Goal: Task Accomplishment & Management: Manage account settings

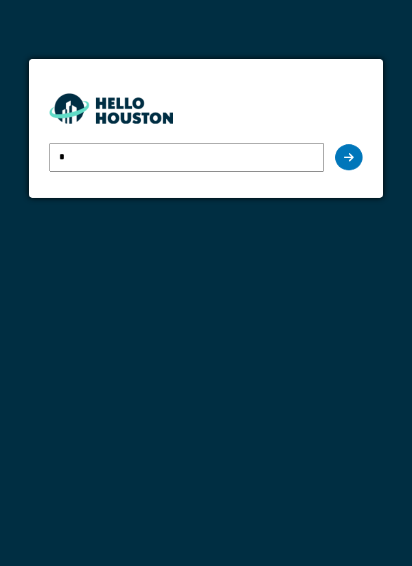
type input "**********"
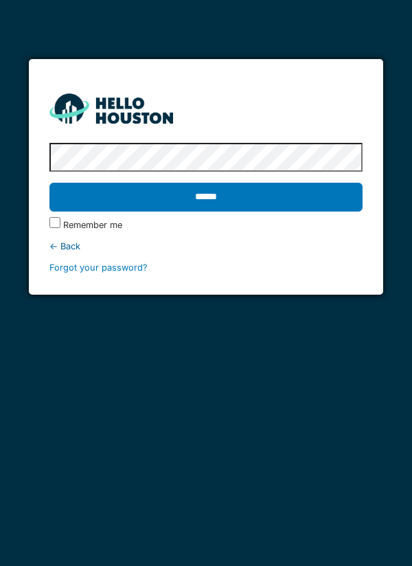
click at [310, 206] on input "******" at bounding box center [206, 197] width 314 height 29
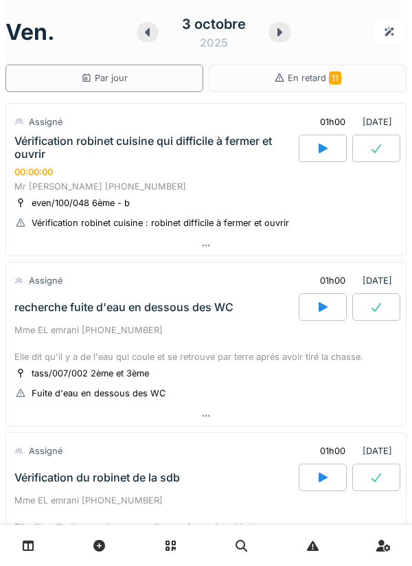
click at [337, 487] on div at bounding box center [323, 476] width 48 height 27
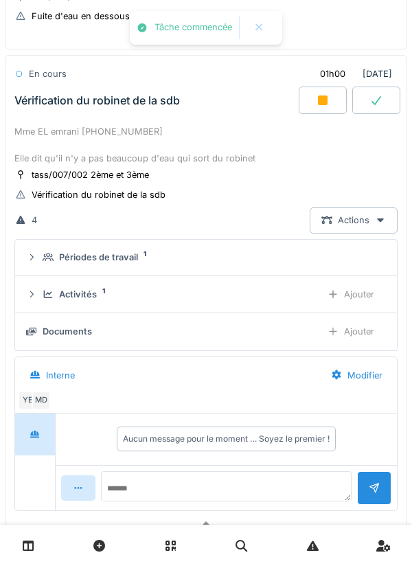
scroll to position [415, 0]
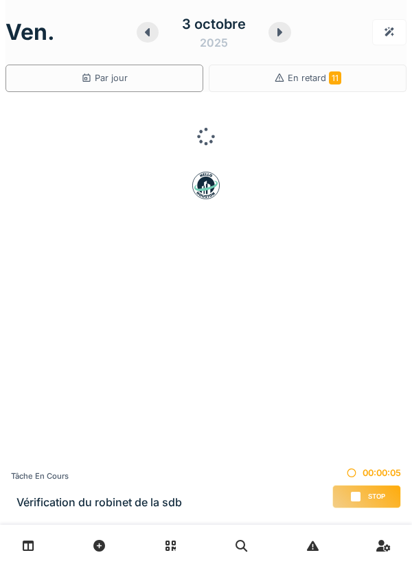
click at [369, 495] on span "Stop" at bounding box center [376, 496] width 17 height 10
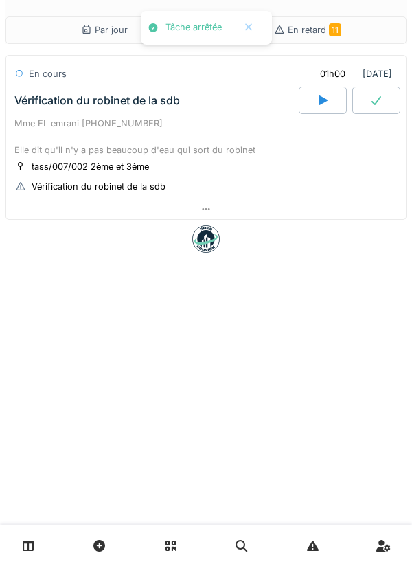
click at [364, 490] on div "Par jour En retard 11 En cours 01h00 03/10/2025 Vérification du robinet de la s…" at bounding box center [206, 283] width 412 height 566
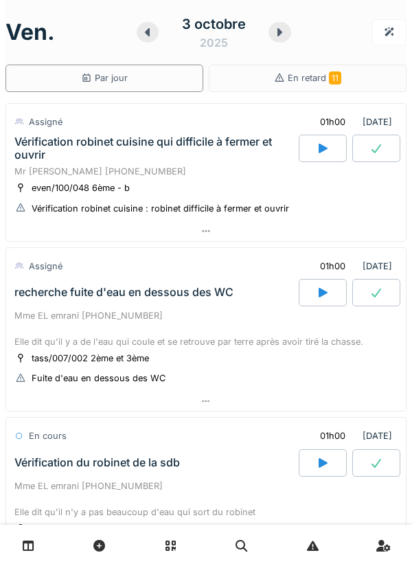
click at [279, 34] on icon at bounding box center [280, 32] width 5 height 8
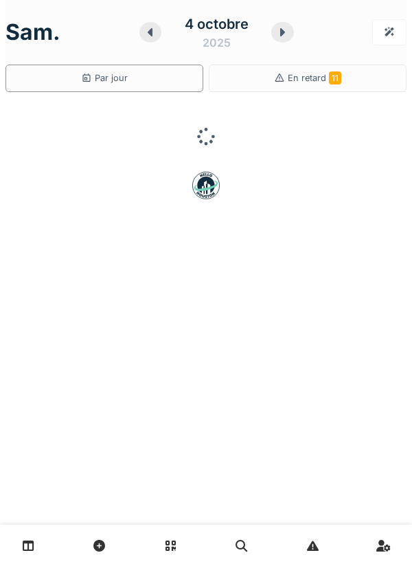
click at [281, 35] on icon at bounding box center [283, 32] width 5 height 8
click at [285, 31] on icon at bounding box center [279, 32] width 14 height 11
click at [154, 36] on div at bounding box center [146, 32] width 22 height 21
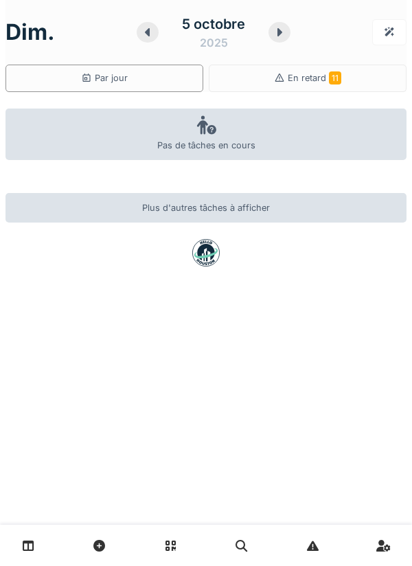
click at [146, 40] on div at bounding box center [148, 32] width 22 height 21
click at [281, 38] on div at bounding box center [282, 32] width 22 height 21
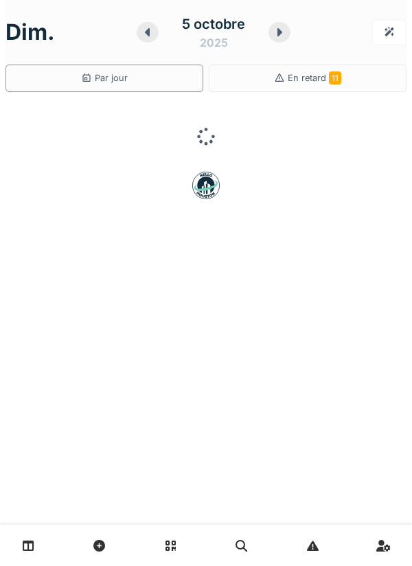
click at [288, 36] on div at bounding box center [279, 32] width 22 height 21
click at [288, 32] on div at bounding box center [279, 32] width 22 height 21
click at [153, 38] on div at bounding box center [148, 32] width 22 height 21
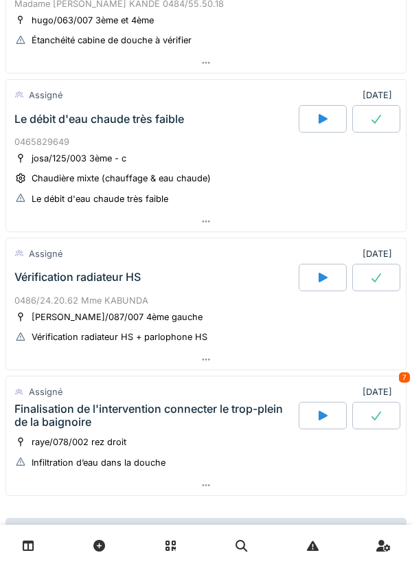
scroll to position [198, 0]
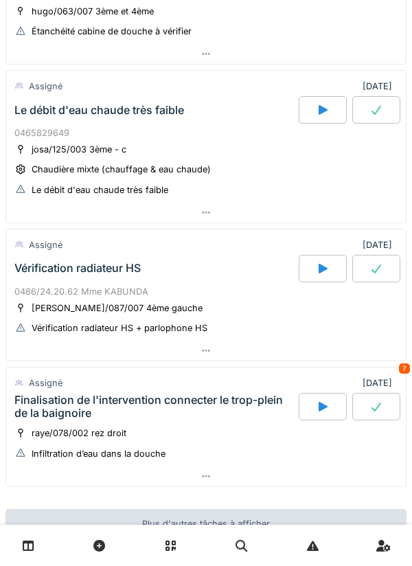
click at [280, 344] on div at bounding box center [205, 350] width 399 height 20
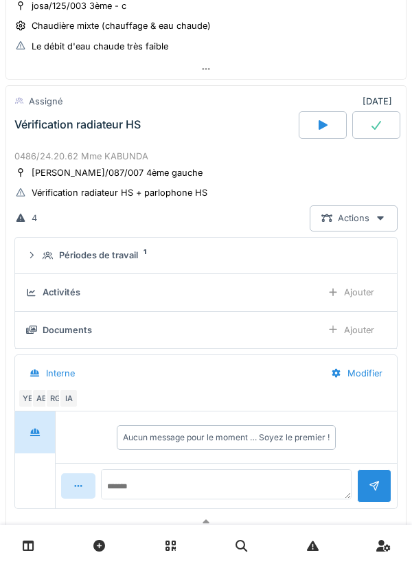
scroll to position [371, 0]
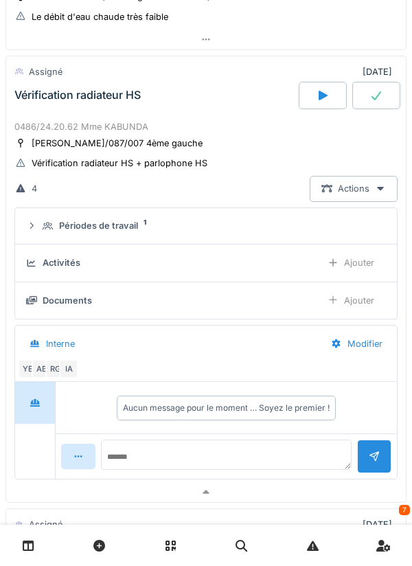
click at [301, 219] on div "Périodes de travail 1" at bounding box center [212, 225] width 338 height 13
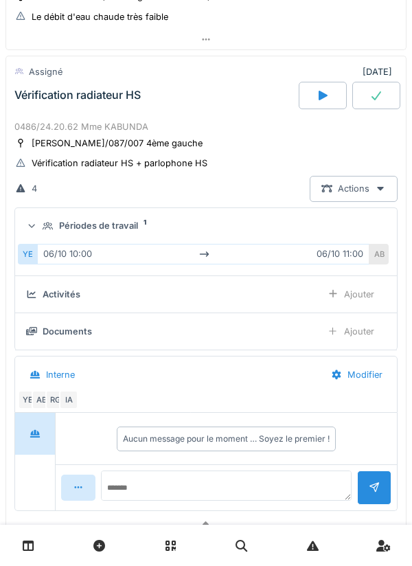
click at [329, 219] on div "Périodes de travail 1" at bounding box center [212, 225] width 338 height 13
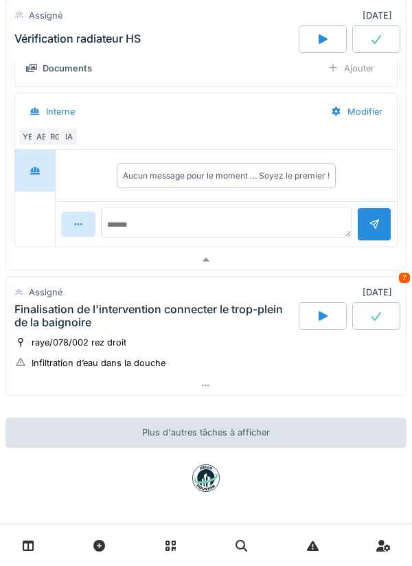
click at [314, 256] on div at bounding box center [205, 260] width 399 height 20
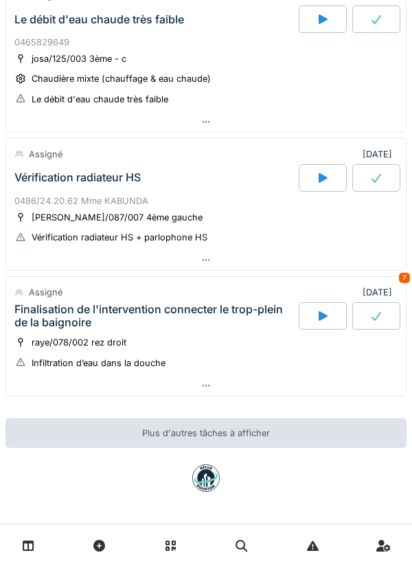
click at [286, 383] on div at bounding box center [205, 385] width 399 height 20
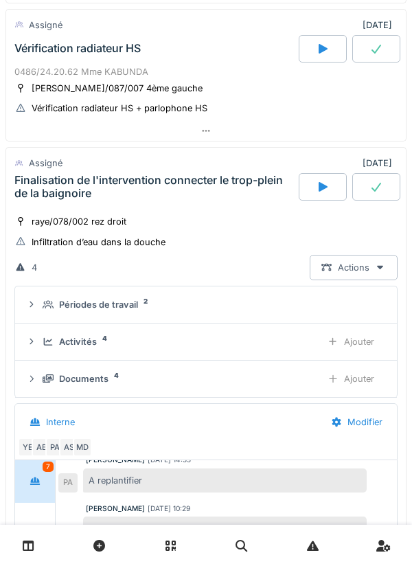
scroll to position [509, 0]
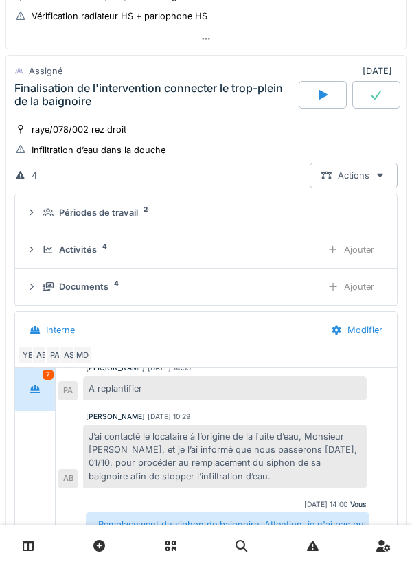
click at [331, 208] on div "Périodes de travail 2" at bounding box center [212, 212] width 338 height 13
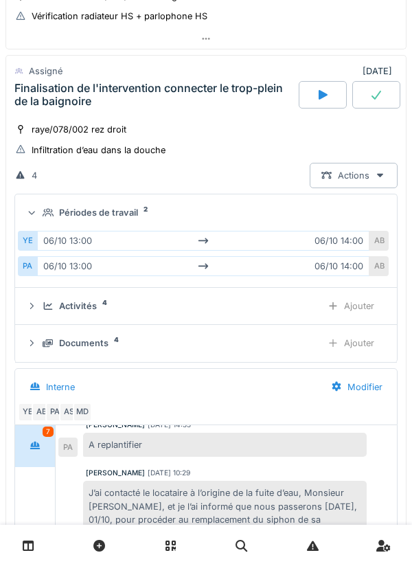
click at [344, 212] on div "Périodes de travail 2" at bounding box center [212, 212] width 338 height 13
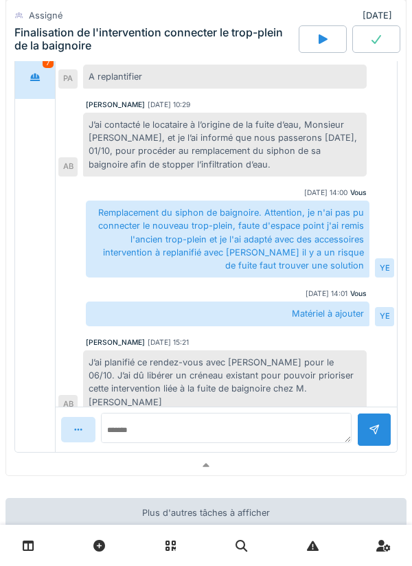
scroll to position [900, 0]
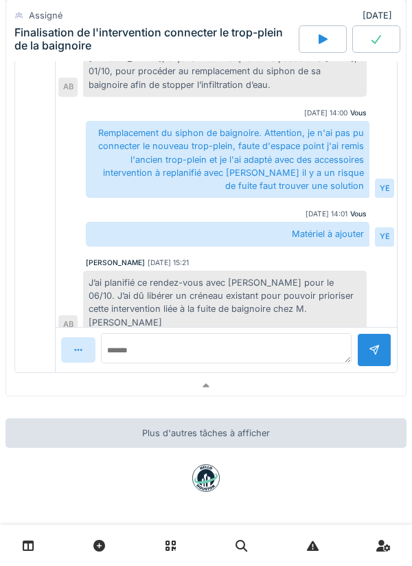
click at [303, 382] on div at bounding box center [205, 385] width 399 height 20
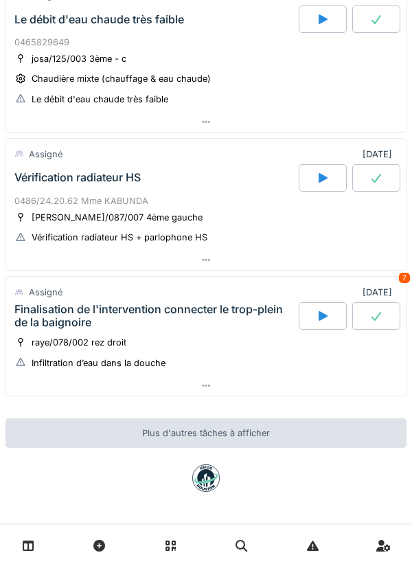
click at [301, 383] on div at bounding box center [205, 385] width 399 height 20
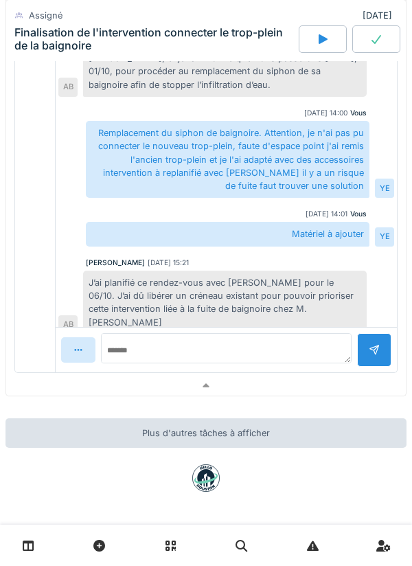
click at [305, 383] on div at bounding box center [205, 385] width 399 height 20
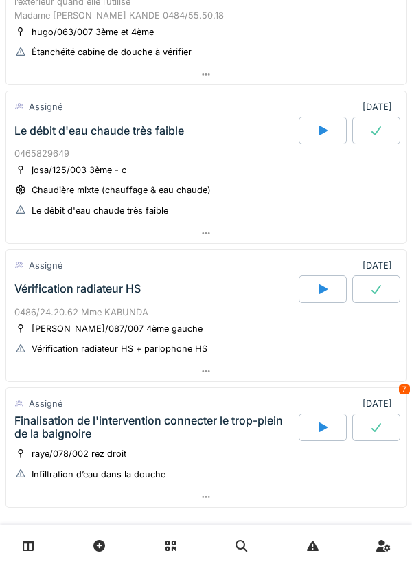
click at [349, 227] on div at bounding box center [205, 233] width 399 height 20
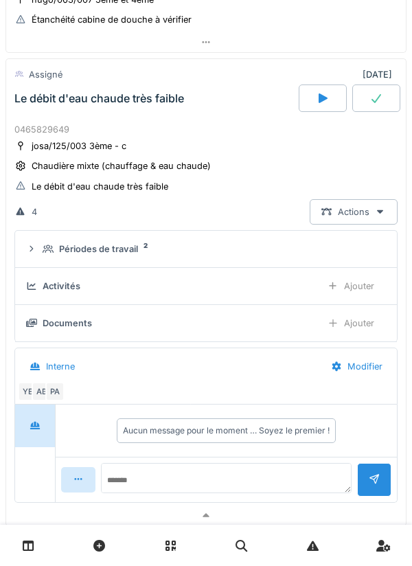
scroll to position [213, 0]
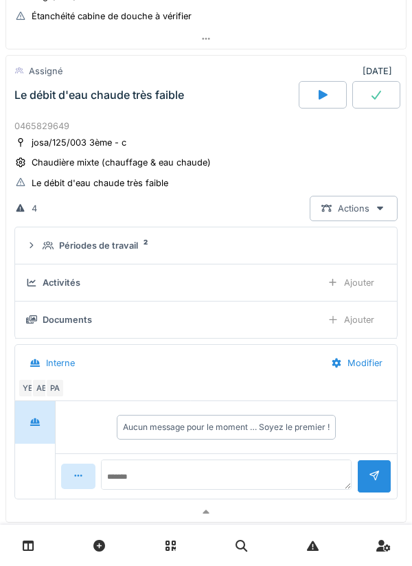
click at [307, 255] on summary "Périodes de travail 2" at bounding box center [206, 245] width 371 height 25
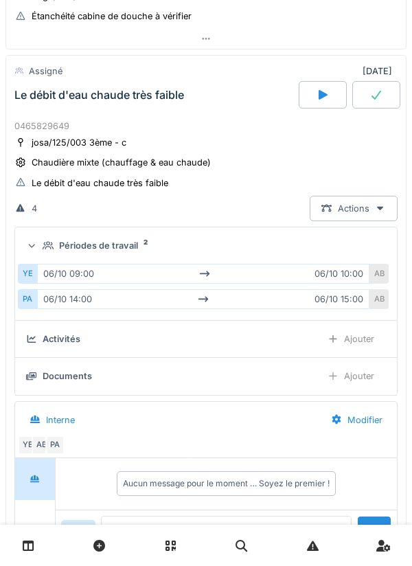
click at [331, 238] on summary "Périodes de travail 2" at bounding box center [206, 245] width 371 height 25
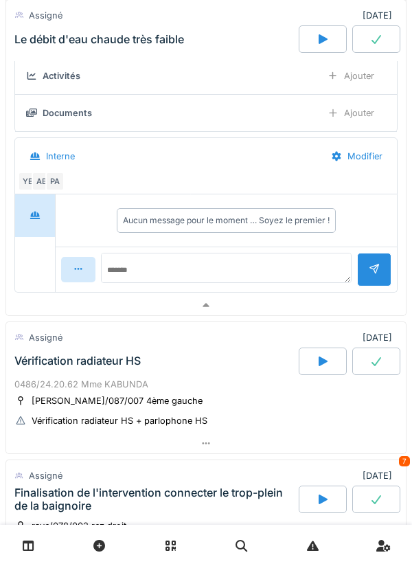
click at [317, 314] on div at bounding box center [205, 305] width 399 height 20
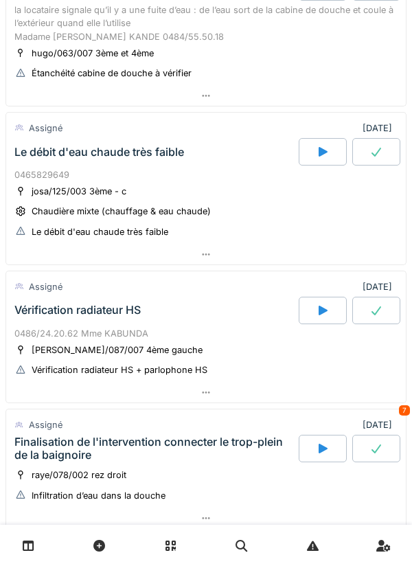
scroll to position [0, 0]
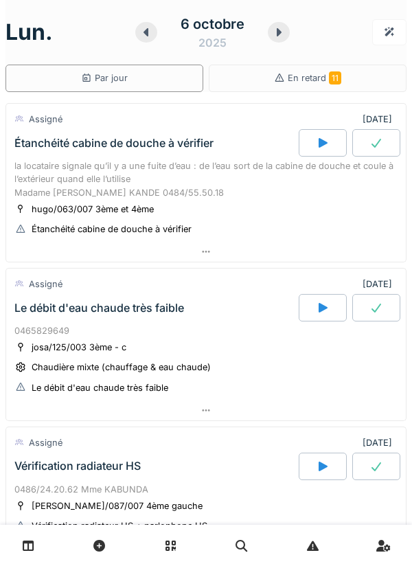
click at [339, 243] on div at bounding box center [205, 252] width 399 height 20
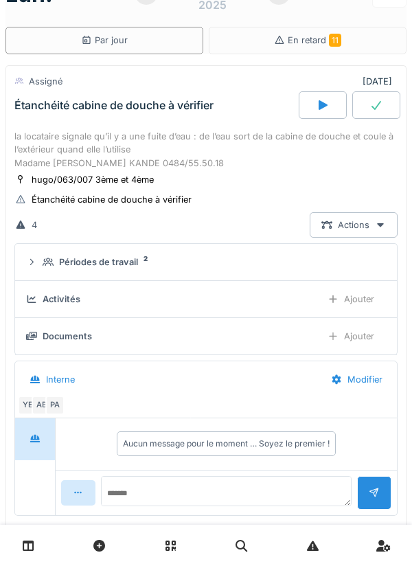
scroll to position [48, 0]
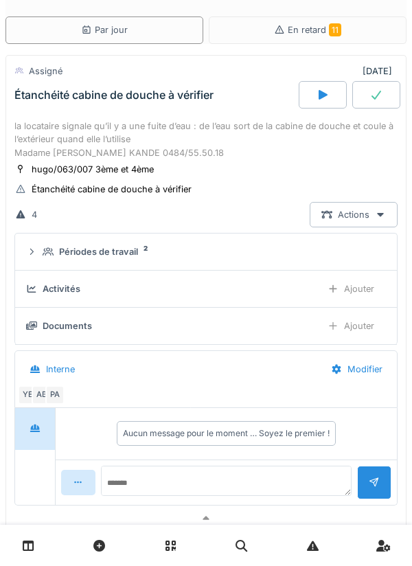
click at [310, 257] on div "Périodes de travail 2" at bounding box center [212, 251] width 338 height 13
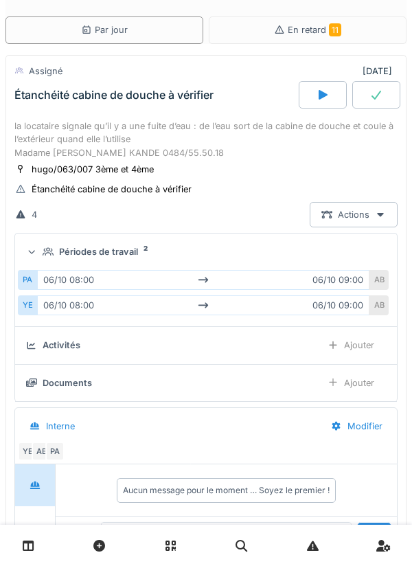
click at [334, 251] on div "Périodes de travail 2" at bounding box center [212, 251] width 338 height 13
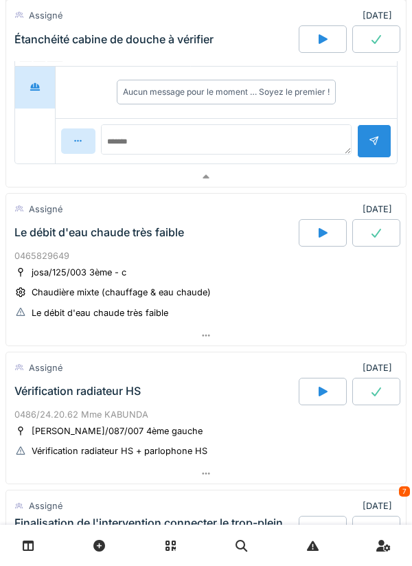
click at [344, 185] on div at bounding box center [205, 177] width 399 height 20
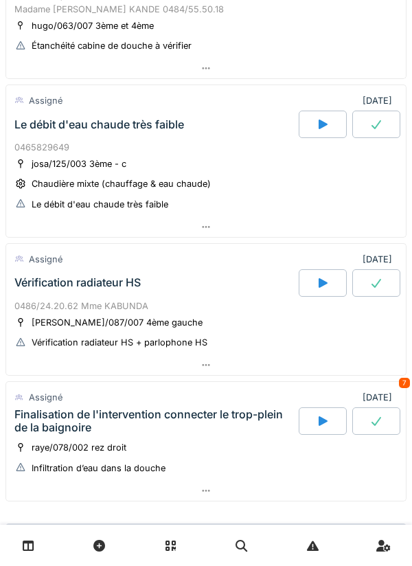
click at [338, 232] on div at bounding box center [205, 227] width 399 height 20
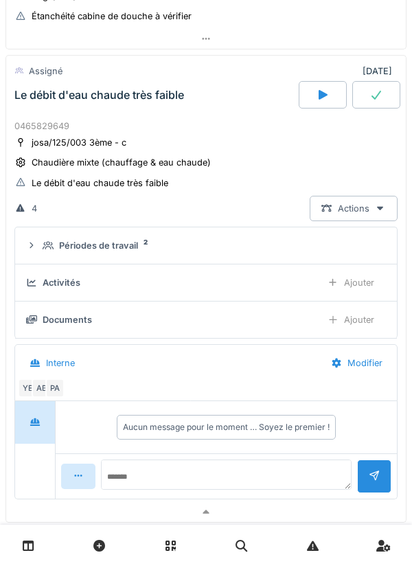
scroll to position [198, 0]
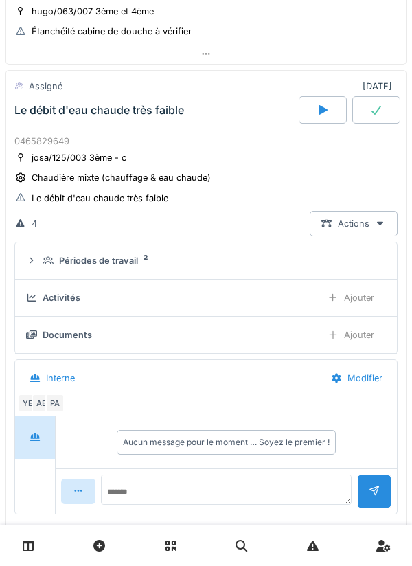
click at [304, 268] on summary "Périodes de travail 2" at bounding box center [206, 260] width 371 height 25
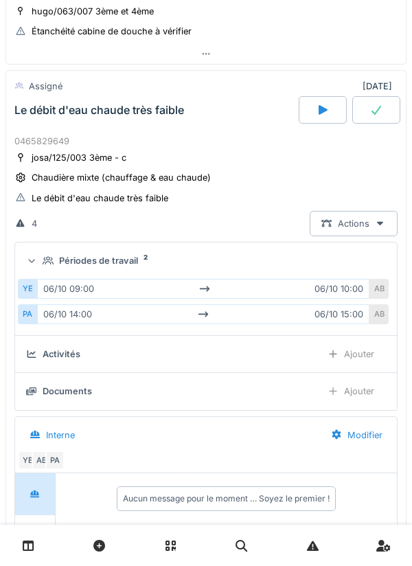
click at [312, 259] on div "Périodes de travail 2" at bounding box center [212, 260] width 338 height 13
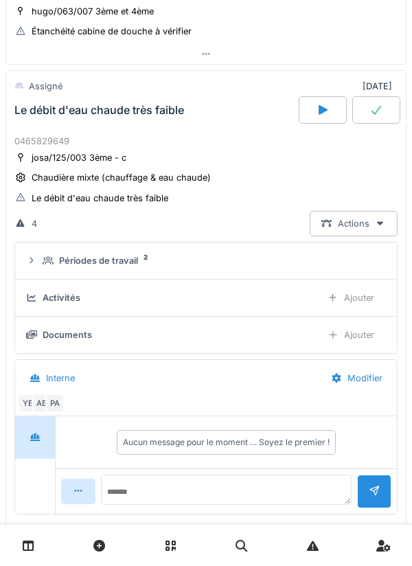
click at [310, 262] on div "Périodes de travail 2" at bounding box center [212, 260] width 338 height 13
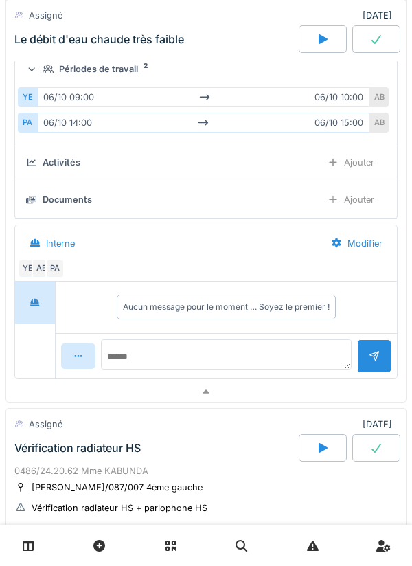
click at [283, 388] on div at bounding box center [205, 392] width 399 height 20
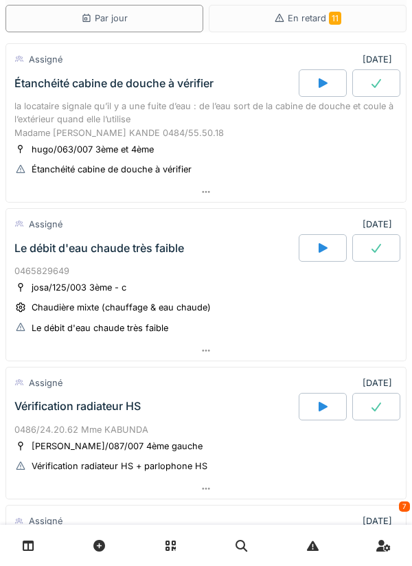
scroll to position [0, 0]
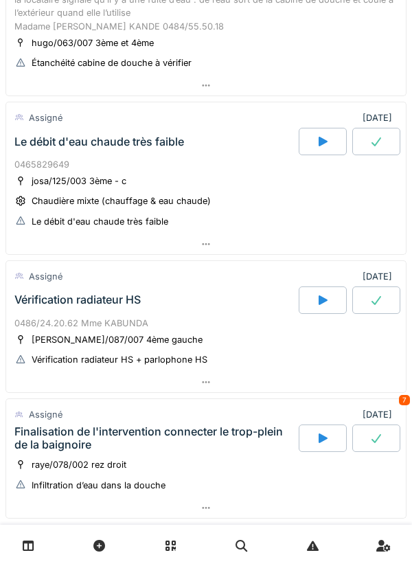
click at [289, 377] on div at bounding box center [205, 382] width 399 height 20
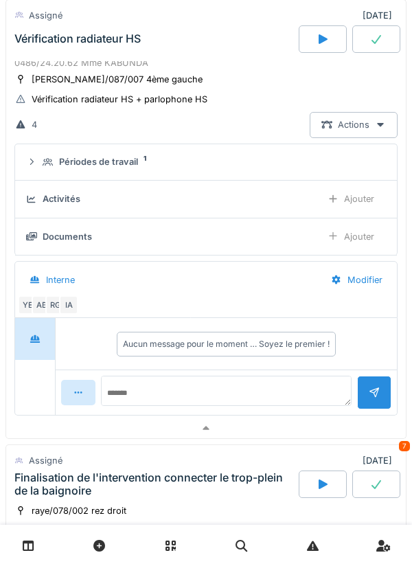
click at [277, 418] on div at bounding box center [205, 428] width 399 height 20
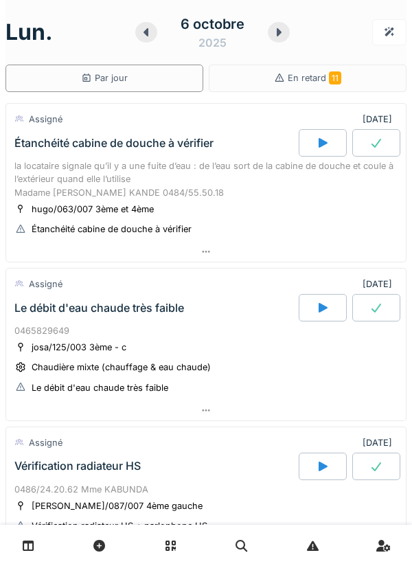
click at [283, 37] on icon at bounding box center [279, 32] width 14 height 11
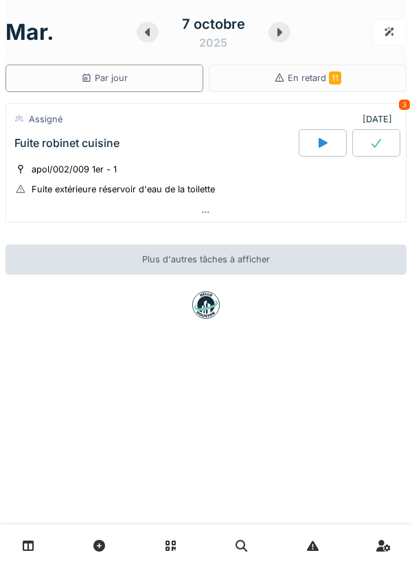
click at [289, 220] on div at bounding box center [205, 212] width 399 height 20
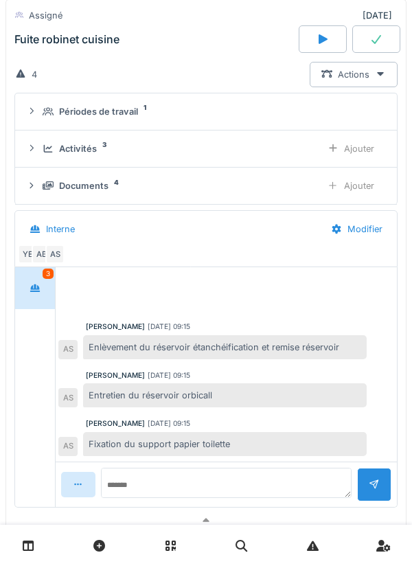
scroll to position [167, 0]
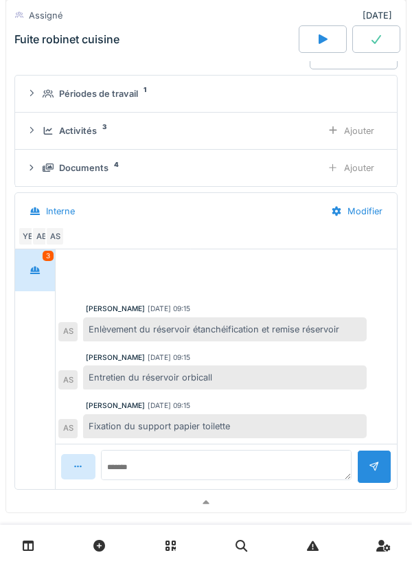
click at [278, 503] on div at bounding box center [205, 502] width 399 height 20
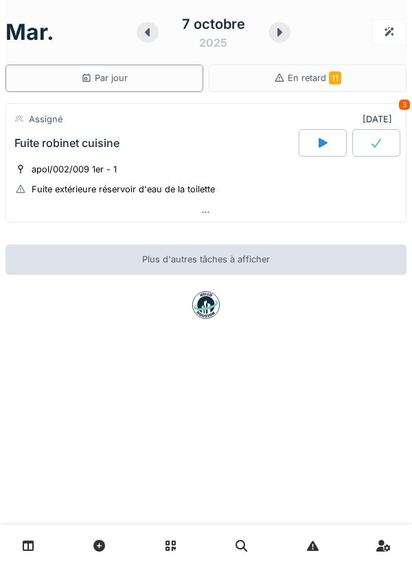
scroll to position [0, 0]
click at [281, 35] on icon at bounding box center [279, 32] width 14 height 11
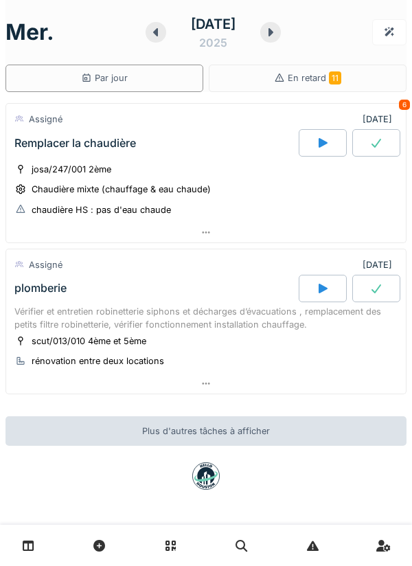
click at [305, 378] on div at bounding box center [205, 383] width 399 height 20
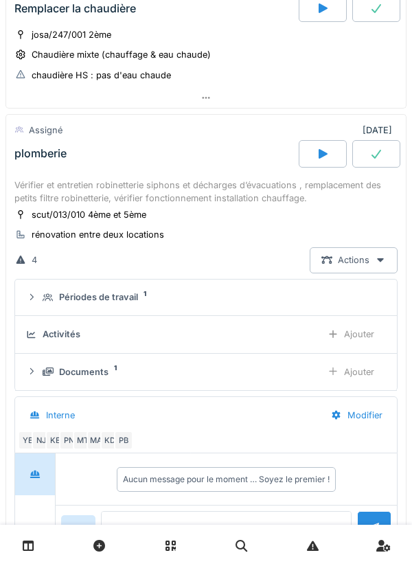
scroll to position [193, 0]
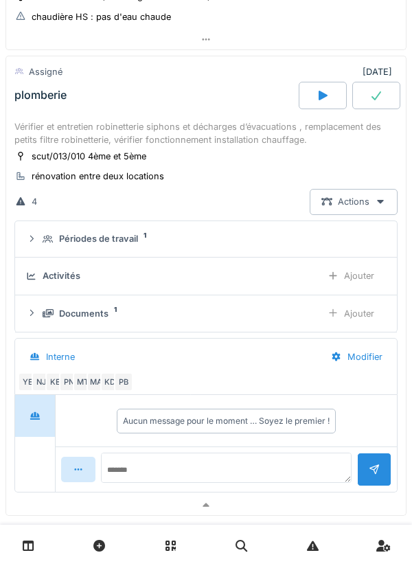
click at [286, 242] on div "Périodes de travail 1" at bounding box center [212, 238] width 338 height 13
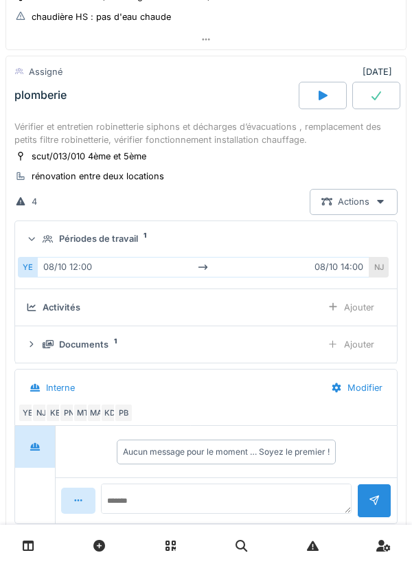
click at [338, 240] on div "Périodes de travail 1" at bounding box center [212, 238] width 338 height 13
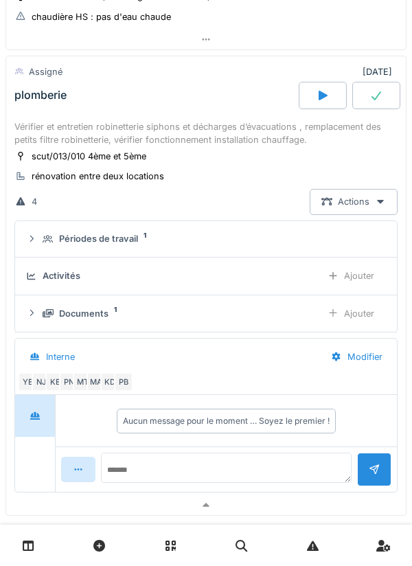
click at [335, 238] on div "Périodes de travail 1" at bounding box center [212, 238] width 338 height 13
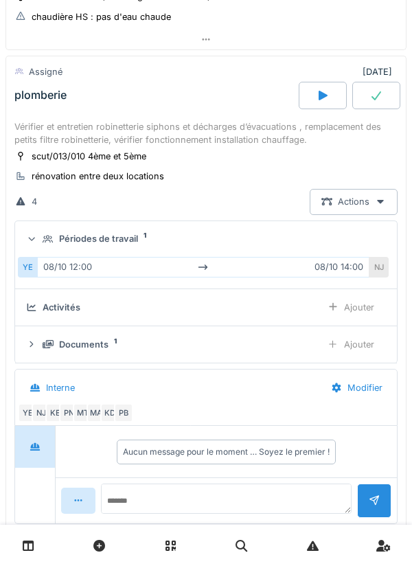
click at [371, 265] on div "NJ" at bounding box center [378, 267] width 19 height 20
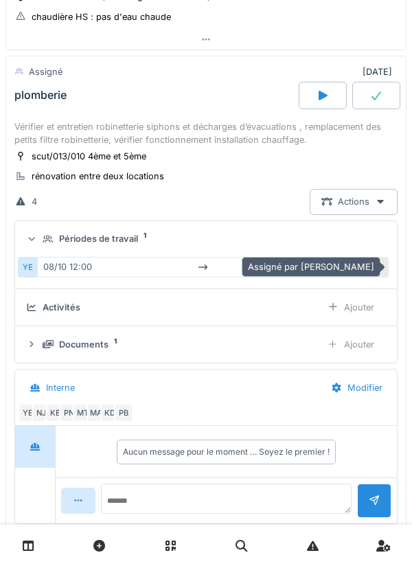
click at [370, 240] on div "Périodes de travail 1" at bounding box center [212, 238] width 338 height 13
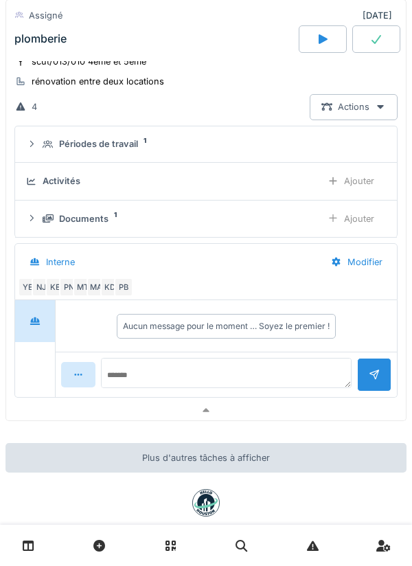
scroll to position [292, 0]
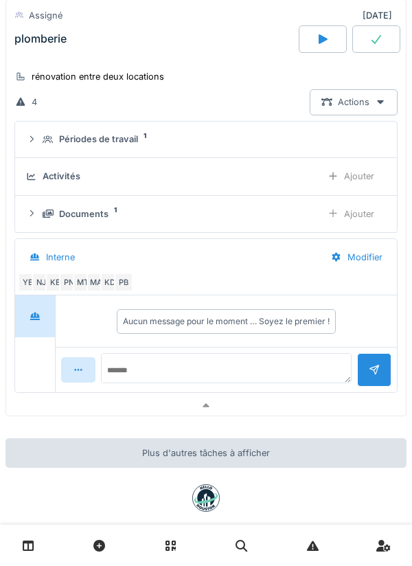
click at [303, 397] on div at bounding box center [205, 405] width 399 height 20
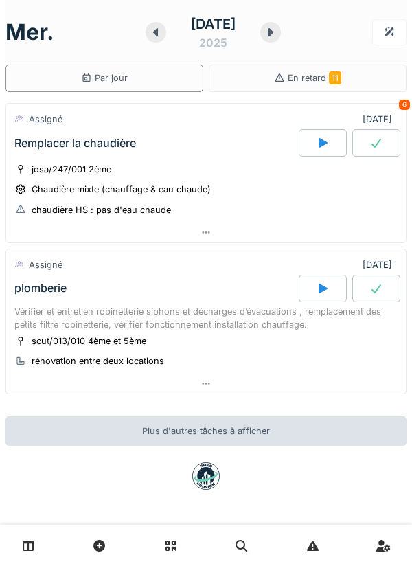
scroll to position [0, 0]
click at [341, 379] on div at bounding box center [205, 383] width 399 height 20
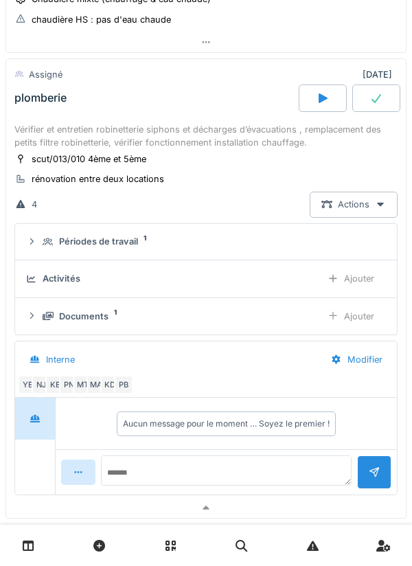
scroll to position [193, 0]
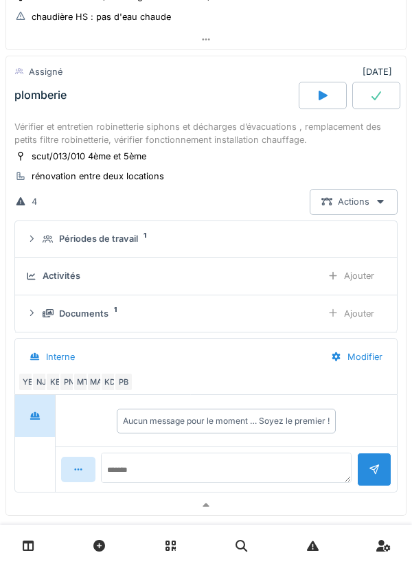
click at [336, 240] on div "Périodes de travail 1" at bounding box center [212, 238] width 338 height 13
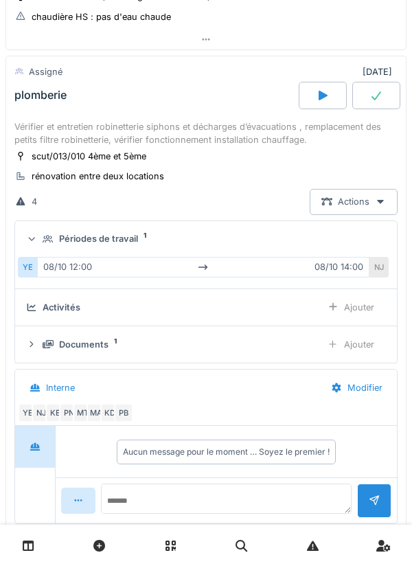
click at [349, 235] on div "Périodes de travail 1" at bounding box center [212, 238] width 338 height 13
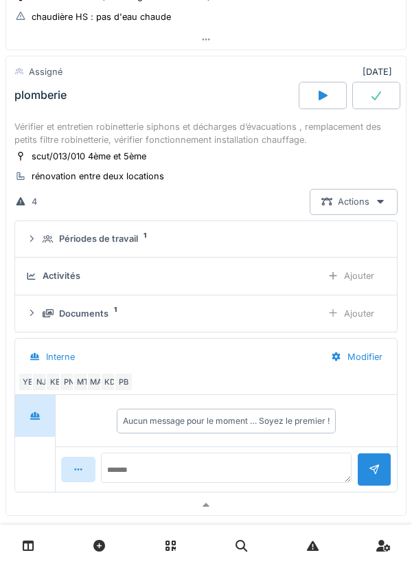
click at [288, 503] on div at bounding box center [205, 505] width 399 height 20
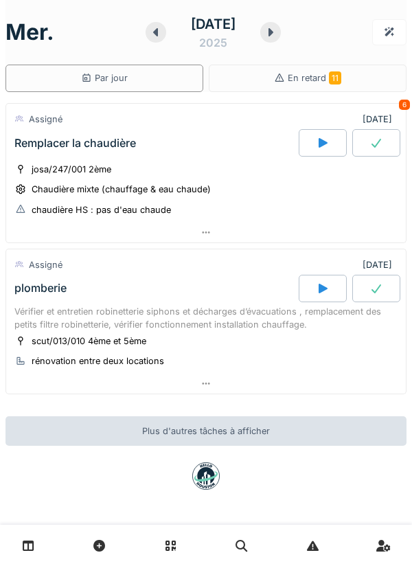
scroll to position [0, 0]
click at [277, 28] on icon at bounding box center [271, 32] width 14 height 11
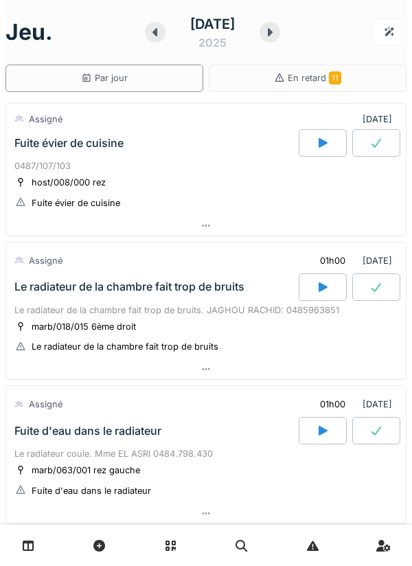
click at [346, 232] on div at bounding box center [205, 226] width 399 height 20
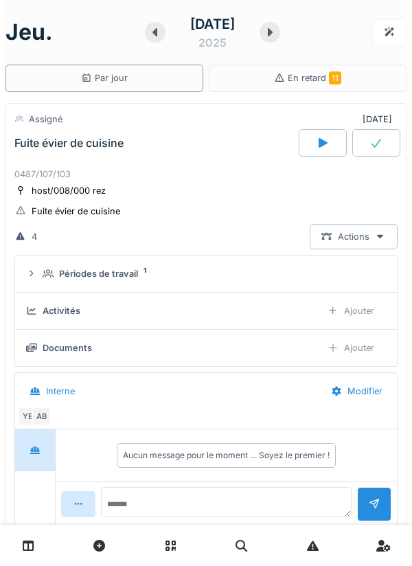
scroll to position [48, 0]
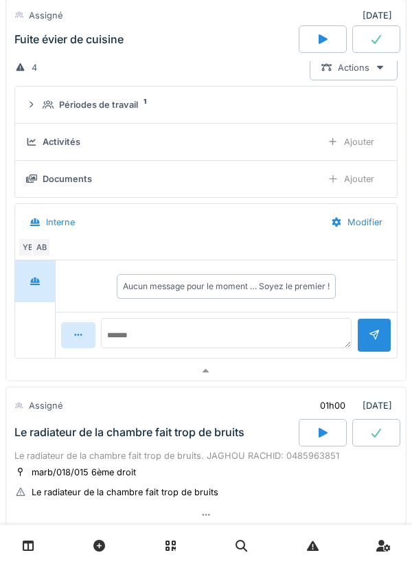
click at [290, 366] on div at bounding box center [205, 371] width 399 height 20
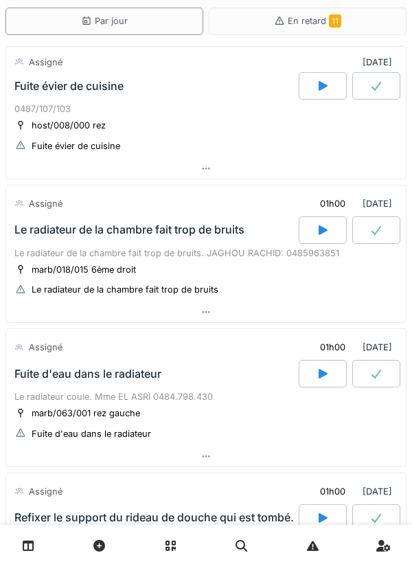
scroll to position [84, 0]
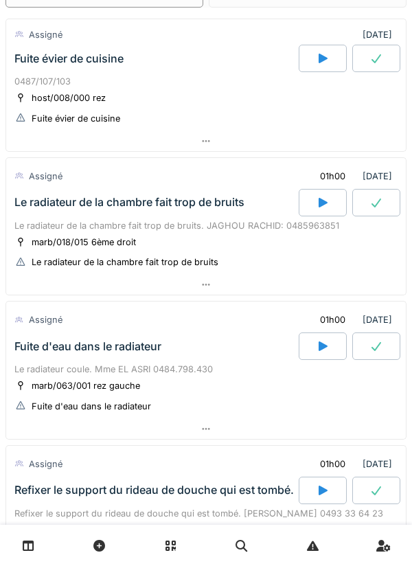
click at [333, 292] on div at bounding box center [205, 285] width 399 height 20
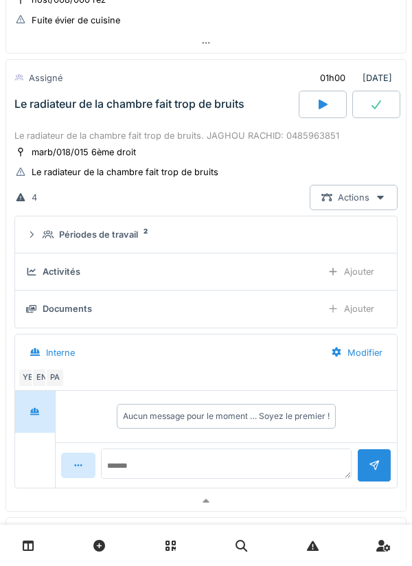
scroll to position [186, 0]
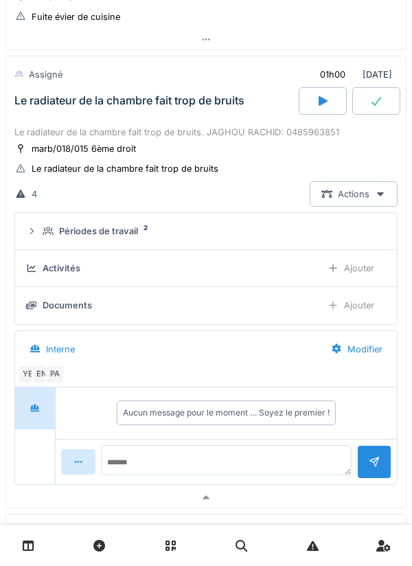
click at [304, 234] on div "Périodes de travail 2" at bounding box center [212, 230] width 338 height 13
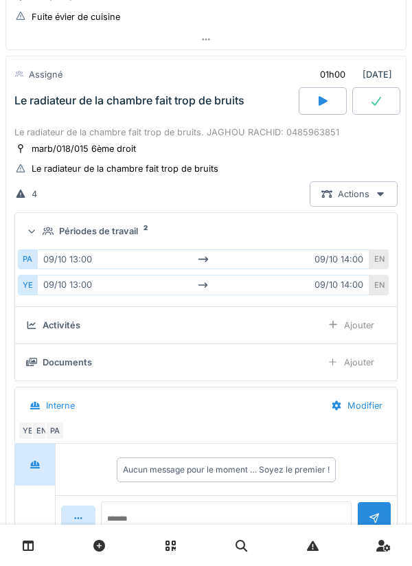
click at [313, 242] on summary "Périodes de travail 2" at bounding box center [206, 230] width 371 height 25
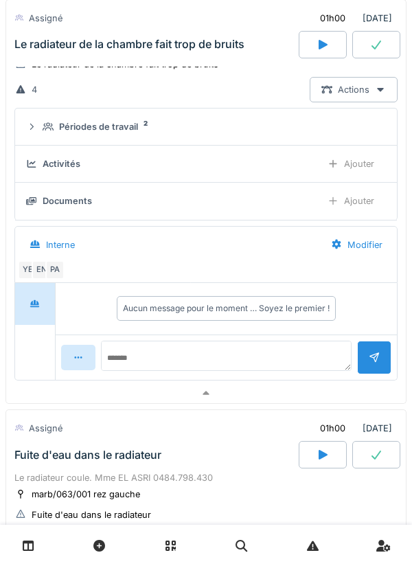
click at [290, 393] on div at bounding box center [205, 393] width 399 height 20
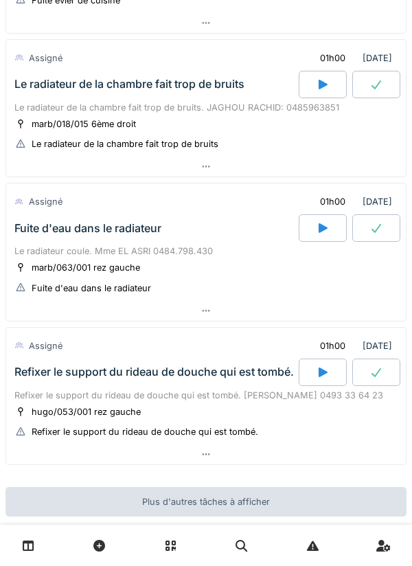
scroll to position [244, 0]
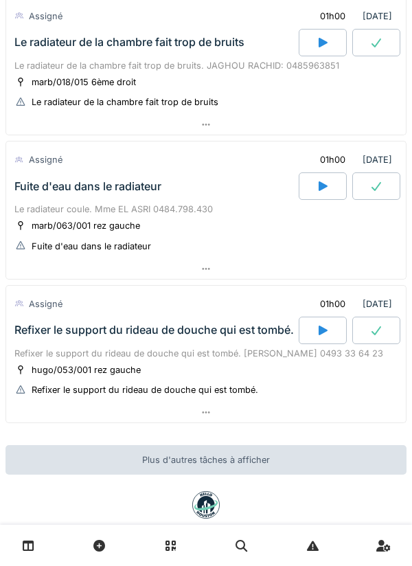
click at [338, 264] on div at bounding box center [205, 269] width 399 height 20
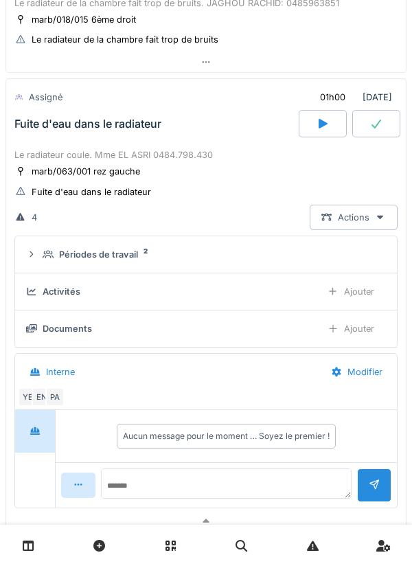
scroll to position [330, 0]
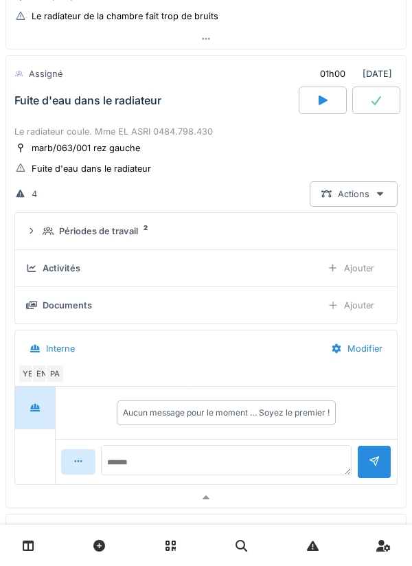
click at [340, 235] on div "Périodes de travail 2" at bounding box center [212, 230] width 338 height 13
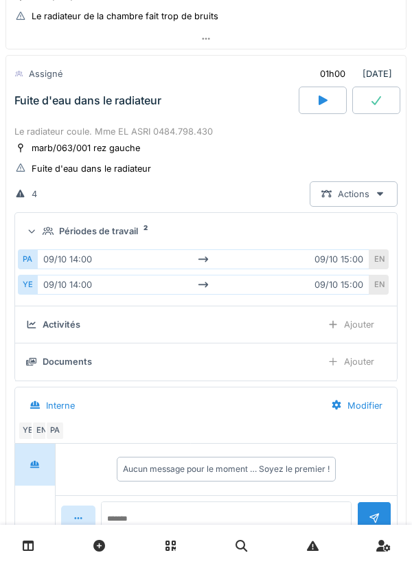
click at [343, 240] on summary "Périodes de travail 2" at bounding box center [206, 230] width 371 height 25
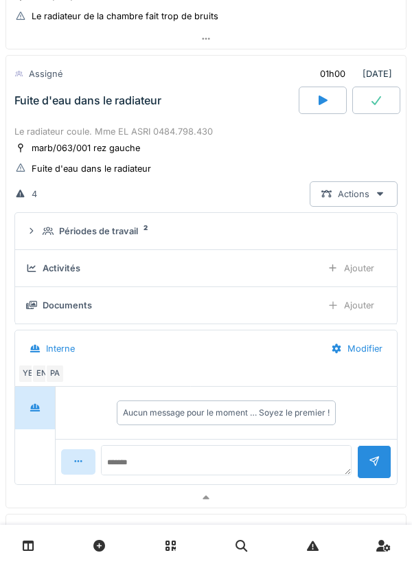
click at [345, 237] on div "Périodes de travail 2" at bounding box center [212, 230] width 338 height 13
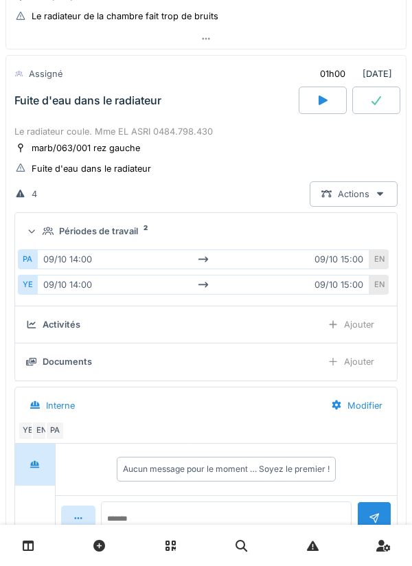
click at [347, 239] on summary "Périodes de travail 2" at bounding box center [206, 230] width 371 height 25
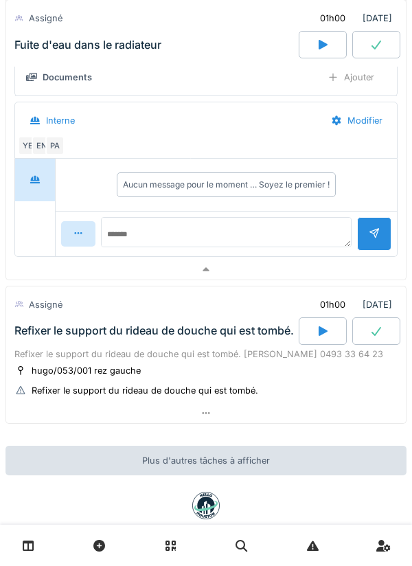
click at [335, 263] on div at bounding box center [205, 269] width 399 height 20
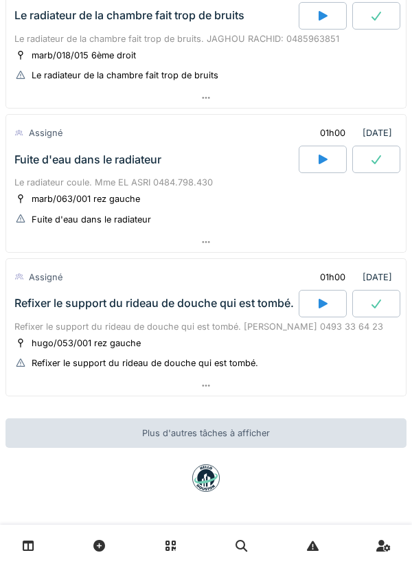
click at [301, 383] on div at bounding box center [205, 385] width 399 height 20
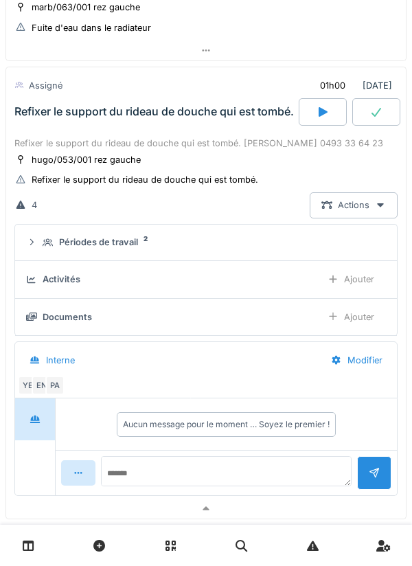
scroll to position [474, 0]
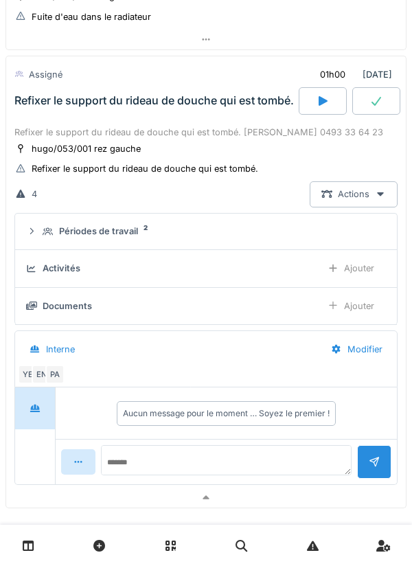
click at [345, 240] on summary "Périodes de travail 2" at bounding box center [206, 231] width 371 height 25
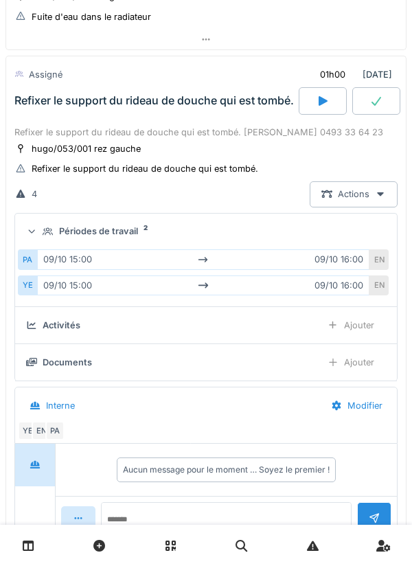
click at [366, 231] on div "Périodes de travail 2" at bounding box center [212, 230] width 338 height 13
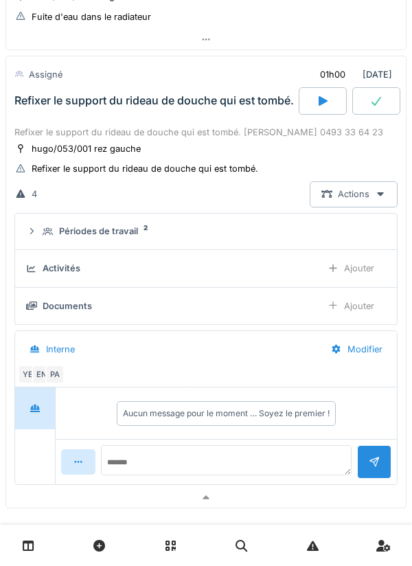
click at [316, 491] on div at bounding box center [205, 497] width 399 height 20
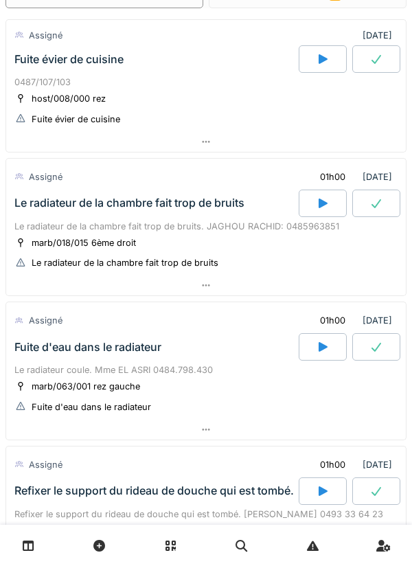
scroll to position [0, 0]
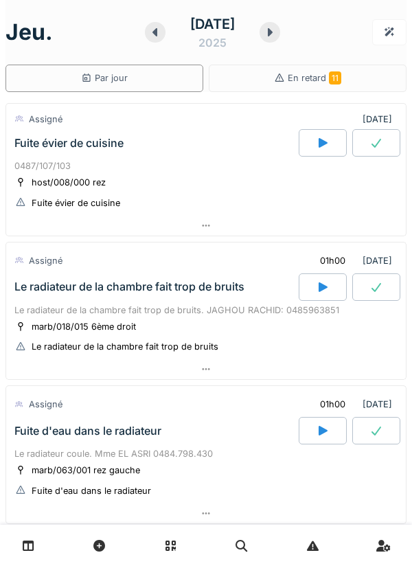
click at [280, 34] on div at bounding box center [269, 32] width 21 height 21
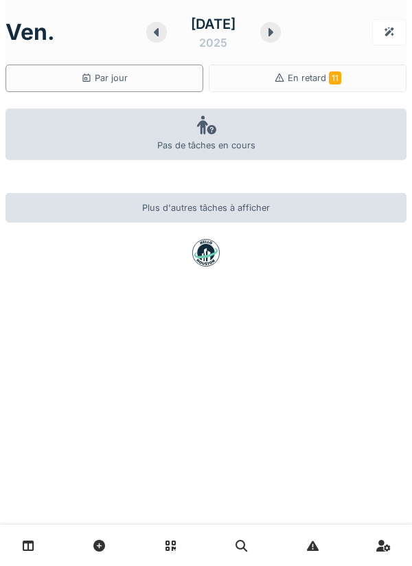
click at [273, 31] on icon at bounding box center [270, 32] width 5 height 8
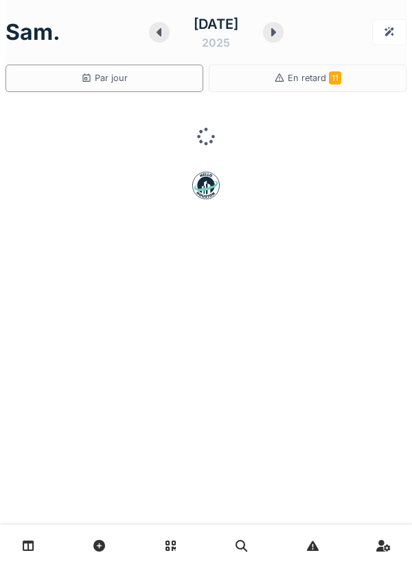
click at [276, 34] on icon at bounding box center [273, 32] width 5 height 8
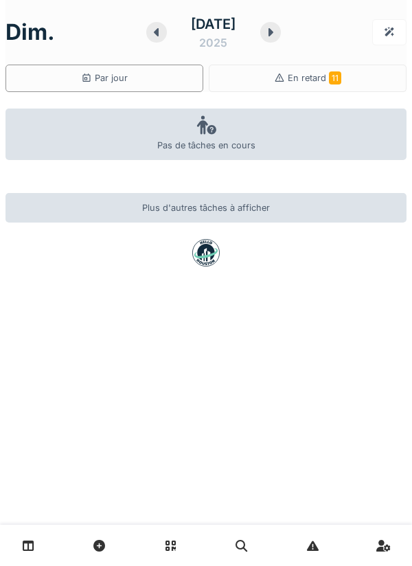
click at [279, 38] on div at bounding box center [270, 32] width 21 height 21
click at [277, 34] on icon at bounding box center [270, 32] width 14 height 11
click at [273, 32] on icon at bounding box center [270, 32] width 5 height 8
click at [281, 26] on div at bounding box center [270, 32] width 21 height 21
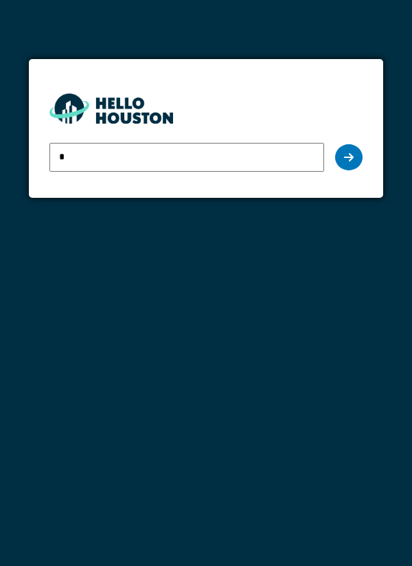
type input "**********"
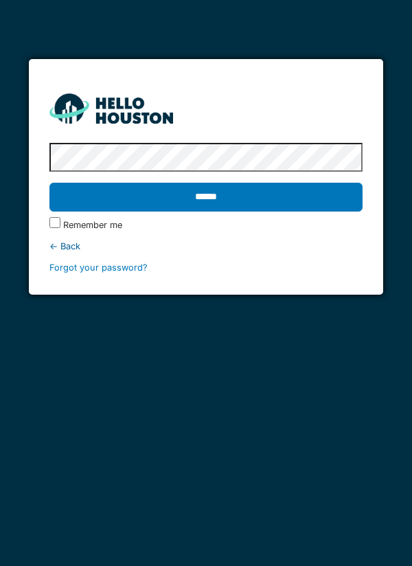
click at [278, 201] on input "******" at bounding box center [206, 197] width 314 height 29
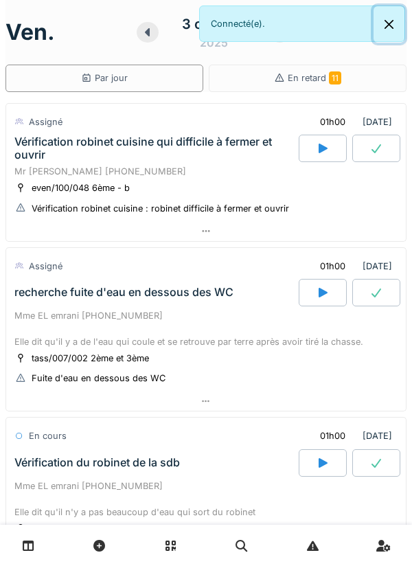
click at [395, 25] on button "Close" at bounding box center [388, 24] width 31 height 36
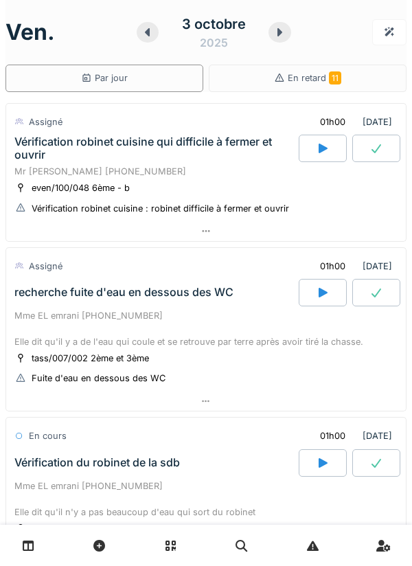
click at [279, 42] on div at bounding box center [279, 32] width 22 height 21
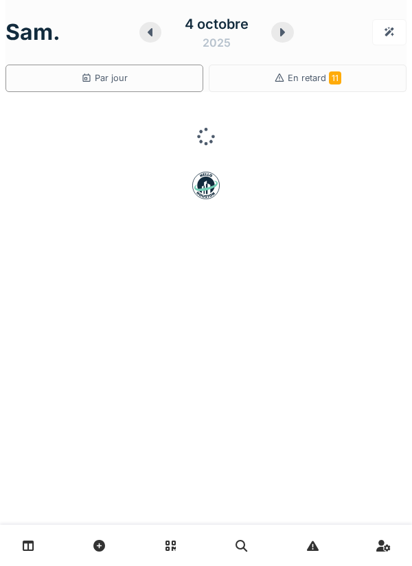
click at [278, 34] on icon at bounding box center [282, 32] width 14 height 11
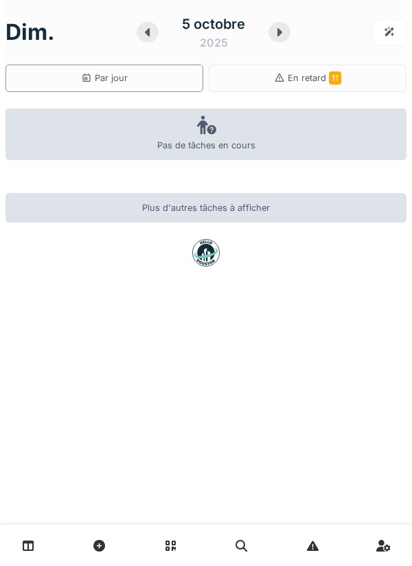
click at [281, 30] on icon at bounding box center [279, 32] width 14 height 11
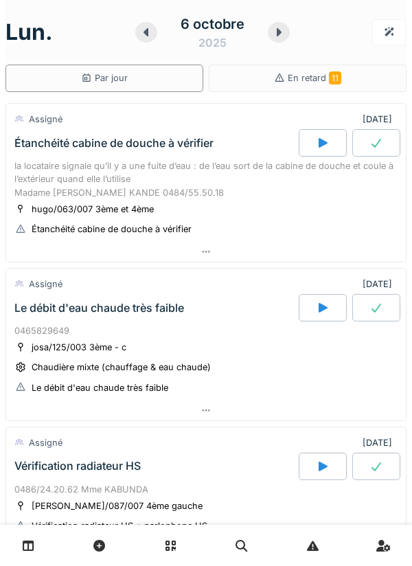
click at [273, 36] on icon at bounding box center [279, 32] width 14 height 11
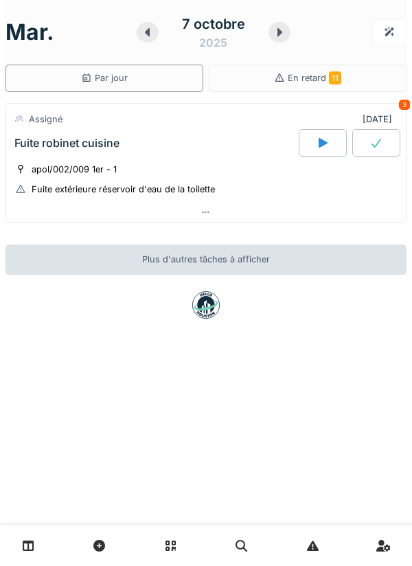
click at [137, 30] on div "7 octobre 2025" at bounding box center [214, 32] width 154 height 43
click at [152, 40] on div at bounding box center [148, 32] width 22 height 21
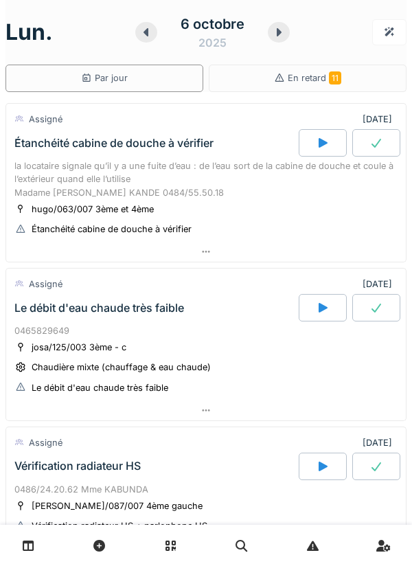
click at [275, 34] on icon at bounding box center [279, 32] width 14 height 11
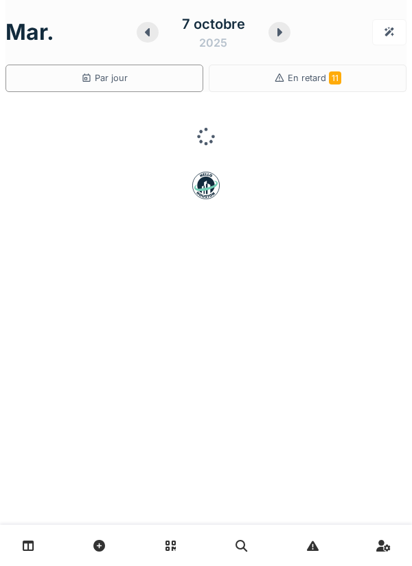
click at [279, 34] on icon at bounding box center [279, 32] width 5 height 8
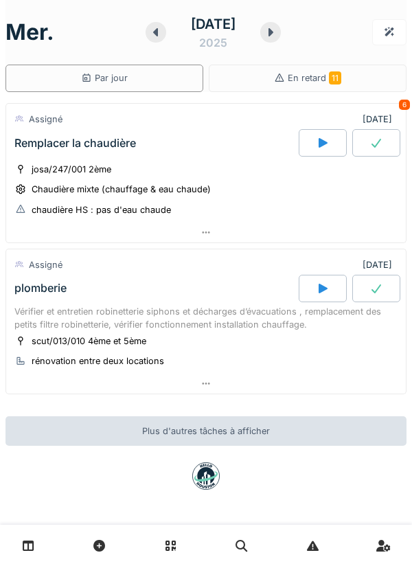
click at [149, 35] on icon at bounding box center [156, 32] width 14 height 11
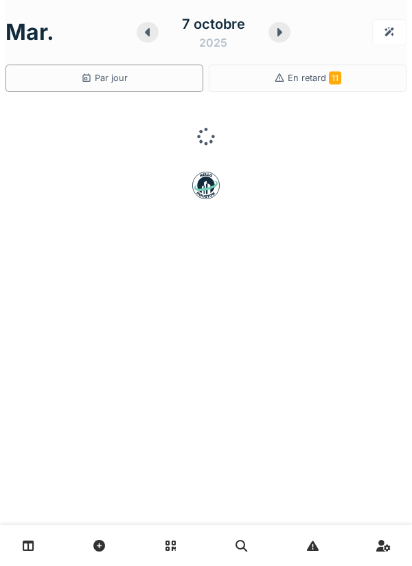
click at [151, 37] on icon at bounding box center [148, 32] width 14 height 11
click at [154, 40] on div "6 octobre 2025" at bounding box center [212, 32] width 154 height 43
click at [155, 39] on div "6 octobre 2025" at bounding box center [212, 32] width 154 height 43
click at [155, 42] on div "6 octobre 2025" at bounding box center [212, 32] width 154 height 43
click at [156, 36] on div at bounding box center [146, 32] width 22 height 21
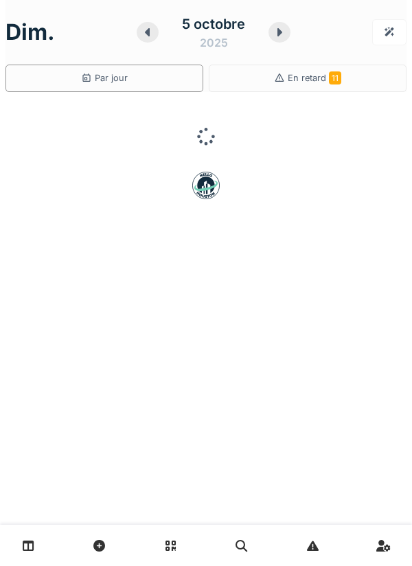
click at [152, 40] on div at bounding box center [148, 32] width 22 height 21
click at [156, 38] on div at bounding box center [150, 32] width 22 height 21
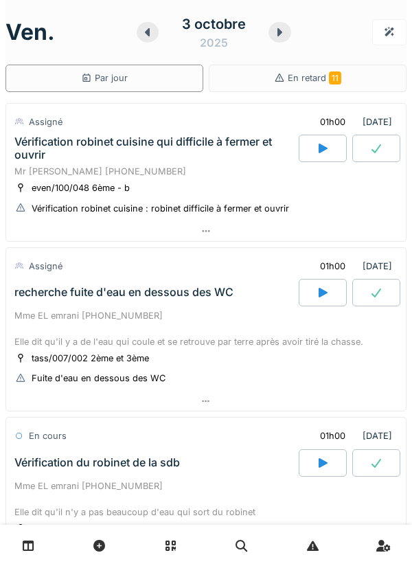
click at [137, 34] on div at bounding box center [148, 32] width 22 height 21
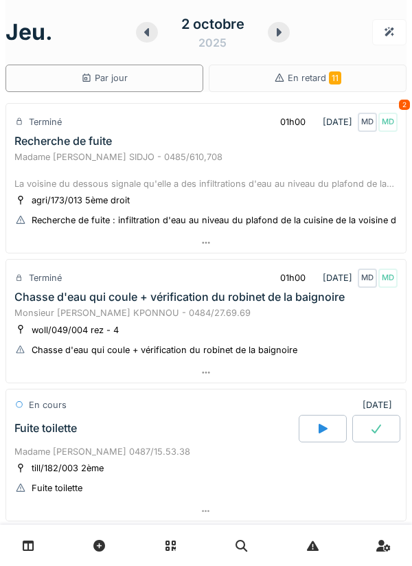
click at [152, 39] on div at bounding box center [147, 32] width 22 height 21
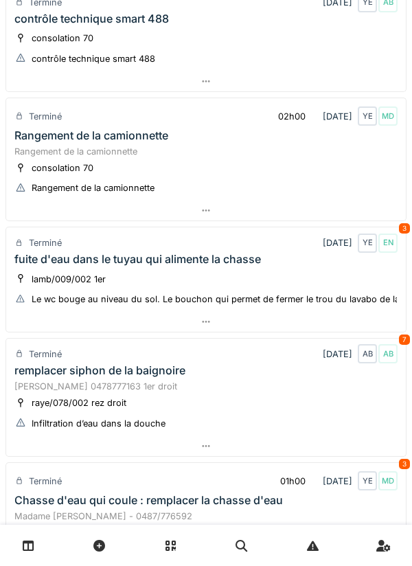
scroll to position [117, 0]
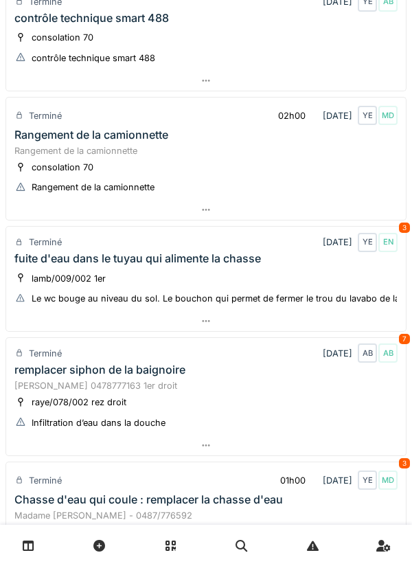
click at [339, 327] on div at bounding box center [205, 321] width 399 height 20
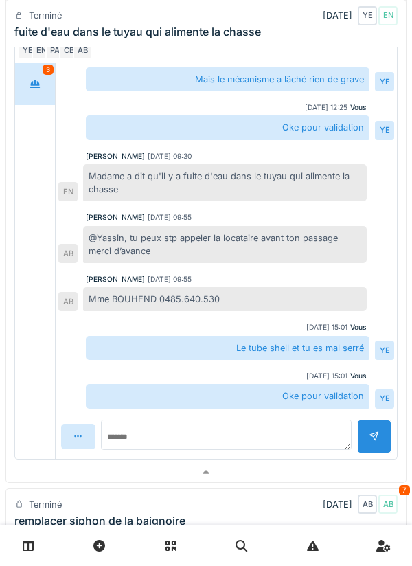
scroll to position [579, 0]
click at [327, 467] on div at bounding box center [205, 471] width 399 height 20
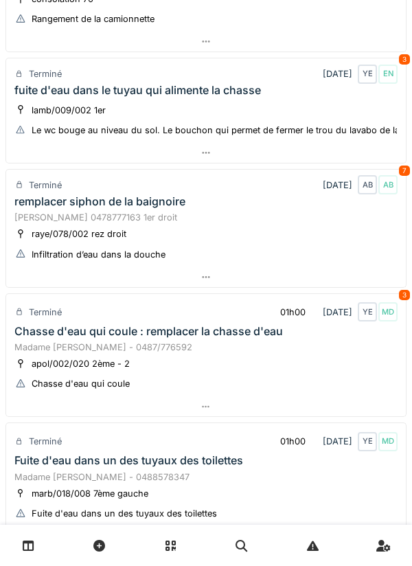
scroll to position [287, 0]
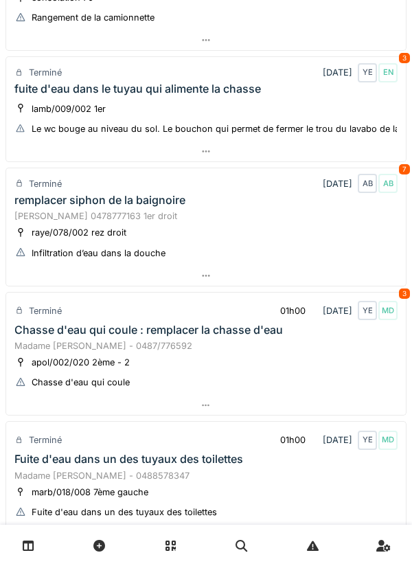
click at [337, 278] on div at bounding box center [205, 276] width 399 height 20
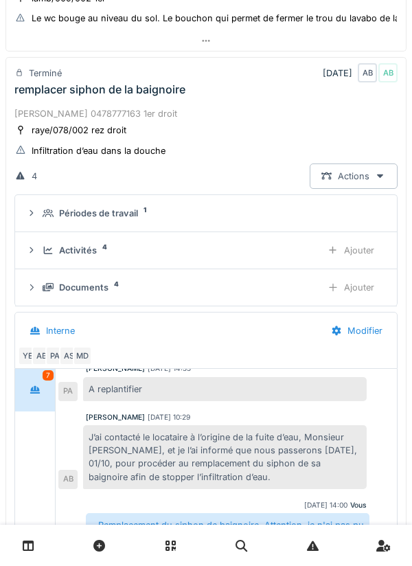
scroll to position [399, 0]
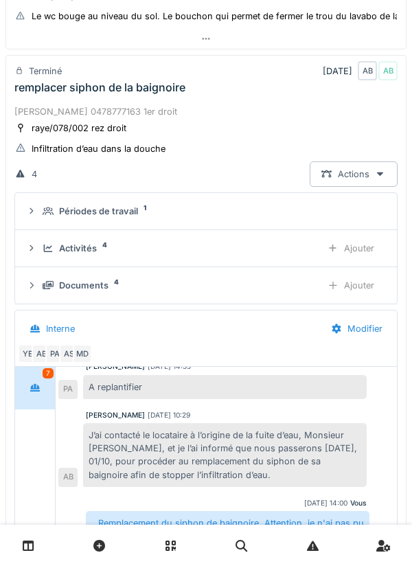
click at [299, 240] on div "Activités 4 Ajouter" at bounding box center [206, 247] width 360 height 25
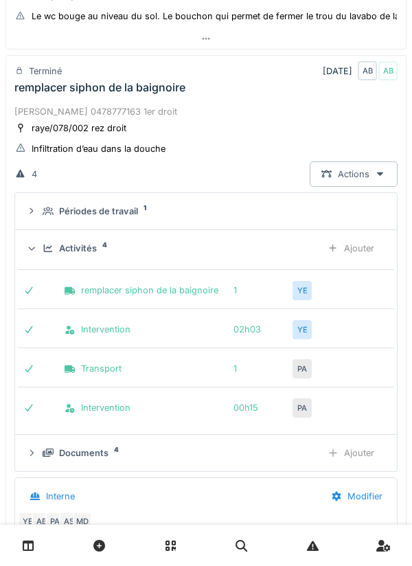
click at [303, 242] on div "Activités 4" at bounding box center [177, 248] width 268 height 13
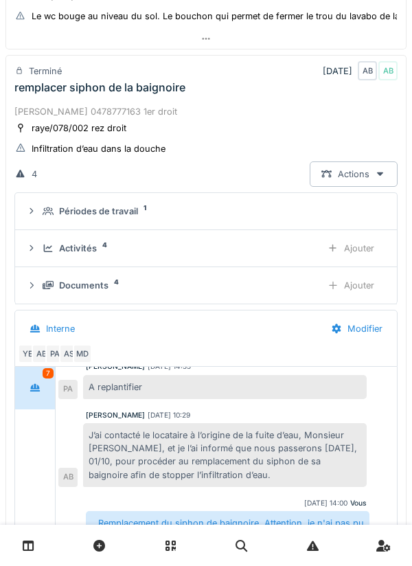
click at [366, 252] on div "Ajouter" at bounding box center [351, 247] width 70 height 25
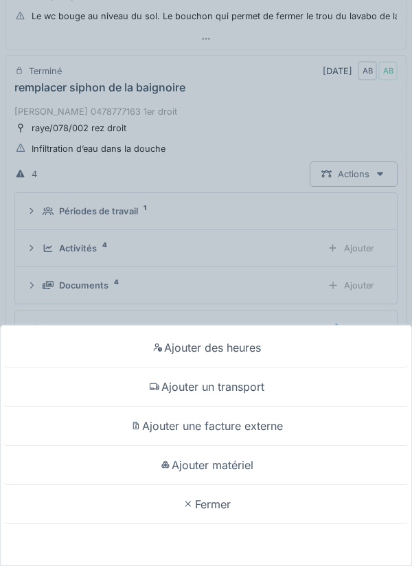
click at [310, 459] on div "Ajouter matériel" at bounding box center [205, 464] width 405 height 39
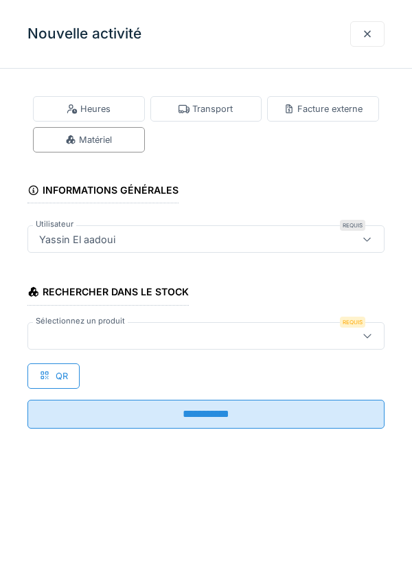
click at [259, 338] on div at bounding box center [183, 335] width 299 height 15
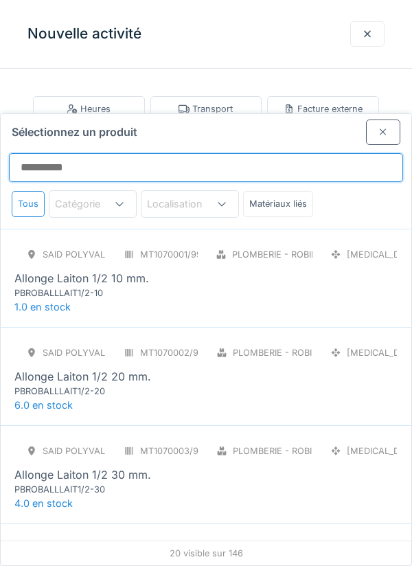
click at [279, 153] on input "Sélectionnez un produit" at bounding box center [206, 167] width 394 height 29
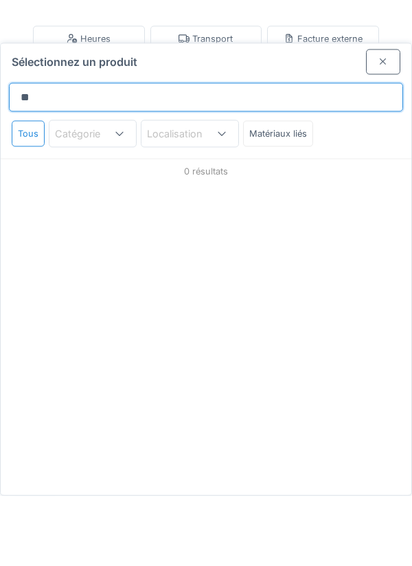
type input "*"
type input "*****"
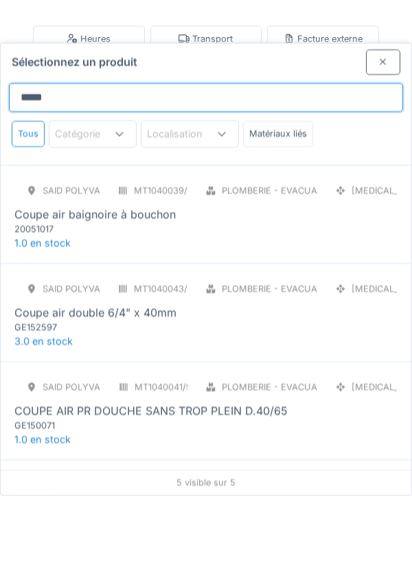
scroll to position [92, 0]
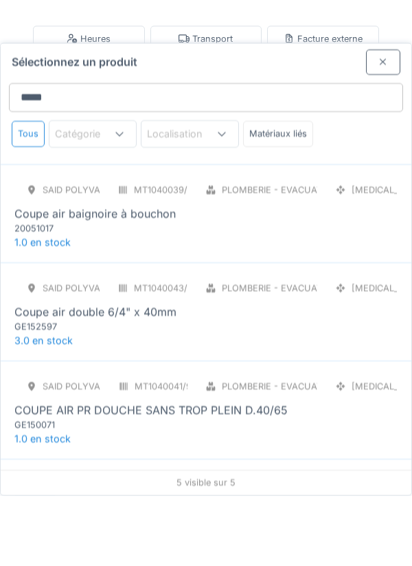
click at [52, 292] on div "20051017" at bounding box center [96, 298] width 165 height 13
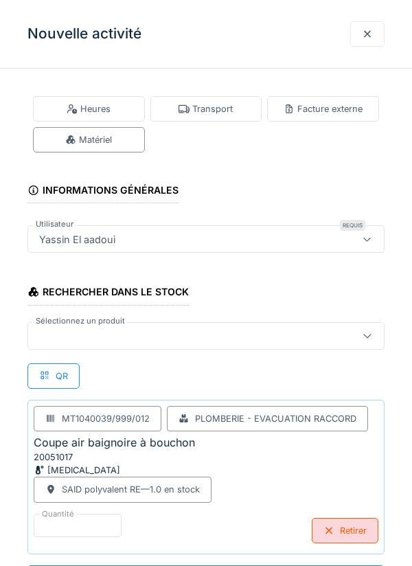
click at [313, 335] on div at bounding box center [183, 335] width 299 height 15
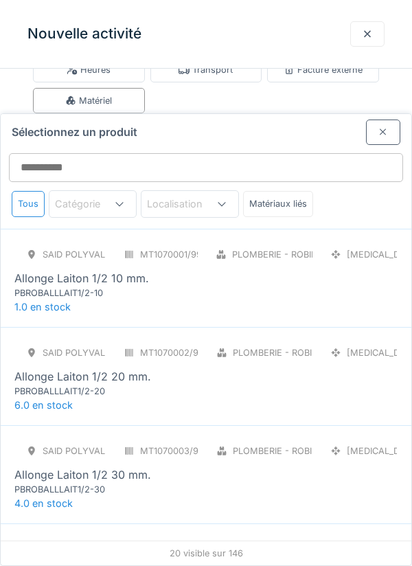
scroll to position [52, 0]
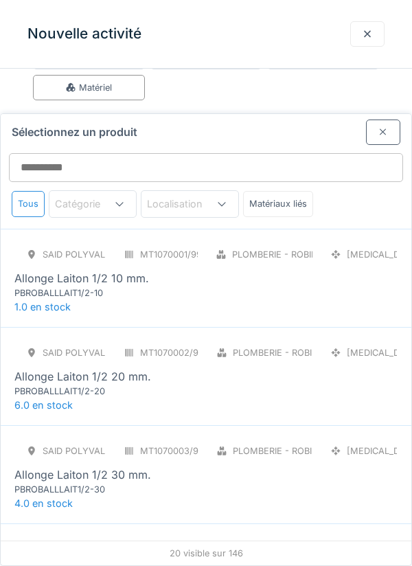
click at [397, 119] on div at bounding box center [383, 131] width 34 height 25
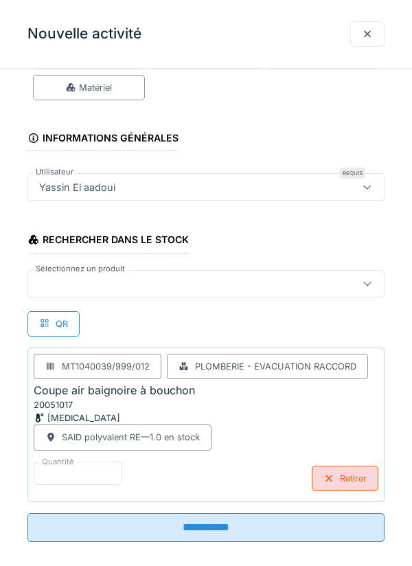
click at [318, 281] on div at bounding box center [183, 283] width 299 height 15
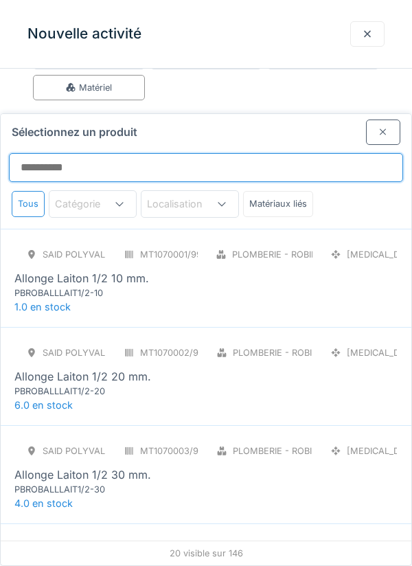
click at [360, 153] on input "Sélectionnez un produit" at bounding box center [206, 167] width 394 height 29
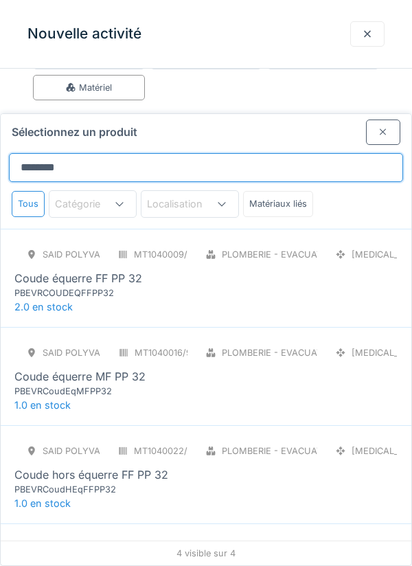
type input "********"
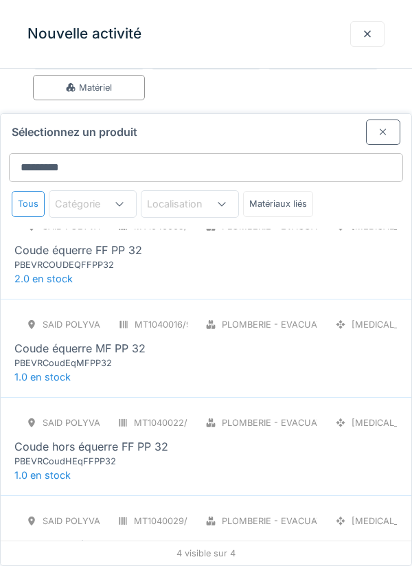
click at [367, 216] on div "SAID polyvalent RE MT1040009/999/012 Plomberie - Evacuation raccord PCE Coude é…" at bounding box center [205, 242] width 383 height 58
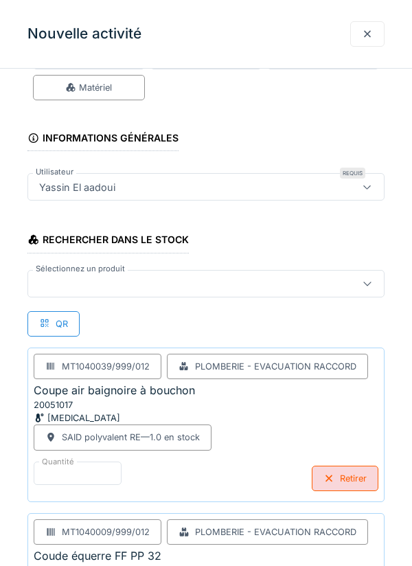
click at [312, 286] on div at bounding box center [183, 283] width 299 height 15
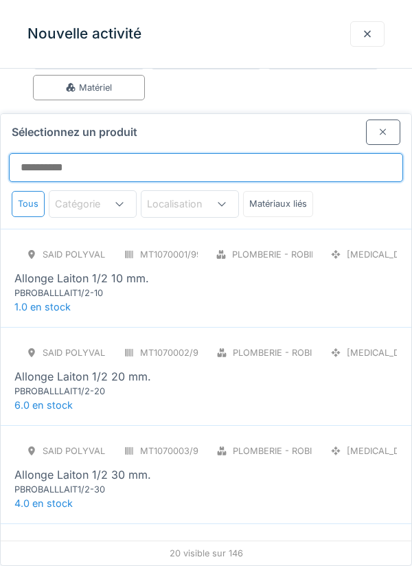
click at [48, 153] on input "Sélectionnez un produit" at bounding box center [206, 167] width 394 height 29
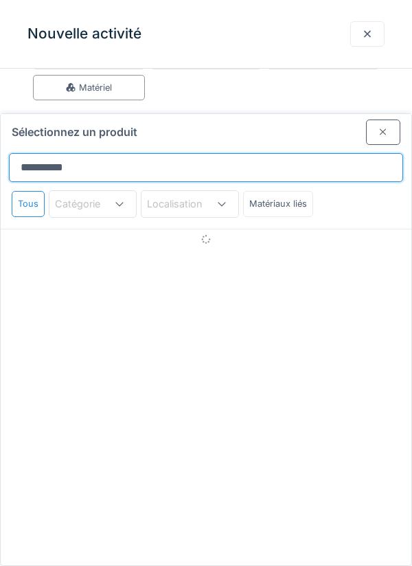
type input "**********"
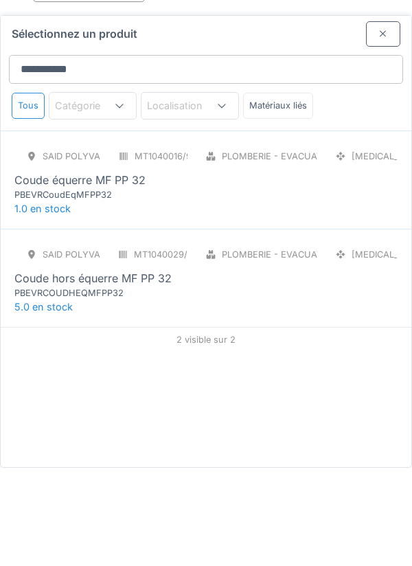
click at [310, 242] on div "SAID polyvalent RE MT1040016/999/012 Plomberie - Evacuation raccord PCE Coude é…" at bounding box center [205, 271] width 383 height 58
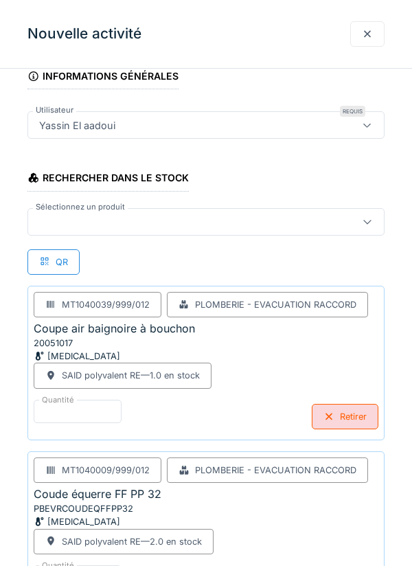
click at [277, 218] on div at bounding box center [183, 221] width 299 height 15
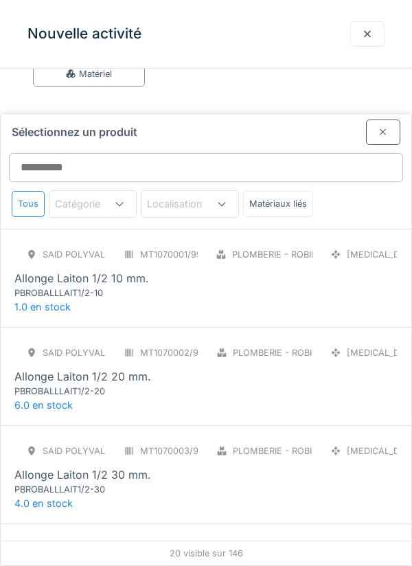
scroll to position [52, 0]
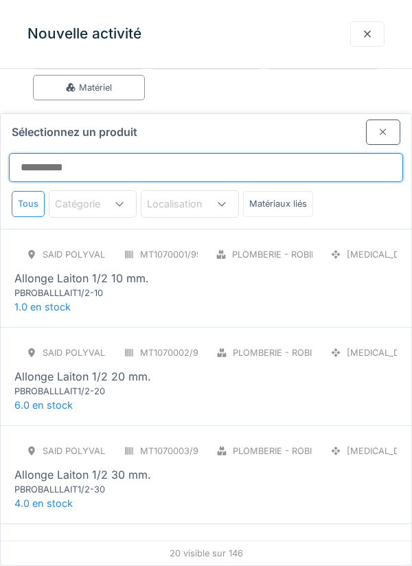
click at [290, 153] on input "Sélectionnez un produit" at bounding box center [206, 167] width 394 height 29
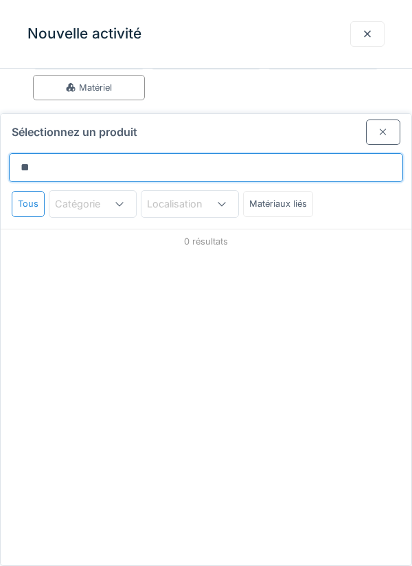
type input "*"
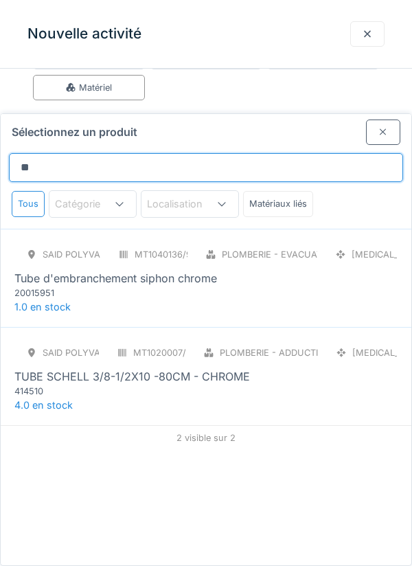
type input "*"
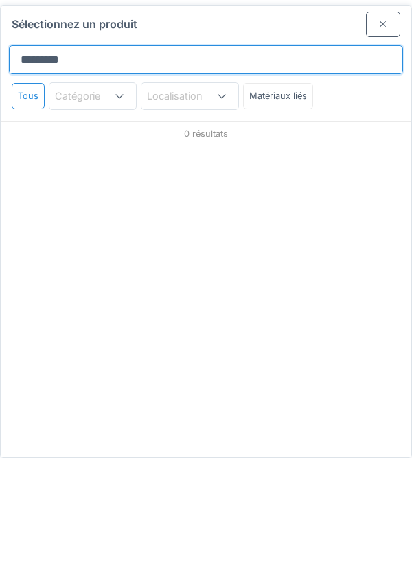
type input "********"
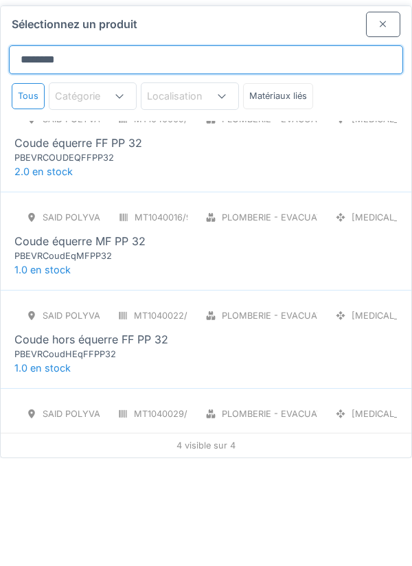
scroll to position [28, 0]
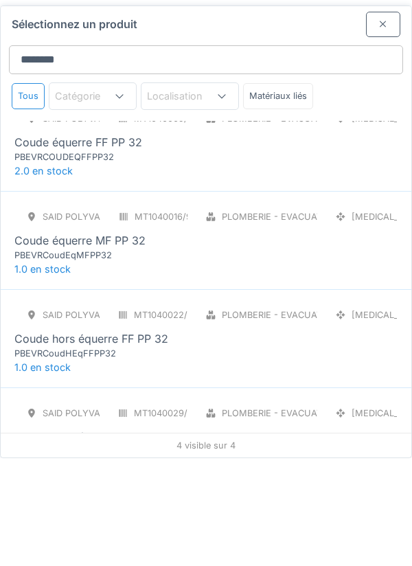
click at [360, 410] on div "PCE" at bounding box center [360, 422] width 74 height 25
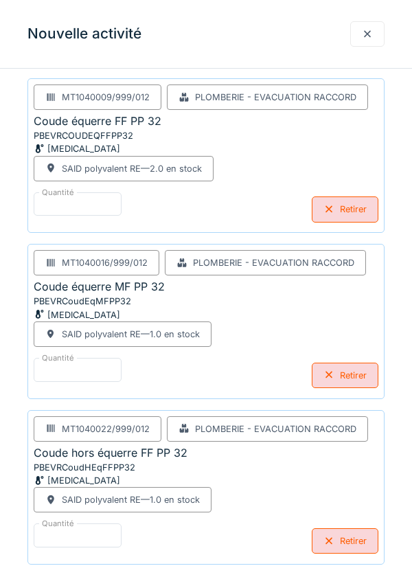
scroll to position [240, 0]
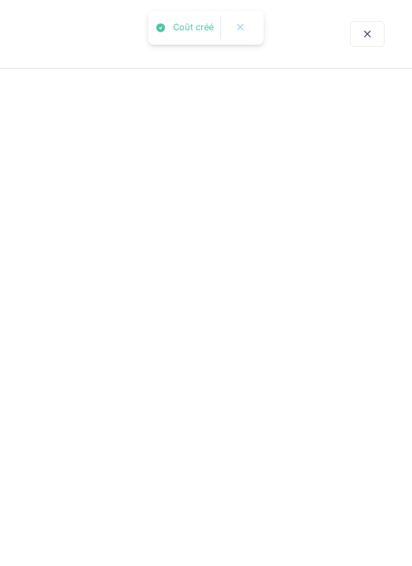
scroll to position [0, 0]
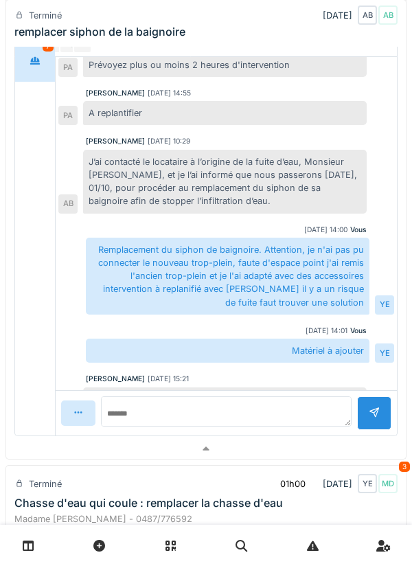
click at [248, 458] on div at bounding box center [205, 449] width 399 height 20
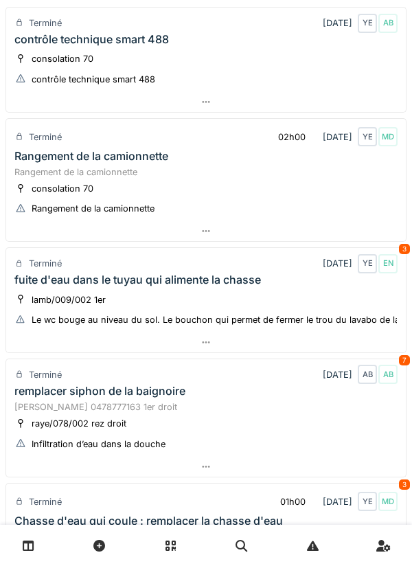
scroll to position [97, 0]
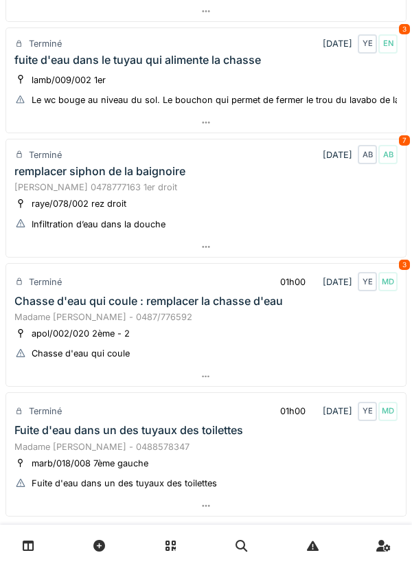
click at [286, 375] on div at bounding box center [205, 376] width 399 height 20
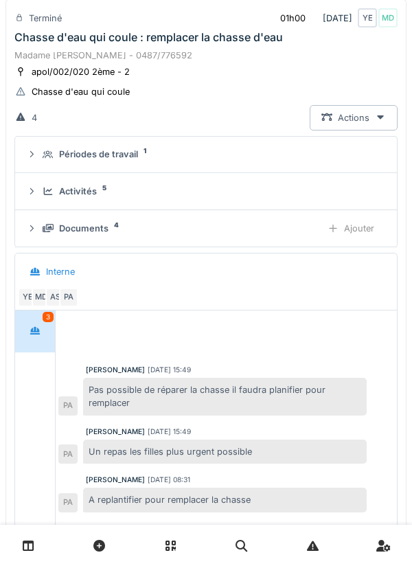
scroll to position [571, 0]
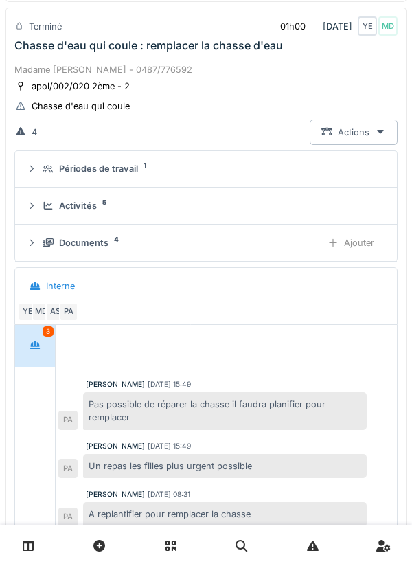
click at [337, 207] on div "Activités 5" at bounding box center [212, 205] width 338 height 13
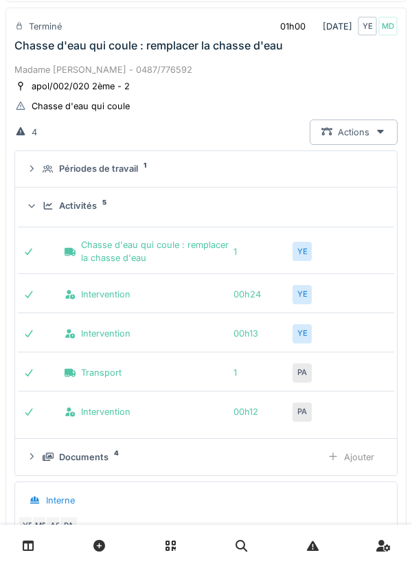
click at [309, 251] on div "YE" at bounding box center [301, 251] width 19 height 19
click at [369, 208] on div "Activités 5" at bounding box center [212, 205] width 338 height 13
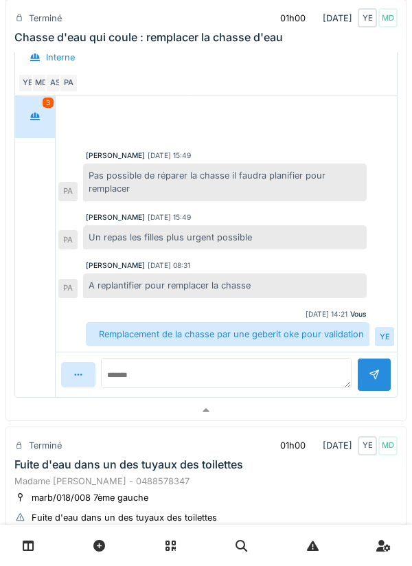
scroll to position [4, 0]
click at [299, 411] on div at bounding box center [205, 410] width 399 height 20
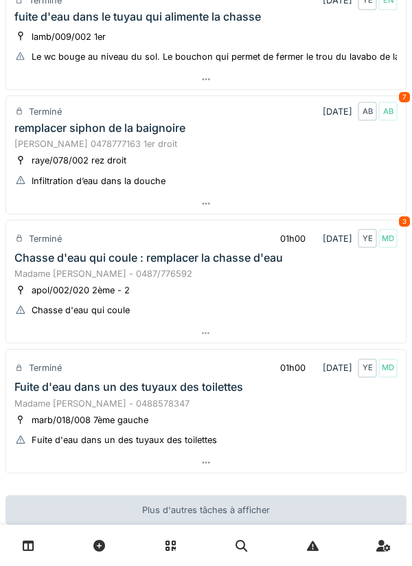
click at [277, 468] on div at bounding box center [205, 462] width 399 height 20
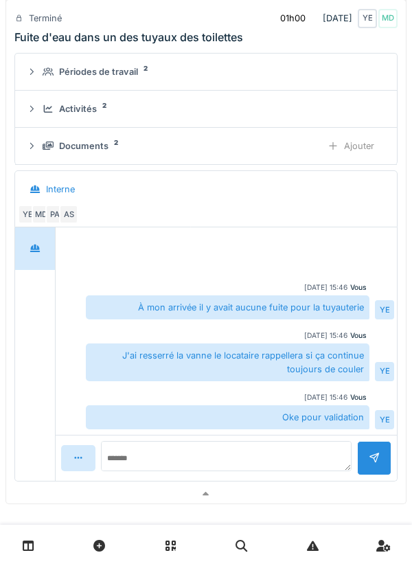
scroll to position [800, 0]
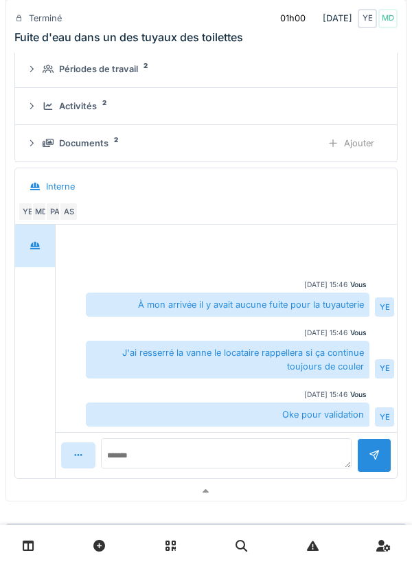
click at [314, 494] on div at bounding box center [205, 491] width 399 height 20
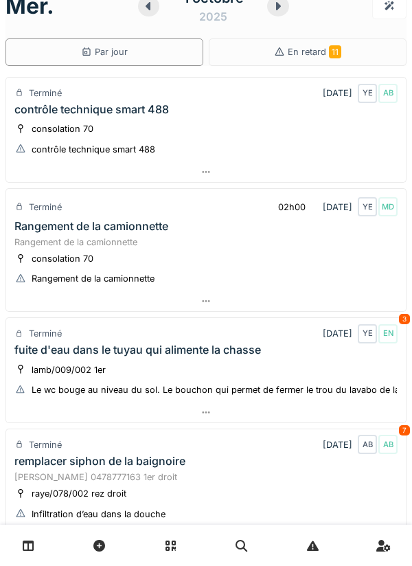
scroll to position [0, 0]
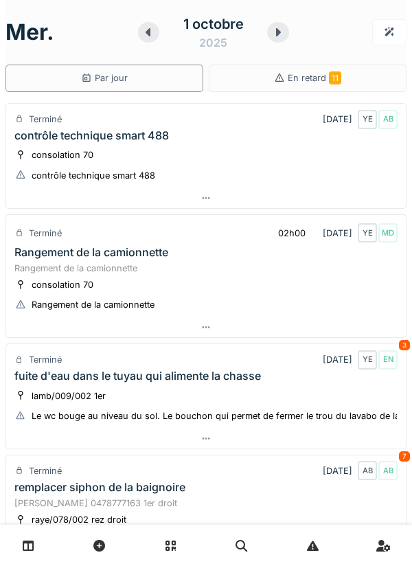
click at [272, 32] on icon at bounding box center [278, 32] width 14 height 11
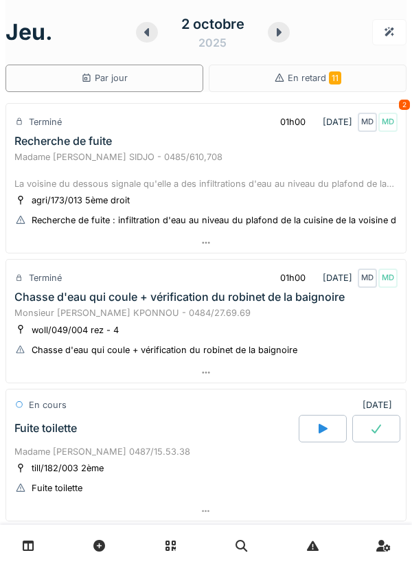
click at [349, 246] on div at bounding box center [205, 243] width 399 height 20
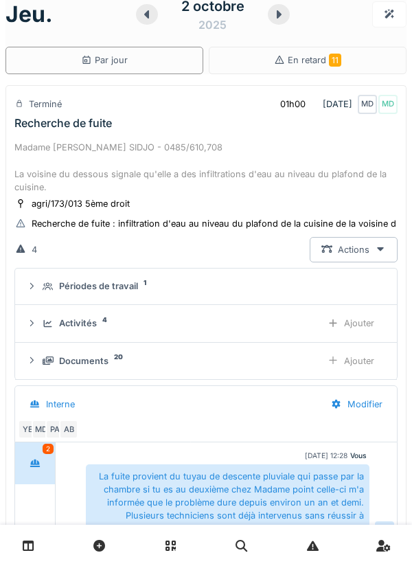
scroll to position [48, 0]
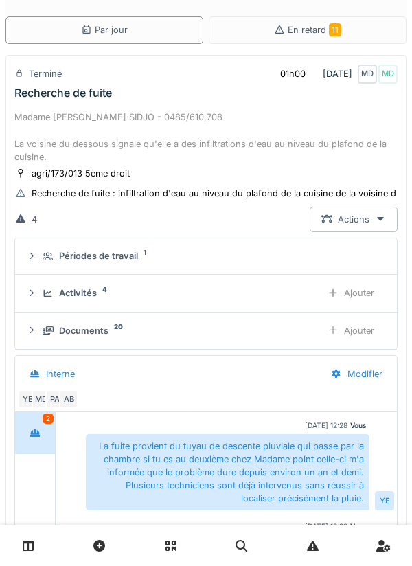
click at [367, 290] on div "Ajouter" at bounding box center [351, 292] width 70 height 25
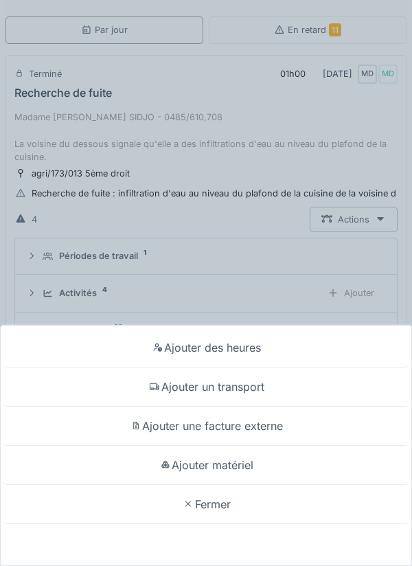
click at [290, 485] on div "Ajouter matériel" at bounding box center [205, 464] width 405 height 39
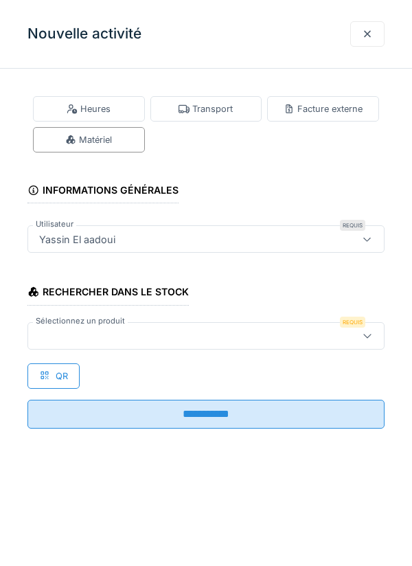
click at [283, 345] on div at bounding box center [205, 335] width 357 height 27
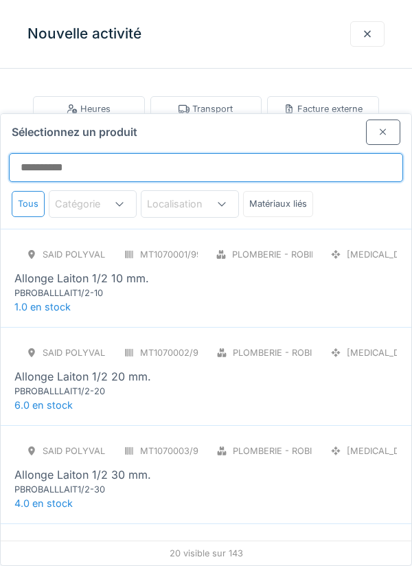
click at [310, 153] on input "Sélectionnez un produit" at bounding box center [206, 167] width 394 height 29
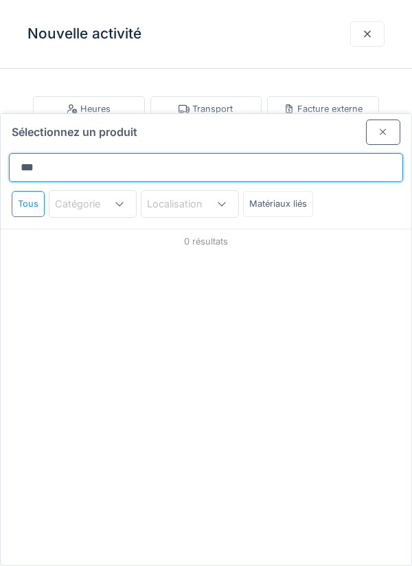
type input "****"
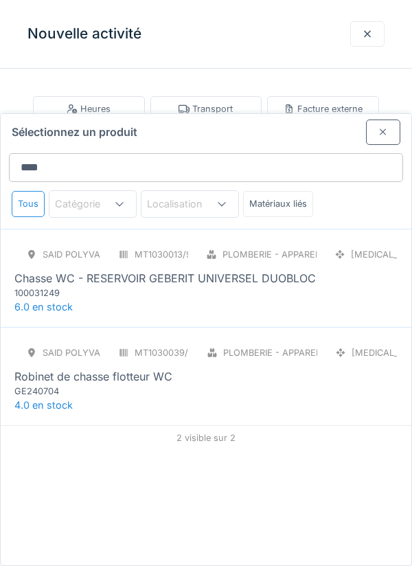
click at [371, 29] on div at bounding box center [367, 33] width 11 height 13
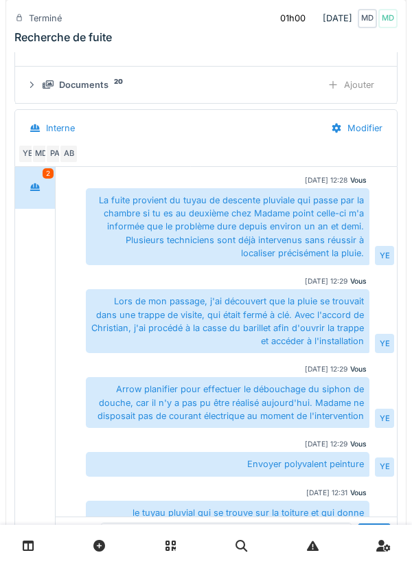
scroll to position [434, 0]
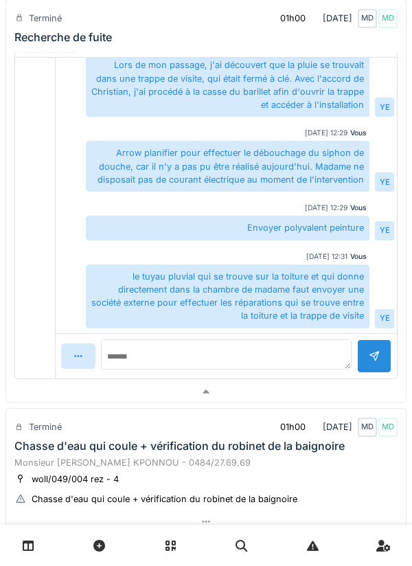
click at [257, 397] on div at bounding box center [205, 392] width 399 height 20
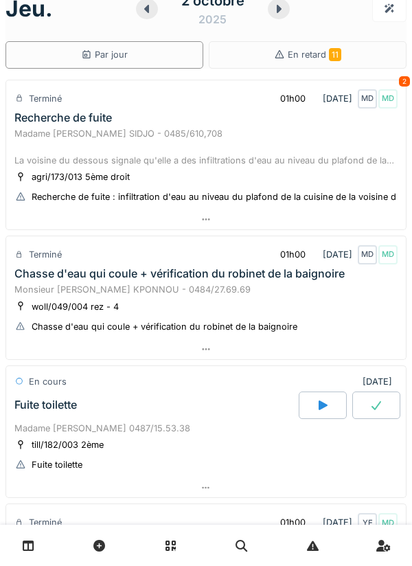
scroll to position [0, 0]
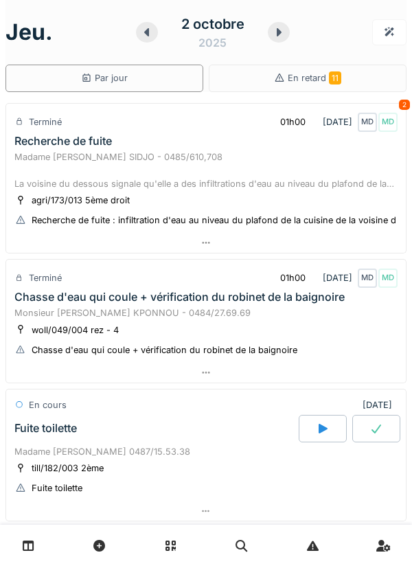
click at [260, 380] on div at bounding box center [205, 372] width 399 height 20
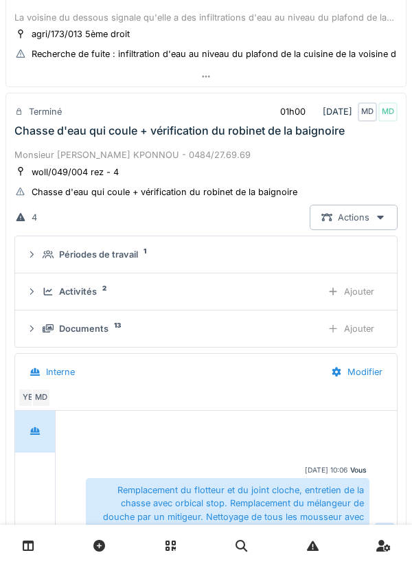
scroll to position [86, 0]
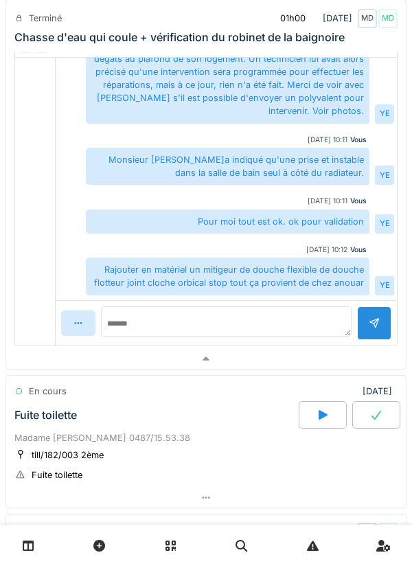
click at [250, 365] on div at bounding box center [205, 359] width 399 height 20
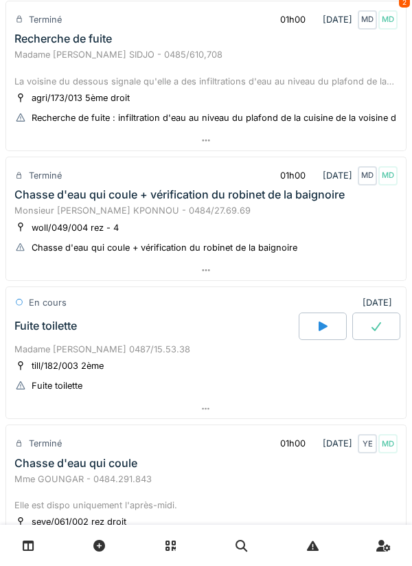
scroll to position [134, 0]
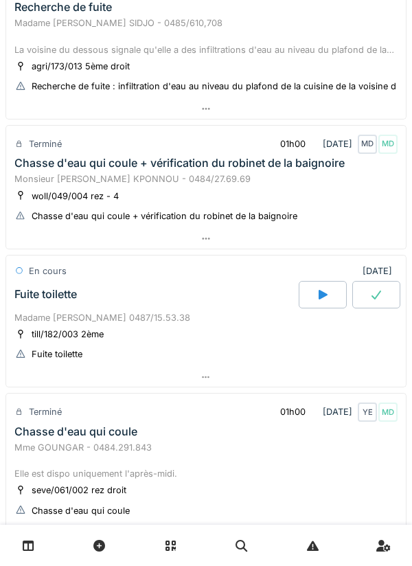
click at [254, 379] on div at bounding box center [205, 377] width 399 height 20
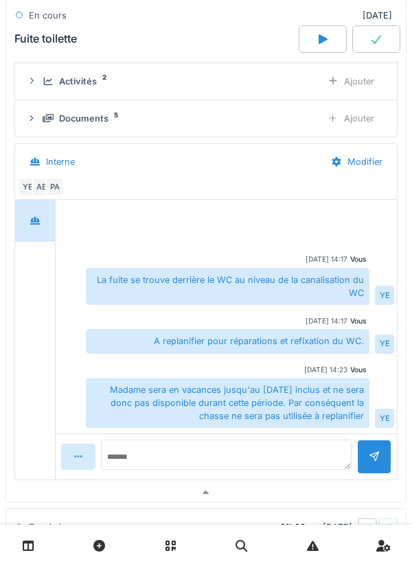
scroll to position [515, 0]
click at [246, 494] on div at bounding box center [205, 492] width 399 height 20
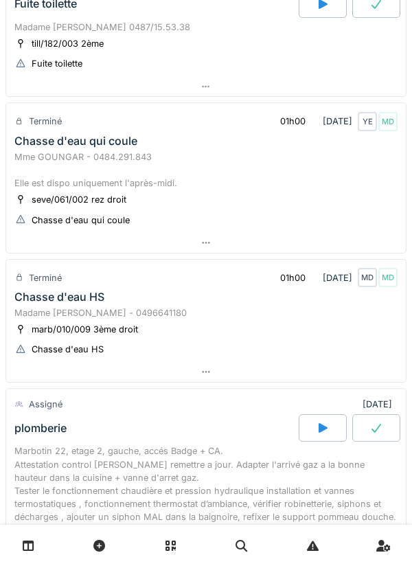
scroll to position [439, 0]
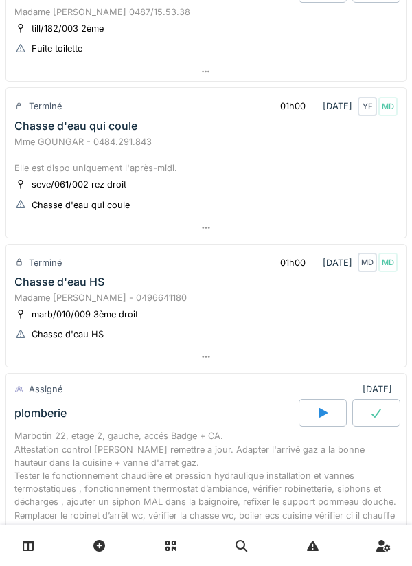
click at [245, 366] on div at bounding box center [205, 357] width 399 height 20
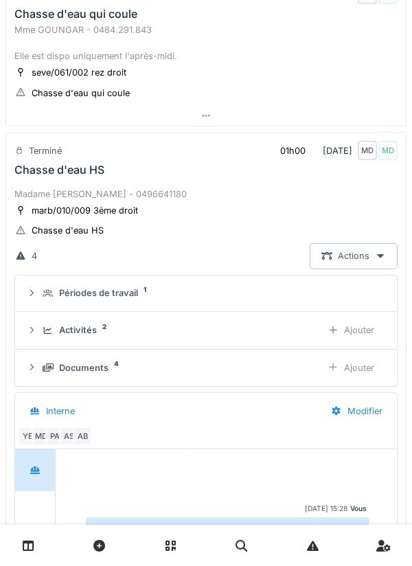
scroll to position [627, 0]
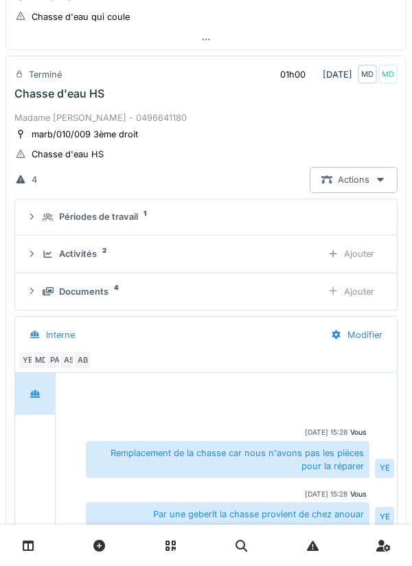
click at [282, 264] on div "Activités 2 Ajouter" at bounding box center [206, 253] width 360 height 25
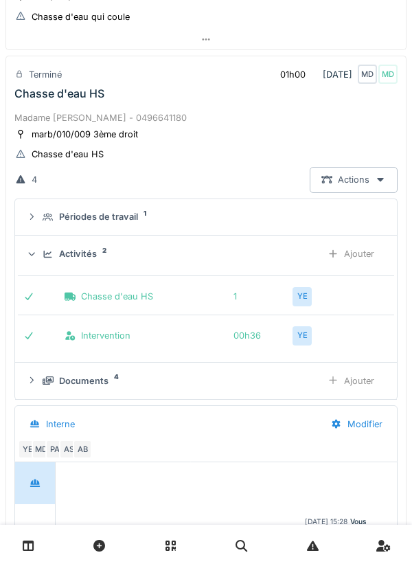
click at [365, 256] on div "Ajouter" at bounding box center [351, 253] width 70 height 25
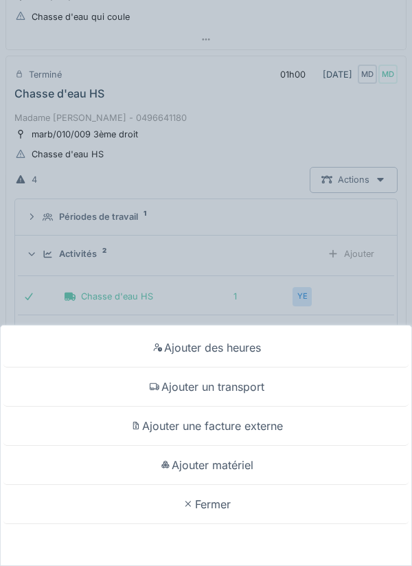
click at [278, 468] on div "Ajouter matériel" at bounding box center [205, 464] width 405 height 39
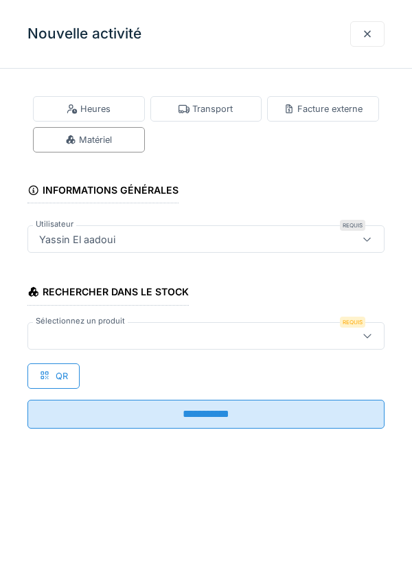
click at [272, 341] on div at bounding box center [183, 335] width 299 height 15
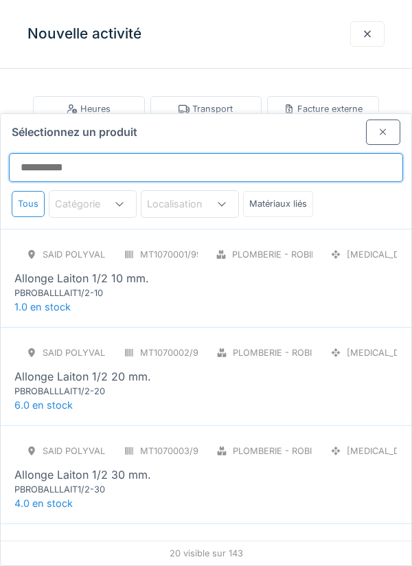
click at [313, 153] on input "Sélectionnez un produit" at bounding box center [206, 167] width 394 height 29
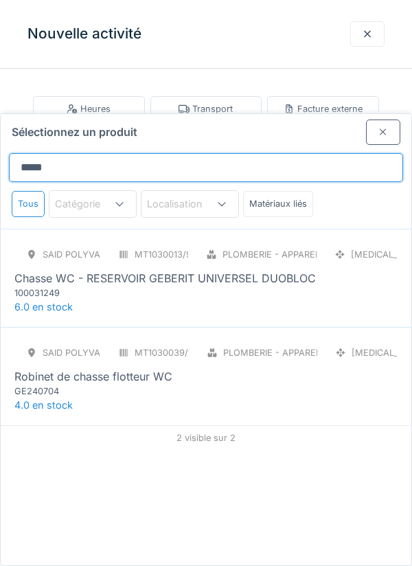
type input "******"
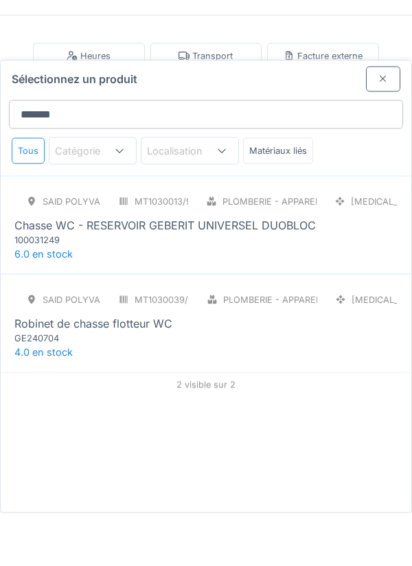
click at [337, 244] on div "SAID polyvalent RE MT1030013/999/012 Plomberie - Appareils sanitaires PCE Chass…" at bounding box center [205, 271] width 383 height 58
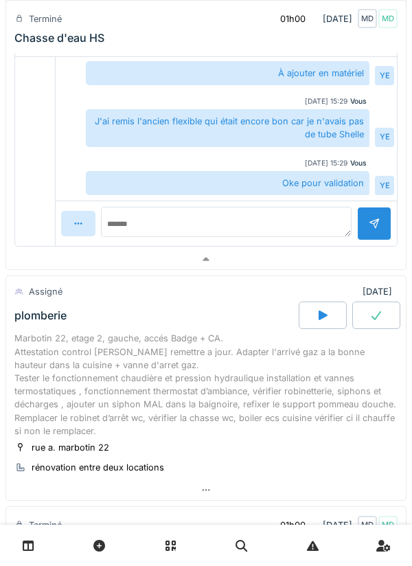
scroll to position [1137, 0]
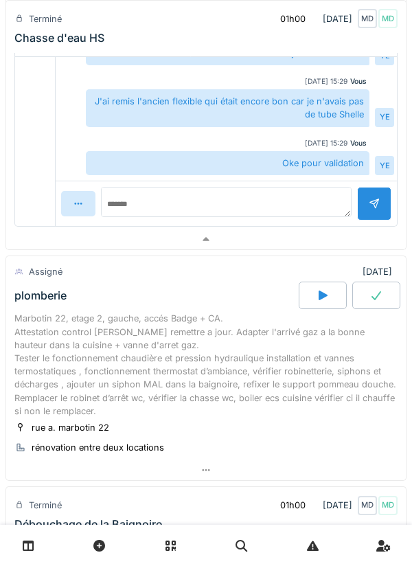
click at [336, 244] on div at bounding box center [205, 239] width 399 height 20
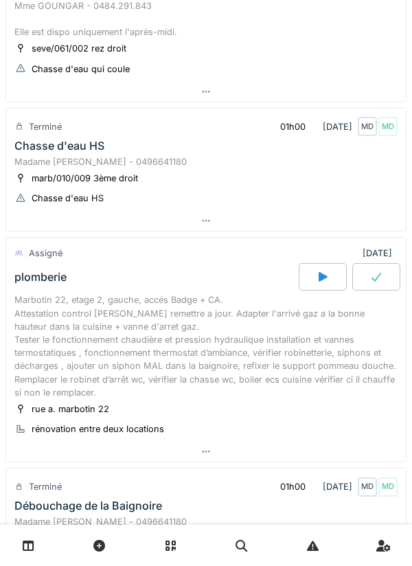
scroll to position [576, 0]
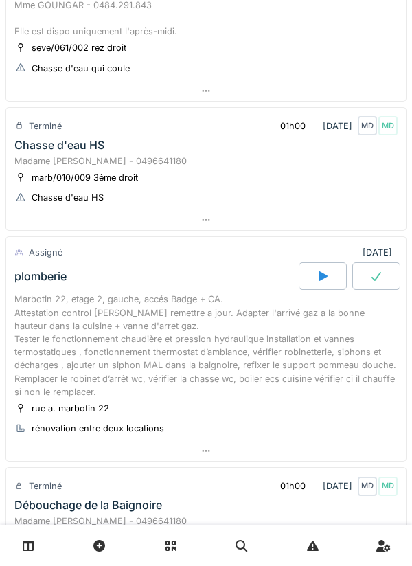
click at [246, 456] on div at bounding box center [205, 451] width 399 height 20
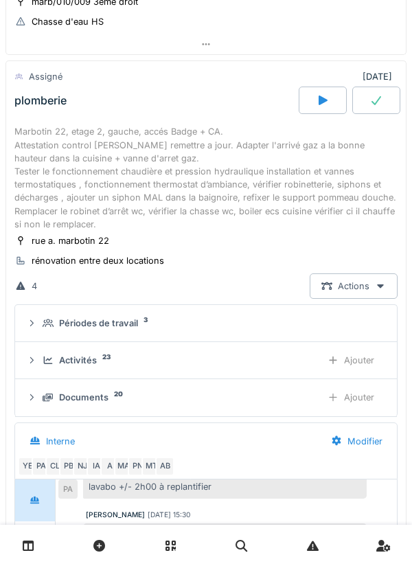
scroll to position [757, 0]
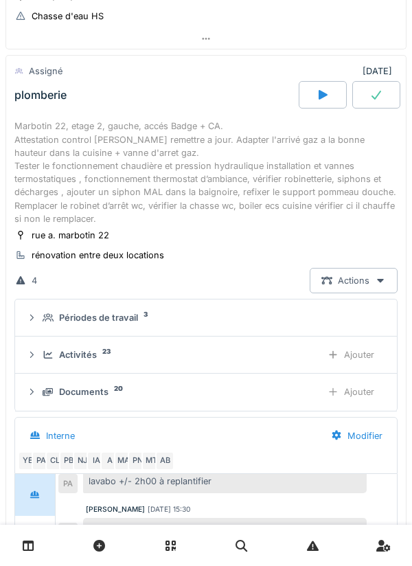
click at [276, 327] on summary "Périodes de travail 3" at bounding box center [206, 317] width 371 height 25
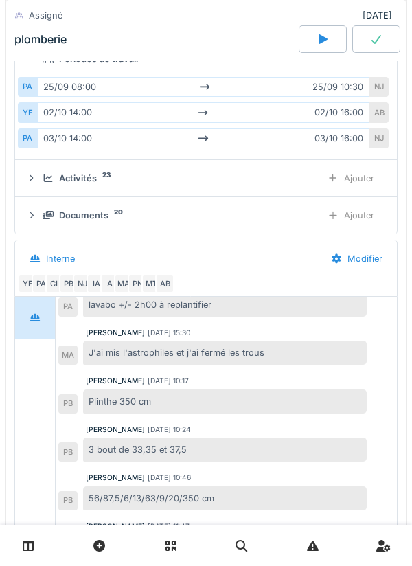
scroll to position [209, 0]
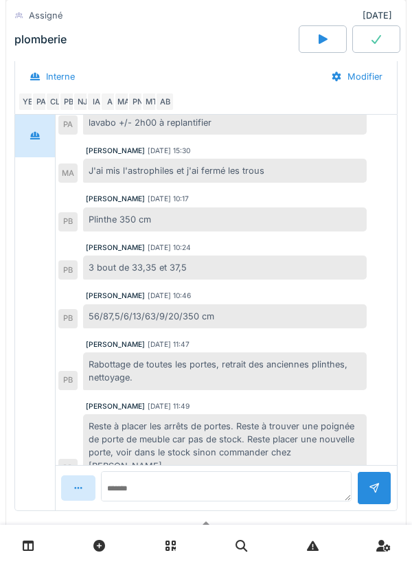
click at [201, 533] on div at bounding box center [205, 523] width 399 height 20
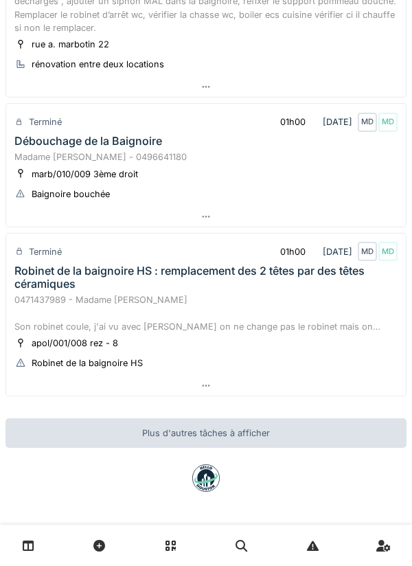
scroll to position [863, 0]
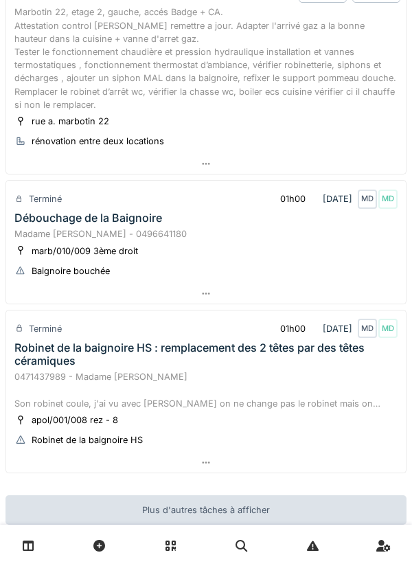
click at [229, 468] on div at bounding box center [205, 462] width 399 height 20
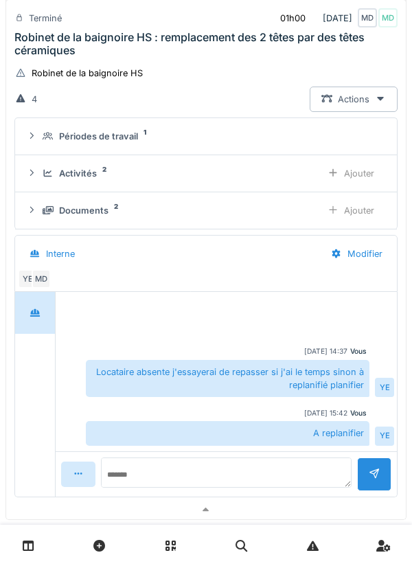
scroll to position [1266, 0]
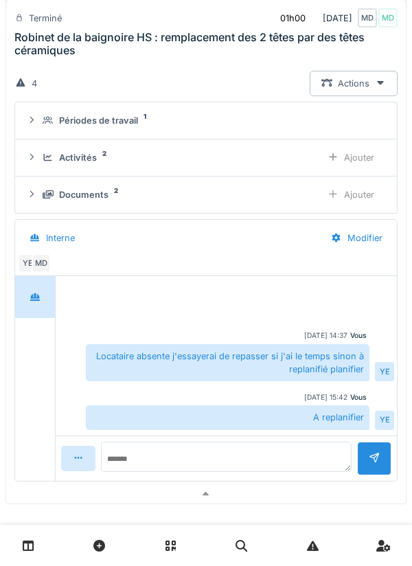
click at [272, 494] on div at bounding box center [205, 494] width 399 height 20
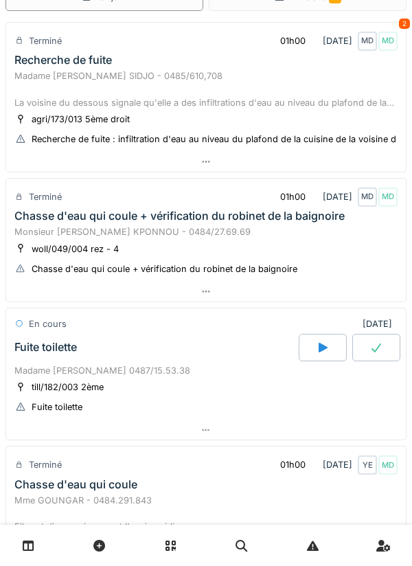
scroll to position [83, 0]
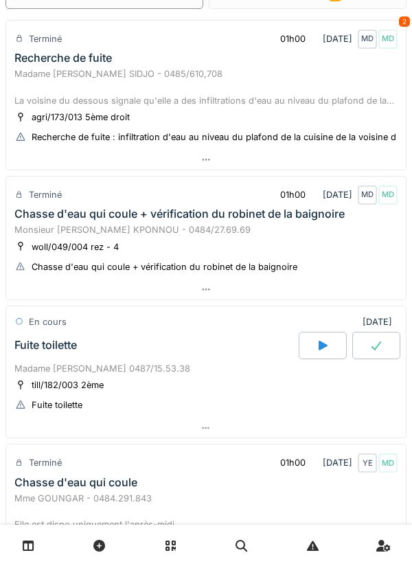
click at [285, 285] on div at bounding box center [205, 289] width 399 height 20
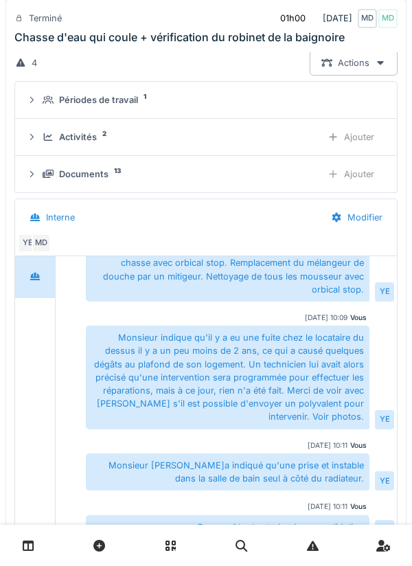
scroll to position [334, 0]
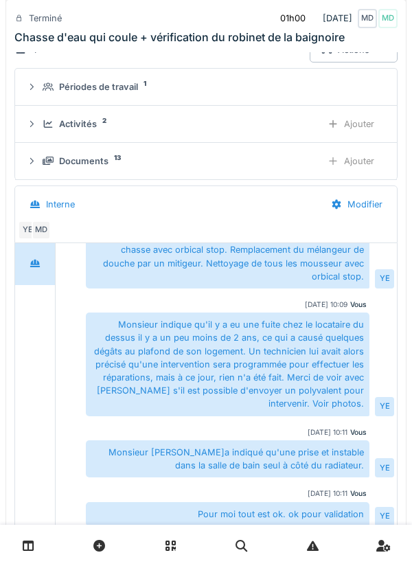
click at [282, 124] on div "Activités 2" at bounding box center [177, 123] width 268 height 13
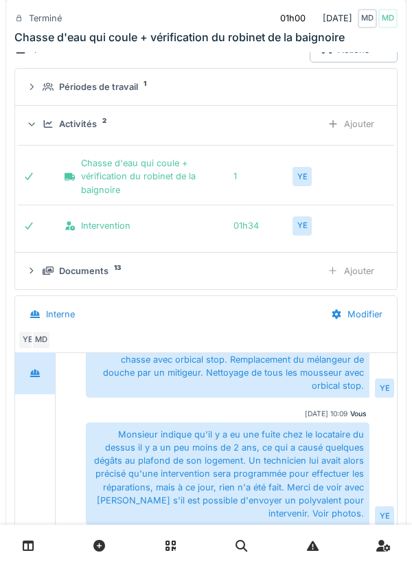
click at [362, 130] on div "Ajouter" at bounding box center [351, 123] width 70 height 25
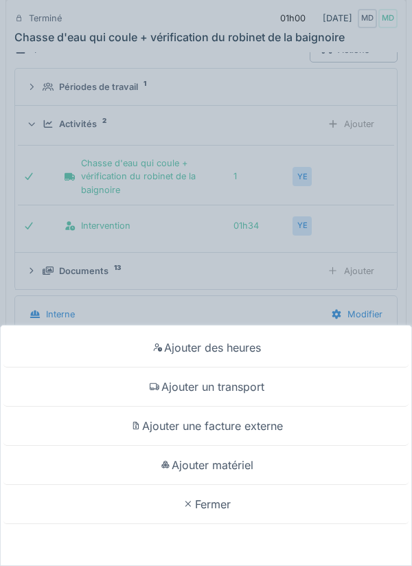
click at [304, 429] on div "Ajouter une facture externe" at bounding box center [205, 425] width 405 height 39
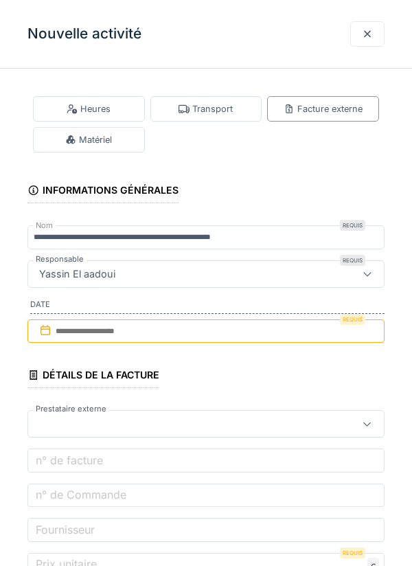
click at [371, 23] on div at bounding box center [367, 33] width 34 height 25
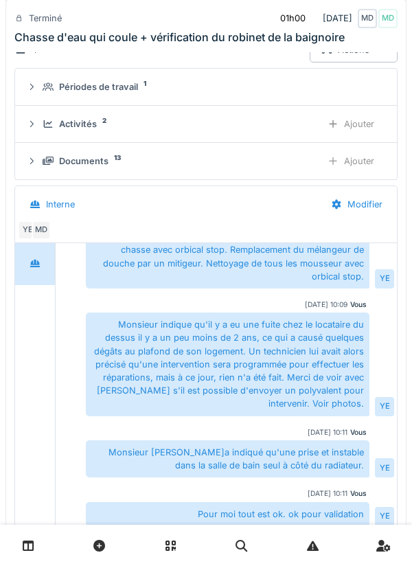
click at [363, 156] on div "Ajouter" at bounding box center [351, 160] width 70 height 25
click at [349, 127] on div "Ajouter" at bounding box center [351, 123] width 70 height 25
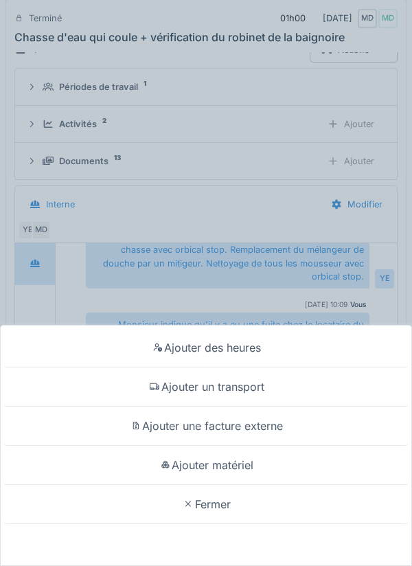
click at [281, 461] on div "Ajouter matériel" at bounding box center [205, 464] width 405 height 39
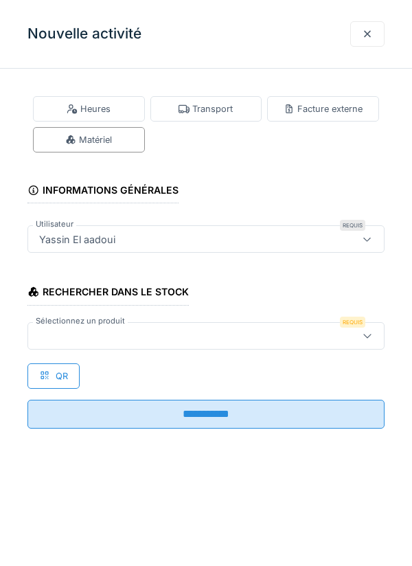
click at [272, 338] on div at bounding box center [183, 335] width 299 height 15
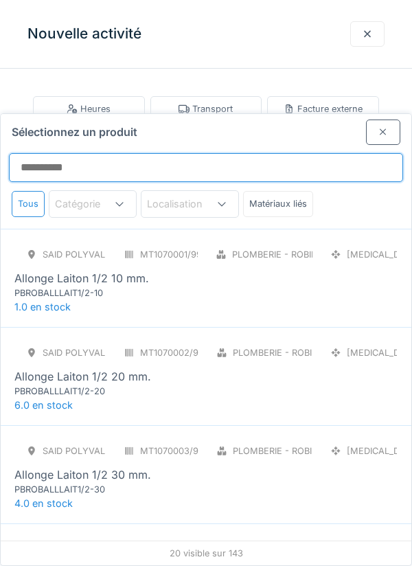
click at [281, 153] on input "Sélectionnez un produit" at bounding box center [206, 167] width 394 height 29
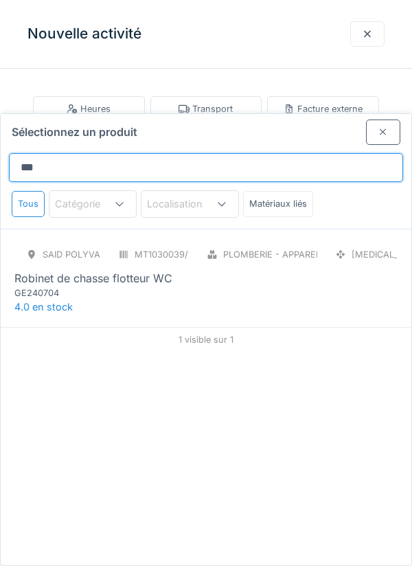
type input "********"
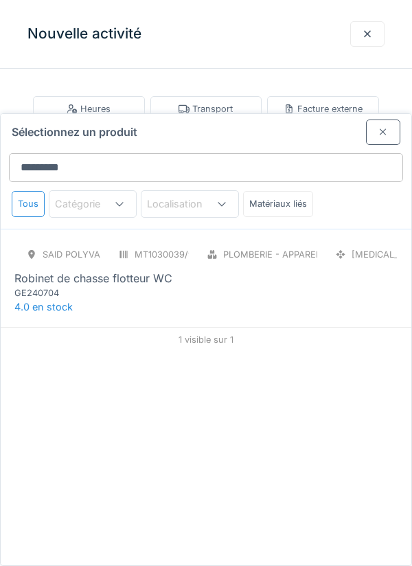
click at [317, 265] on div "SAID polyvalent RE MT1030039/999/012 Plomberie - Appareils sanitaires PCE Robin…" at bounding box center [206, 278] width 410 height 98
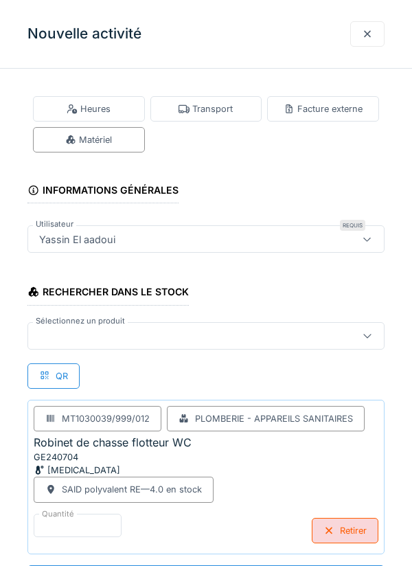
scroll to position [32, 0]
click at [310, 343] on div at bounding box center [205, 335] width 357 height 27
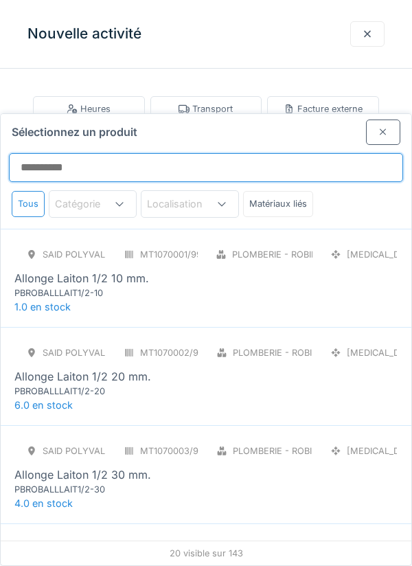
click at [334, 153] on input "Sélectionnez un produit" at bounding box center [206, 167] width 394 height 29
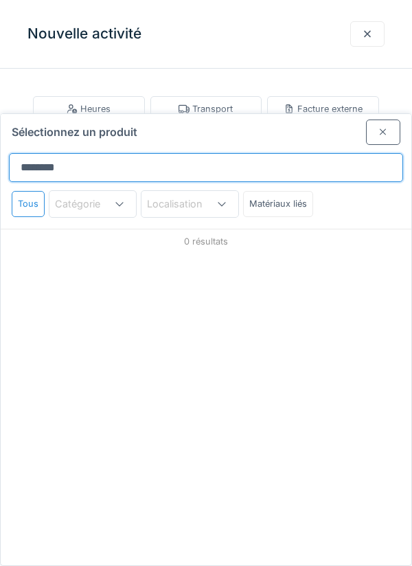
type input "*********"
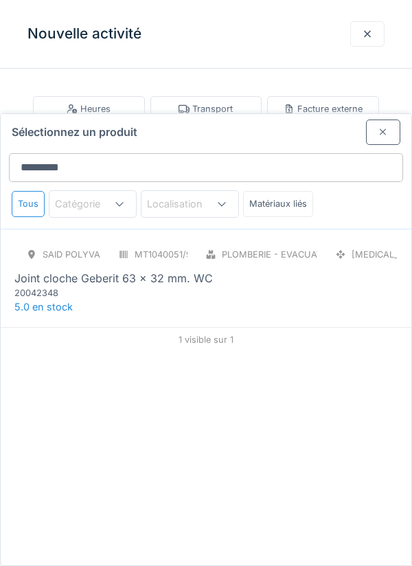
click at [302, 256] on div "SAID polyvalent RE MT1040051/999/012 Plomberie - Evacuation raccord PCE Joint c…" at bounding box center [206, 278] width 410 height 98
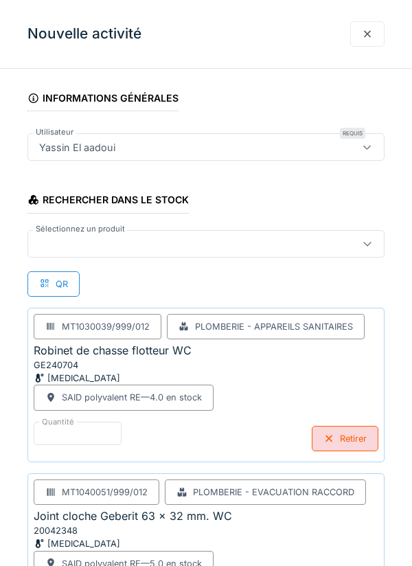
scroll to position [155, 0]
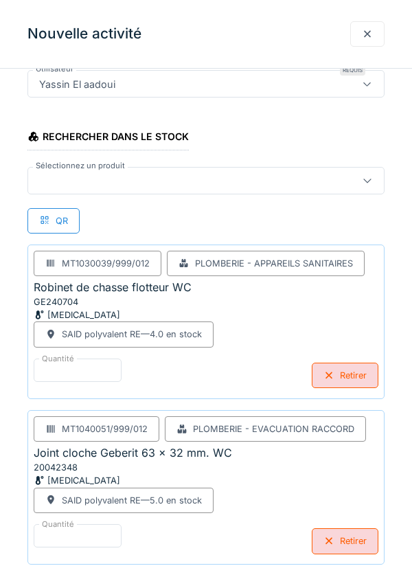
click at [307, 191] on div at bounding box center [205, 180] width 357 height 27
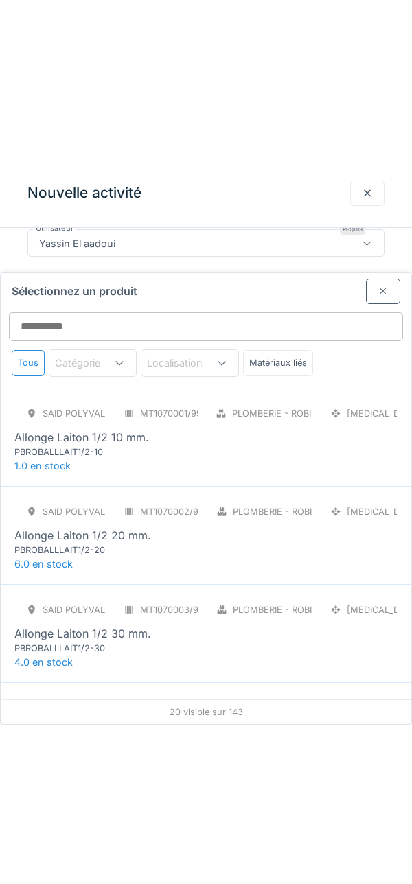
scroll to position [14, 0]
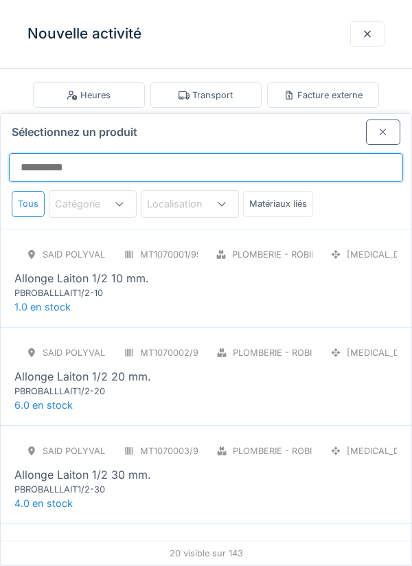
click at [338, 153] on input "Sélectionnez un produit" at bounding box center [206, 167] width 394 height 29
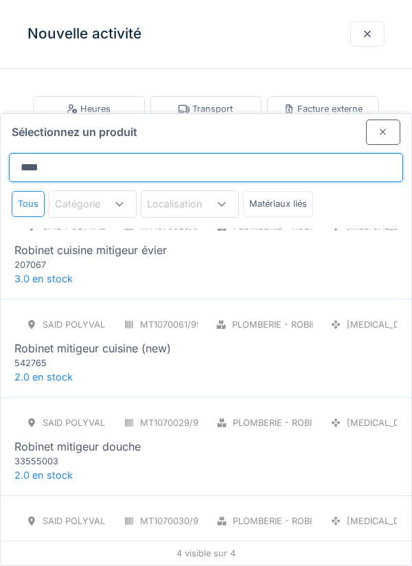
scroll to position [0, 0]
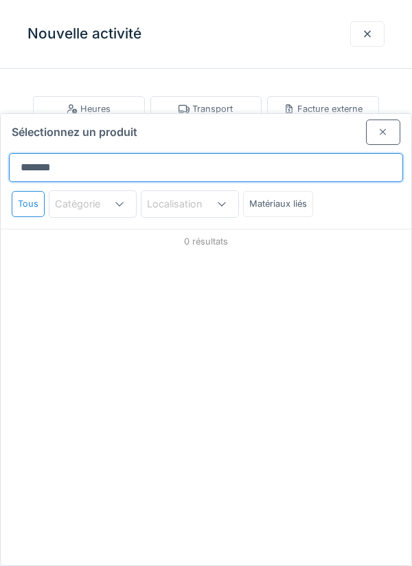
type input "********"
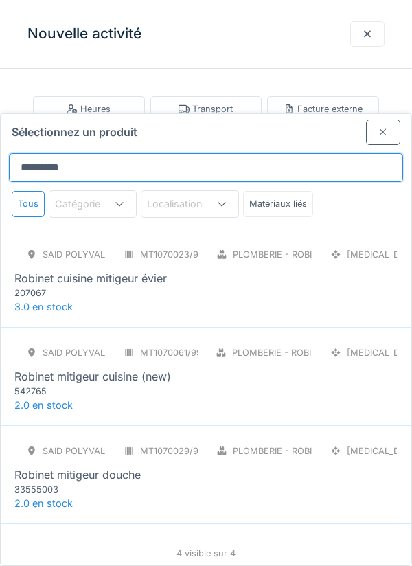
scroll to position [28, 0]
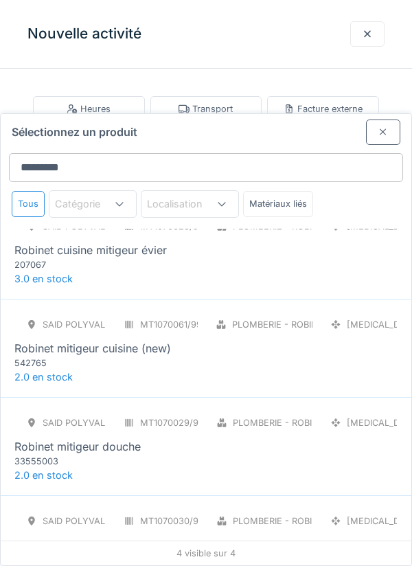
click at [340, 318] on div "Plomberie - Robinetterie" at bounding box center [292, 324] width 121 height 13
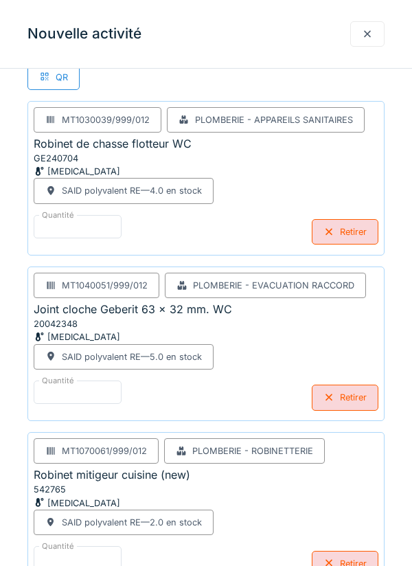
scroll to position [303, 0]
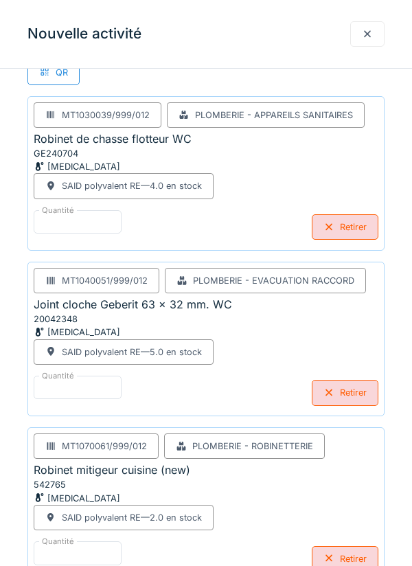
click at [341, 557] on div "Retirer" at bounding box center [345, 558] width 67 height 25
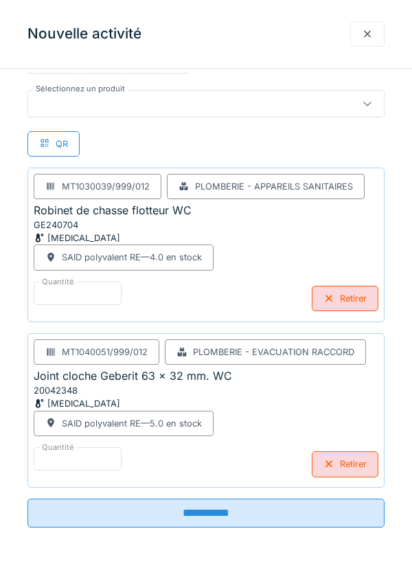
scroll to position [155, 0]
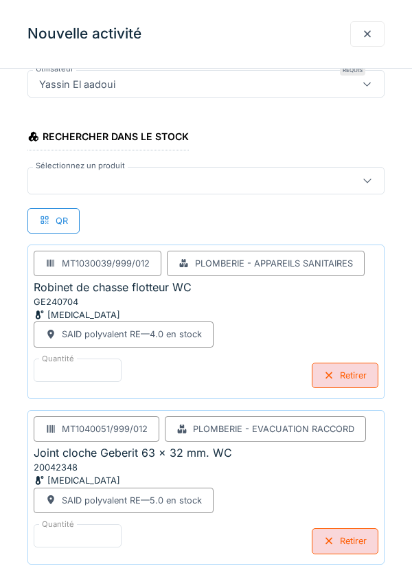
click at [321, 192] on div at bounding box center [205, 180] width 357 height 27
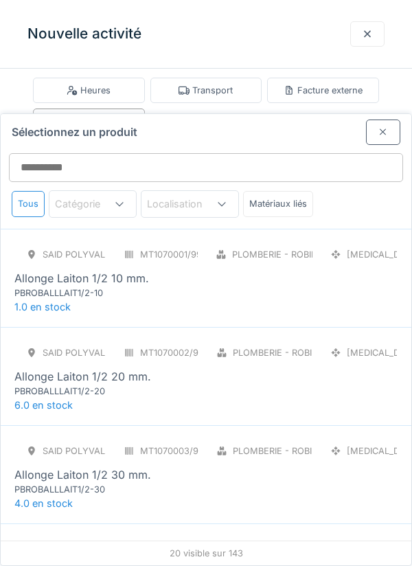
scroll to position [14, 0]
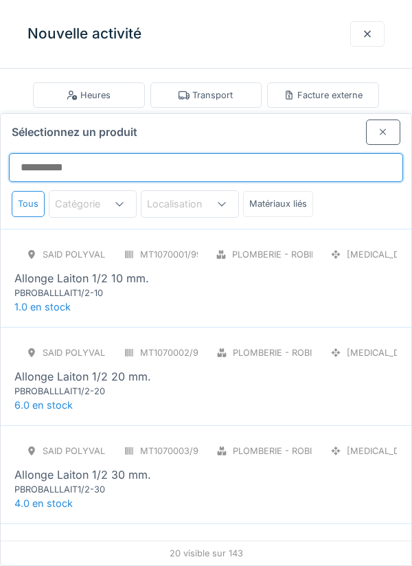
click at [364, 153] on input "Sélectionnez un produit" at bounding box center [206, 167] width 394 height 29
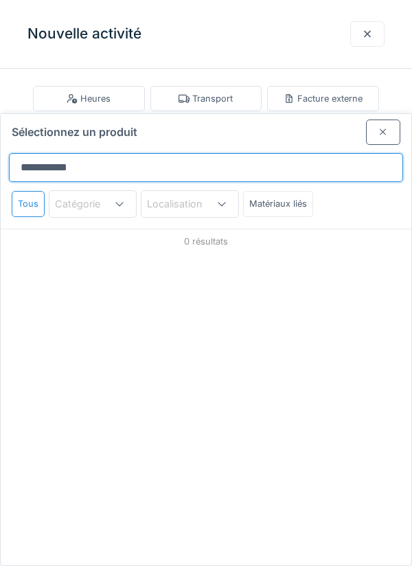
type input "**********"
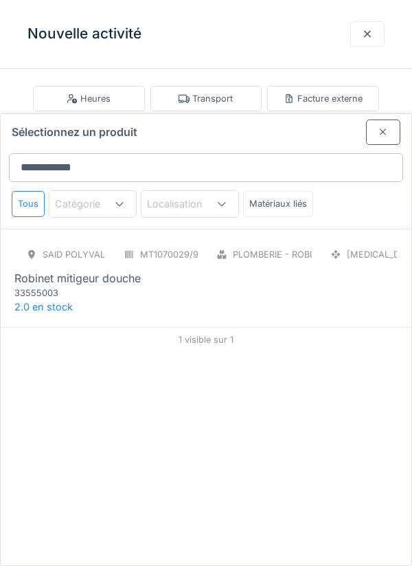
click at [310, 257] on div "SAID polyvalent RE MT1070029/999/012 Plomberie - Robinetterie PCE Robinet mitig…" at bounding box center [206, 278] width 410 height 98
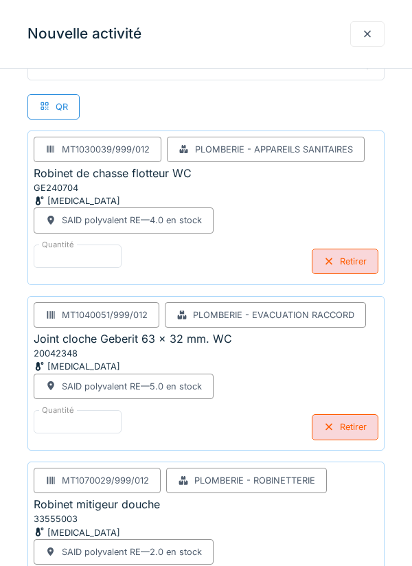
scroll to position [321, 0]
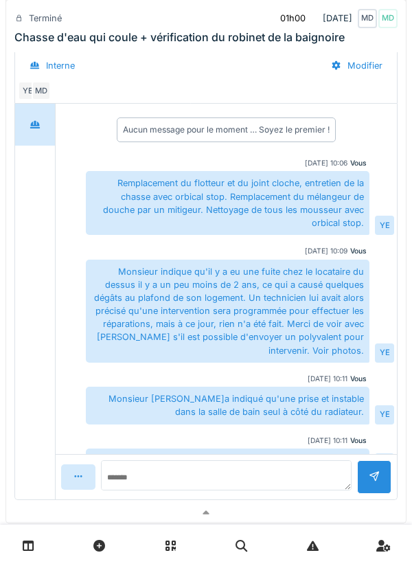
scroll to position [32, 0]
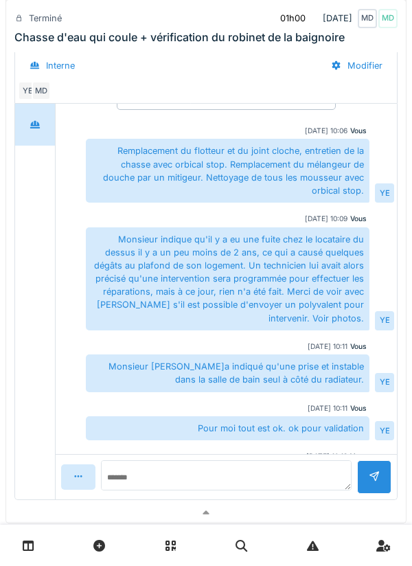
click at [257, 522] on div at bounding box center [205, 512] width 399 height 20
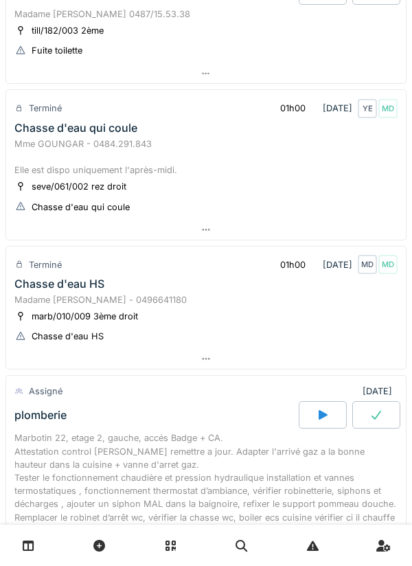
scroll to position [0, 0]
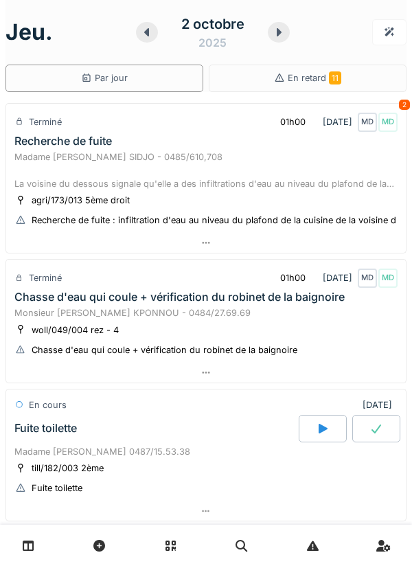
click at [145, 37] on icon at bounding box center [147, 32] width 14 height 11
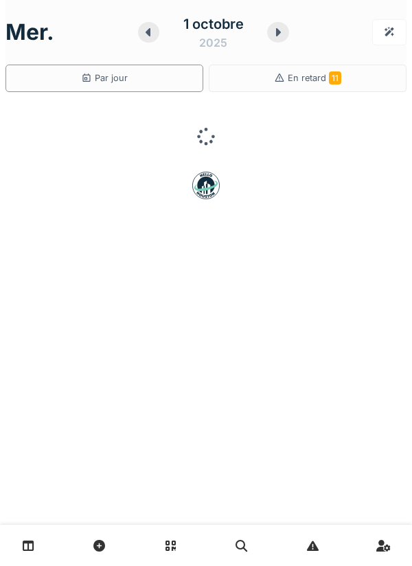
click at [152, 36] on icon at bounding box center [148, 32] width 14 height 11
click at [144, 38] on div "30 septembre 2025" at bounding box center [212, 32] width 183 height 43
click at [131, 30] on icon at bounding box center [133, 32] width 14 height 11
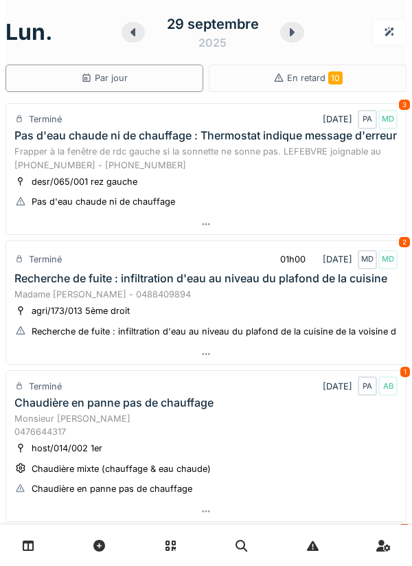
click at [345, 234] on div at bounding box center [205, 224] width 399 height 20
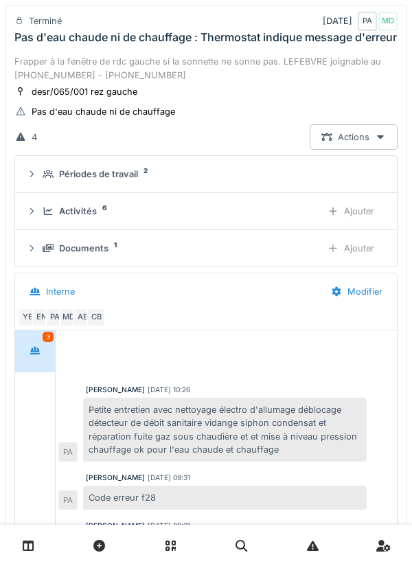
scroll to position [126, 0]
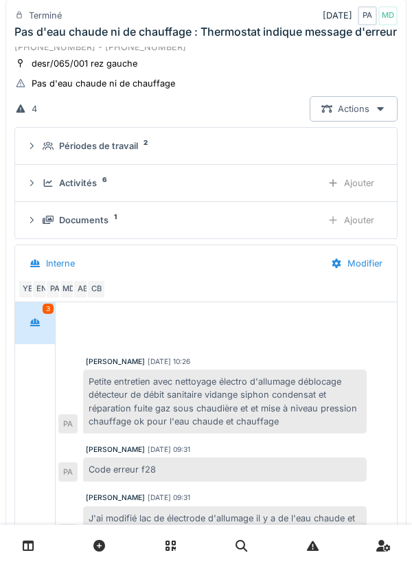
click at [287, 152] on div "Périodes de travail 2" at bounding box center [212, 145] width 338 height 13
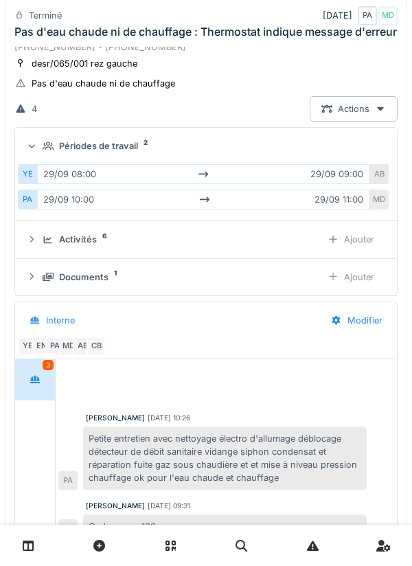
click at [308, 159] on summary "Périodes de travail 2" at bounding box center [206, 145] width 371 height 25
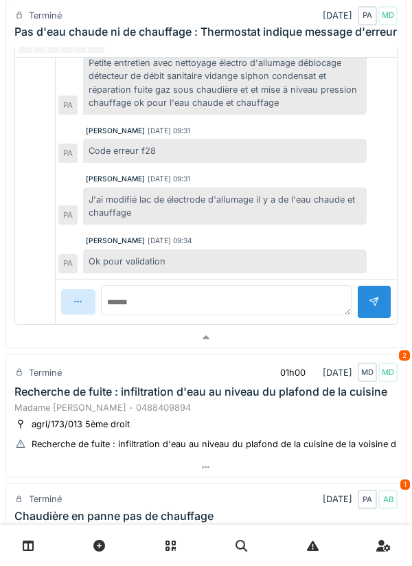
click at [276, 347] on div at bounding box center [205, 337] width 399 height 20
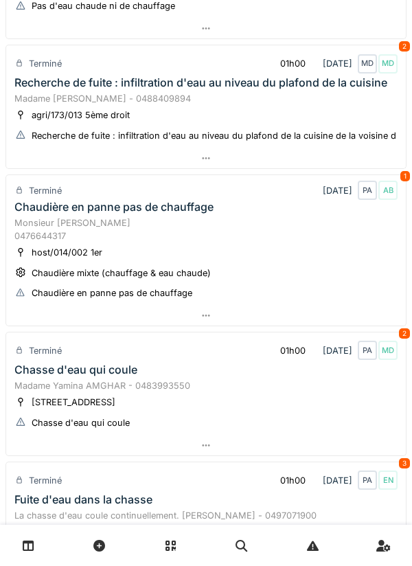
scroll to position [207, 0]
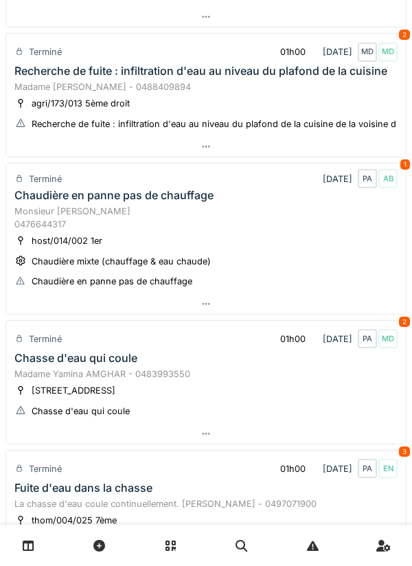
click at [246, 443] on div at bounding box center [205, 433] width 399 height 20
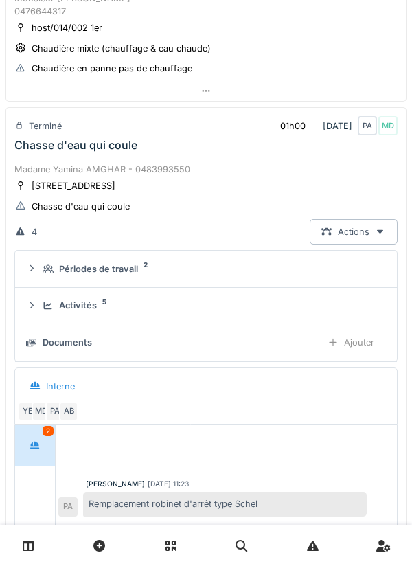
scroll to position [485, 0]
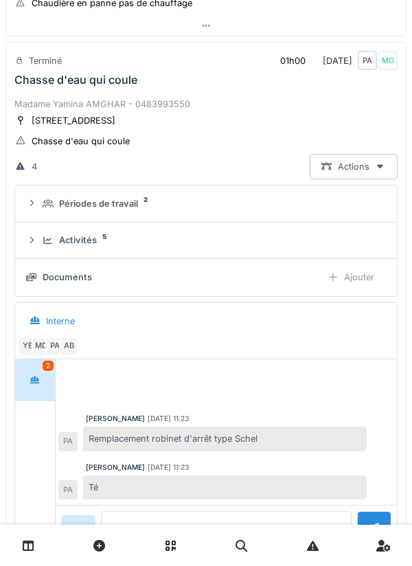
click at [288, 246] on div "Activités 5" at bounding box center [212, 239] width 338 height 13
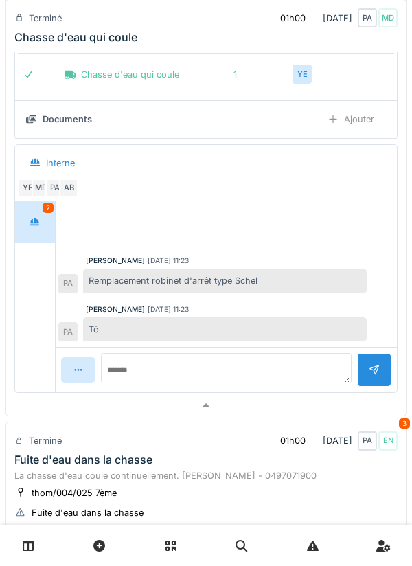
scroll to position [896, 0]
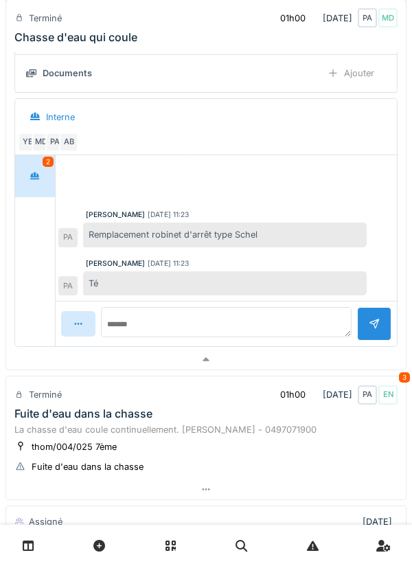
click at [307, 369] on div at bounding box center [205, 359] width 399 height 20
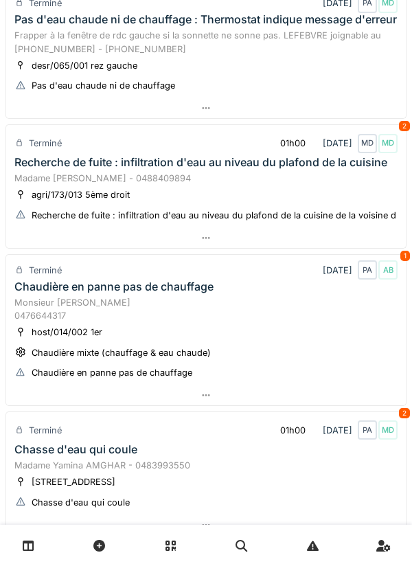
scroll to position [0, 0]
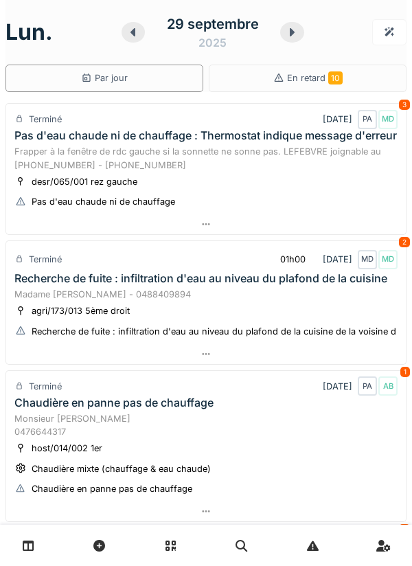
click at [290, 38] on div at bounding box center [291, 32] width 23 height 21
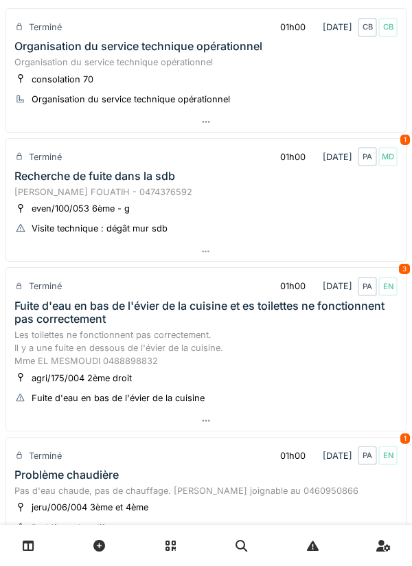
click at [336, 257] on div at bounding box center [205, 252] width 399 height 20
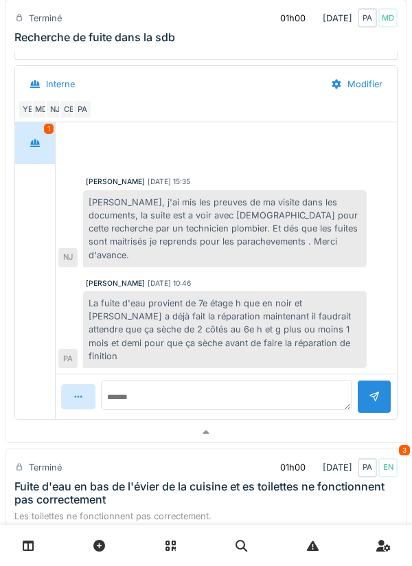
click at [286, 422] on div at bounding box center [205, 432] width 399 height 20
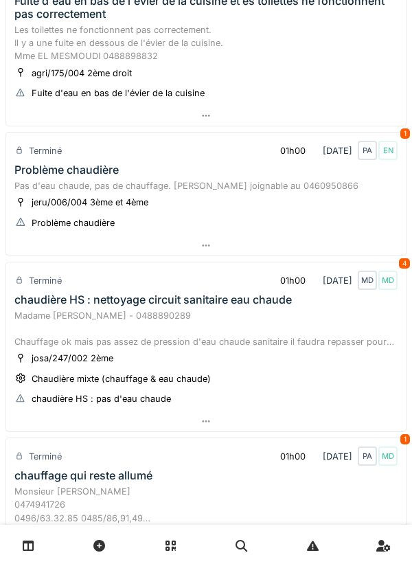
click at [321, 423] on div at bounding box center [205, 421] width 399 height 20
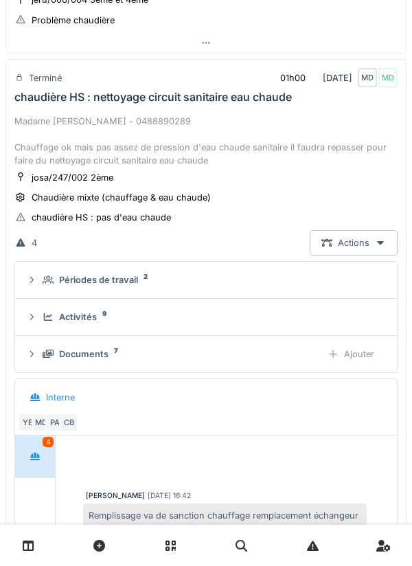
scroll to position [605, 0]
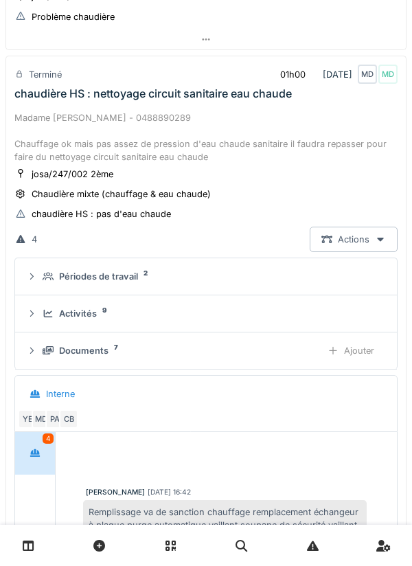
click at [310, 283] on div "Périodes de travail 2" at bounding box center [212, 276] width 338 height 13
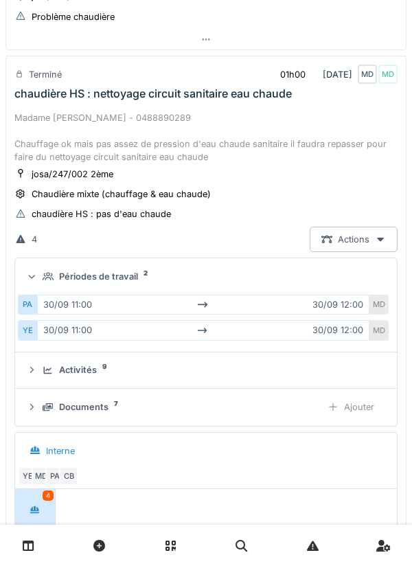
click at [360, 281] on div "Périodes de travail 2" at bounding box center [212, 276] width 338 height 13
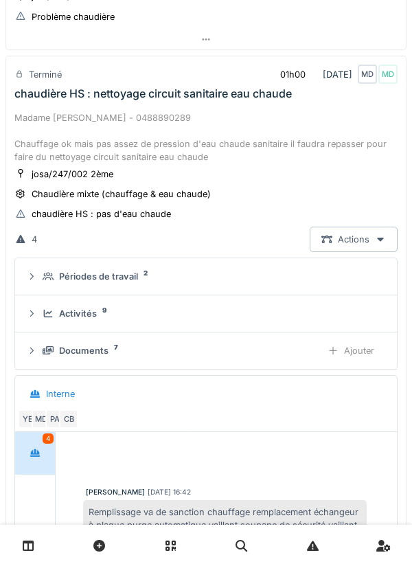
click at [356, 276] on div "Périodes de travail 2" at bounding box center [212, 276] width 338 height 13
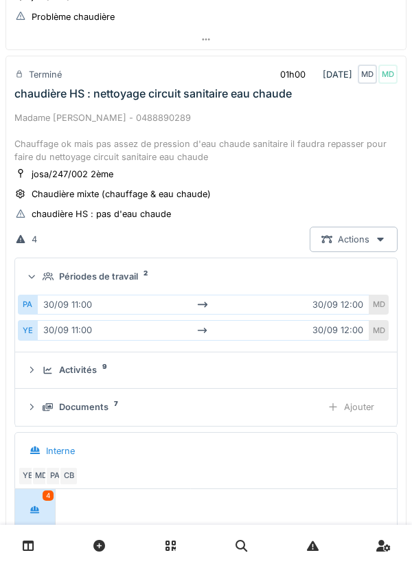
click at [370, 270] on div "Périodes de travail 2" at bounding box center [212, 276] width 338 height 13
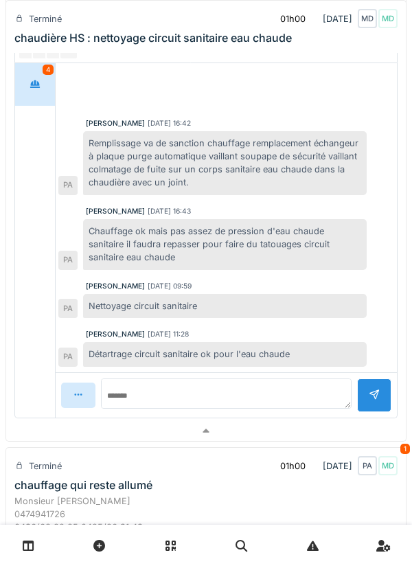
click at [282, 434] on div at bounding box center [205, 431] width 399 height 20
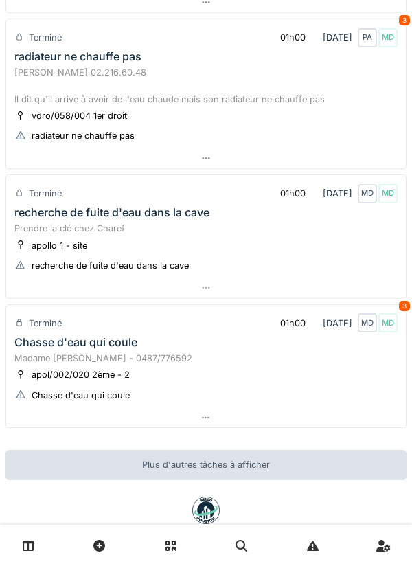
scroll to position [929, 0]
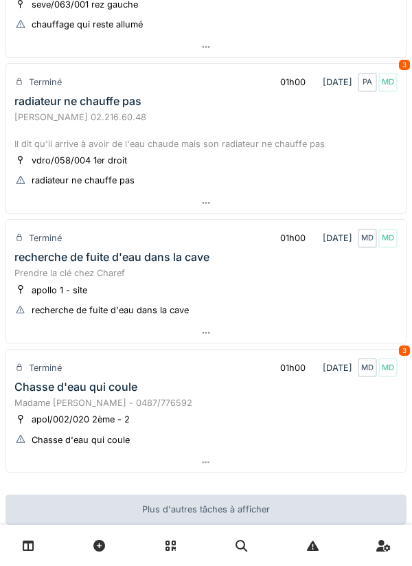
click at [282, 458] on div at bounding box center [205, 462] width 399 height 20
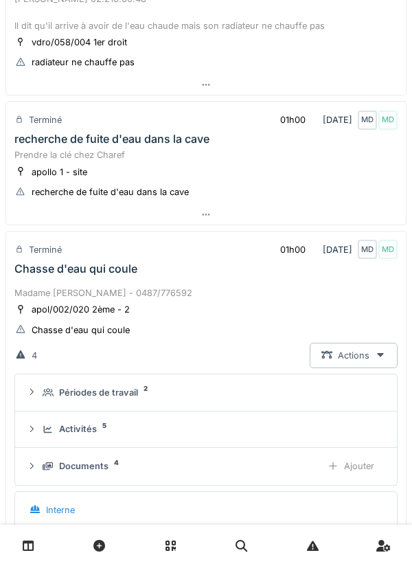
scroll to position [1223, 0]
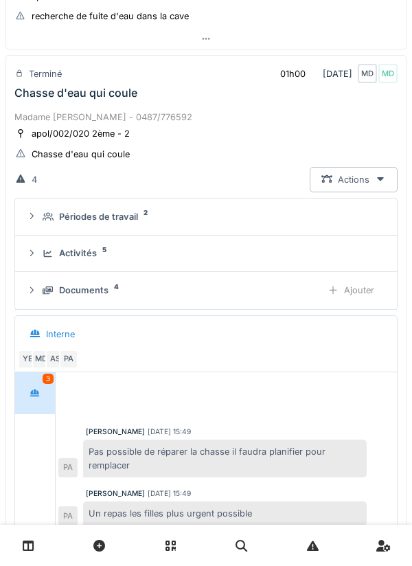
click at [299, 254] on div "Activités 5" at bounding box center [212, 252] width 338 height 13
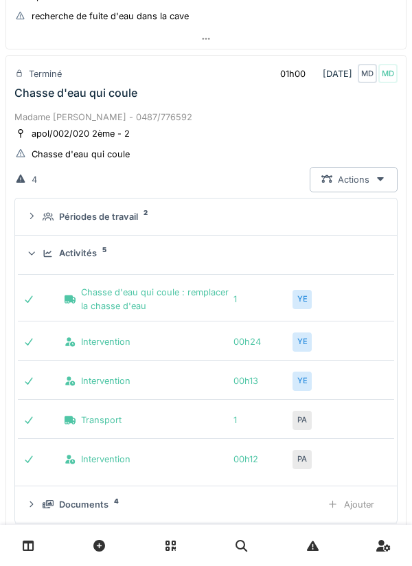
click at [345, 216] on div "Périodes de travail 2" at bounding box center [212, 216] width 338 height 13
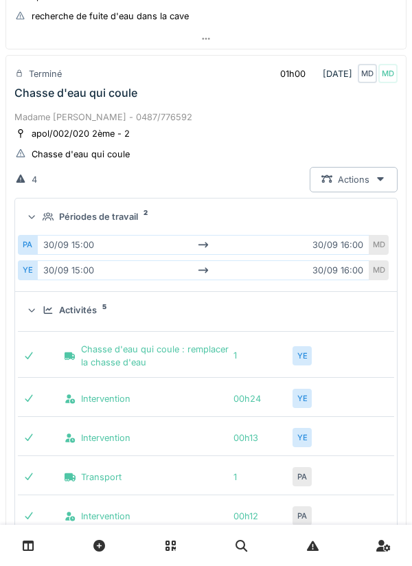
click at [366, 208] on summary "Périodes de travail 2" at bounding box center [206, 216] width 371 height 25
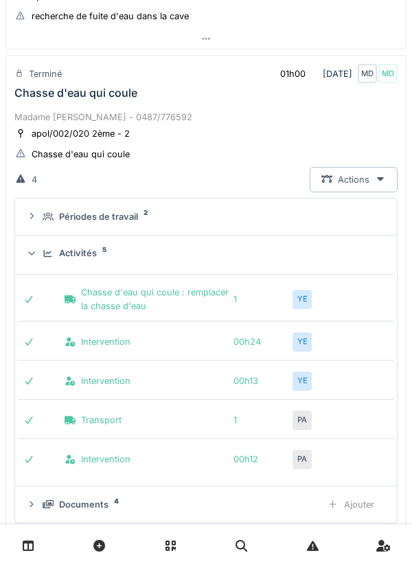
click at [367, 225] on summary "Périodes de travail 2" at bounding box center [206, 216] width 371 height 25
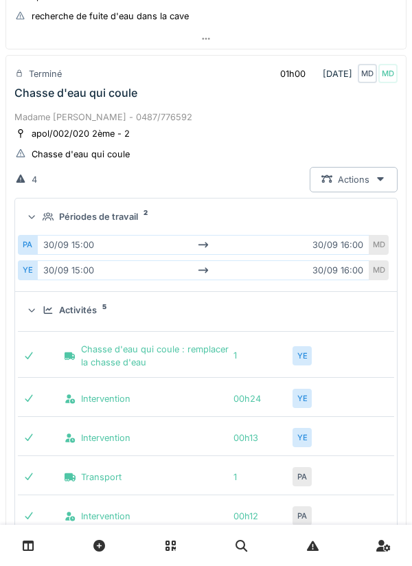
click at [369, 219] on div "Périodes de travail 2" at bounding box center [212, 216] width 338 height 13
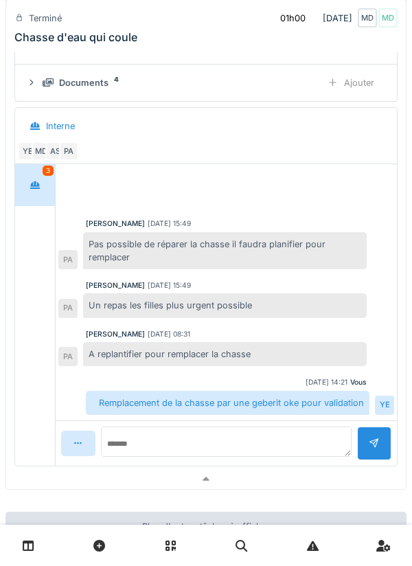
scroll to position [1662, 0]
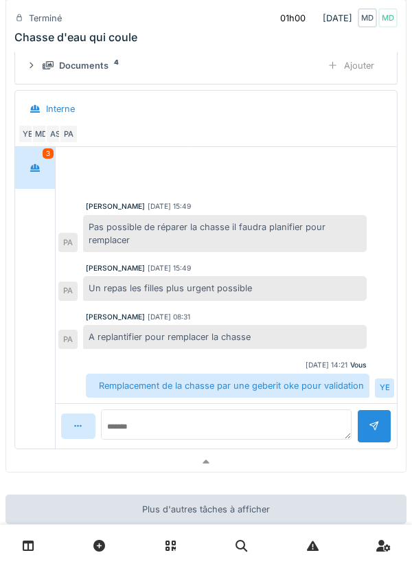
click at [313, 459] on div at bounding box center [205, 462] width 399 height 20
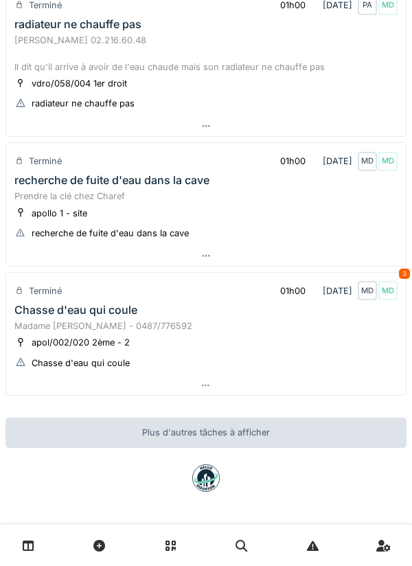
scroll to position [929, 0]
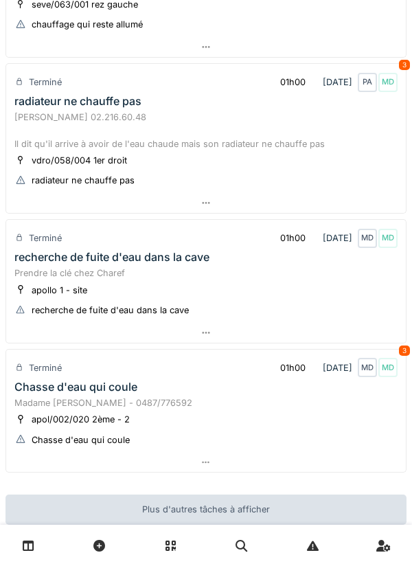
click at [332, 339] on div at bounding box center [205, 333] width 399 height 20
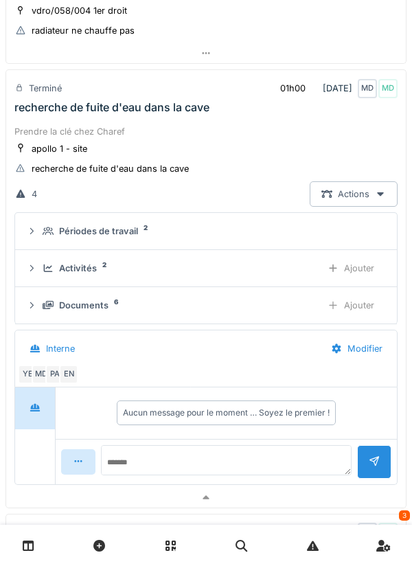
scroll to position [1093, 0]
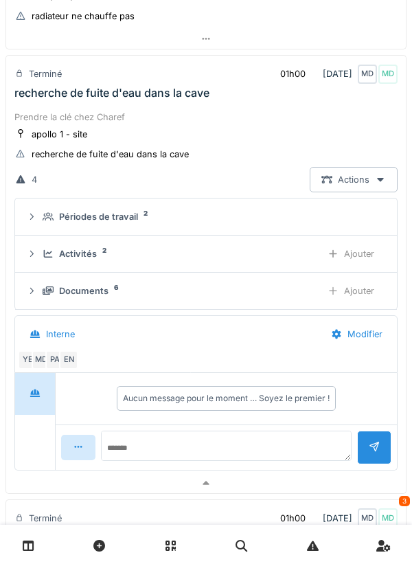
click at [282, 253] on div "Activités 2" at bounding box center [177, 253] width 268 height 13
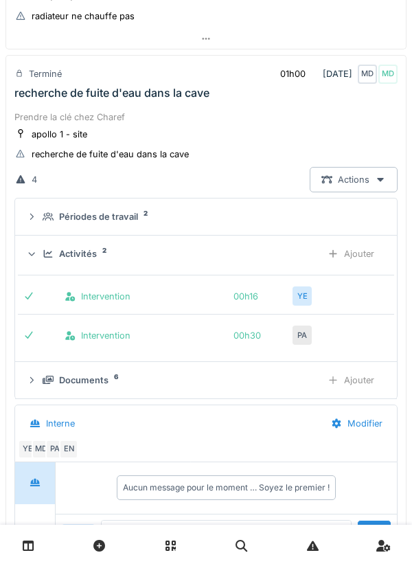
click at [308, 259] on div "Activités 2" at bounding box center [177, 253] width 268 height 13
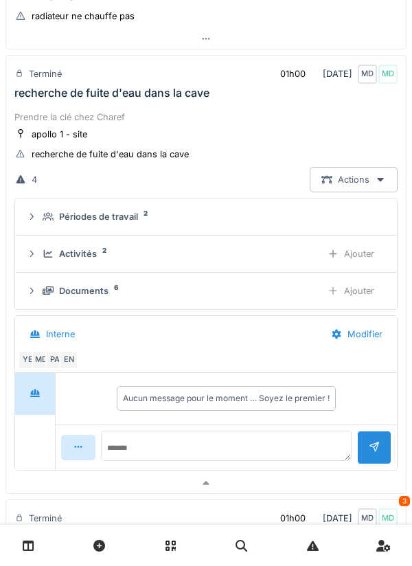
click at [302, 249] on div "Activités 2" at bounding box center [177, 253] width 268 height 13
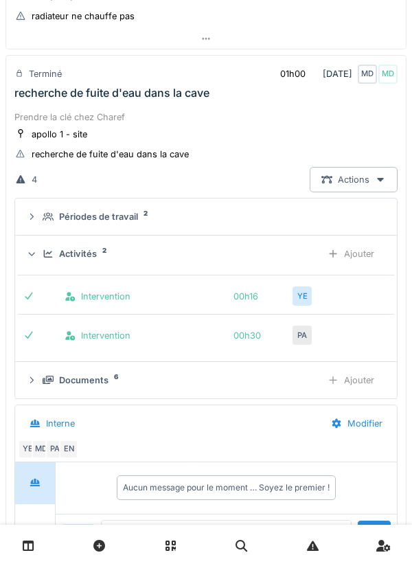
click at [316, 247] on div "Ajouter" at bounding box center [351, 253] width 70 height 25
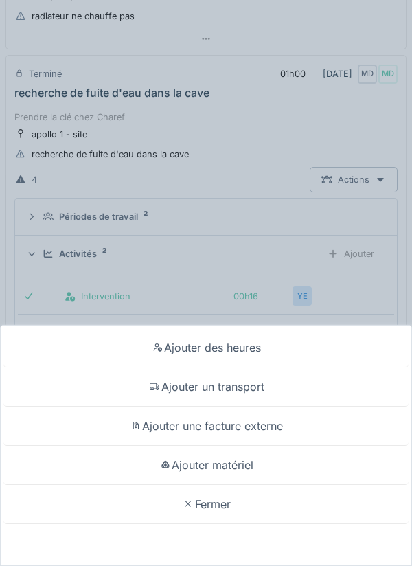
click at [338, 218] on div "Ajouter des heures Ajouter un transport Ajouter une facture externe Ajouter mat…" at bounding box center [206, 283] width 412 height 566
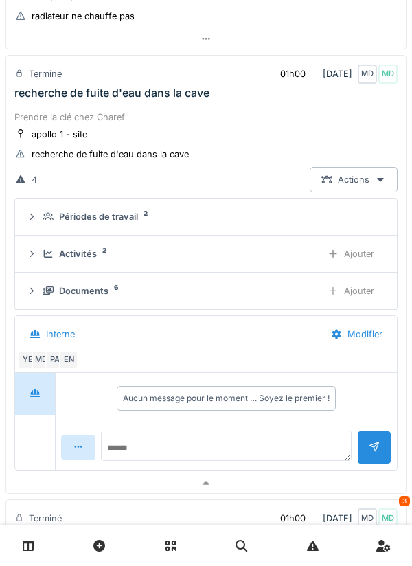
click at [349, 222] on div "Périodes de travail 2" at bounding box center [212, 216] width 338 height 13
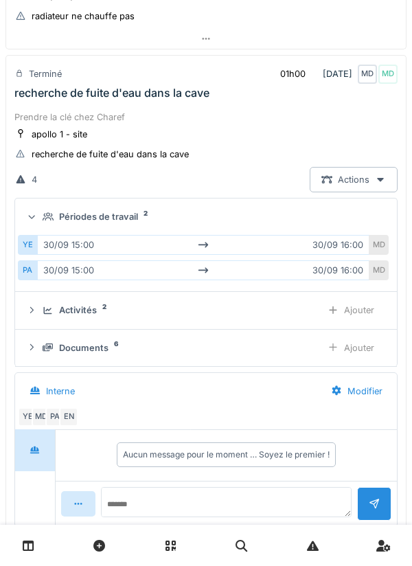
click at [363, 222] on div "Périodes de travail 2" at bounding box center [212, 216] width 338 height 13
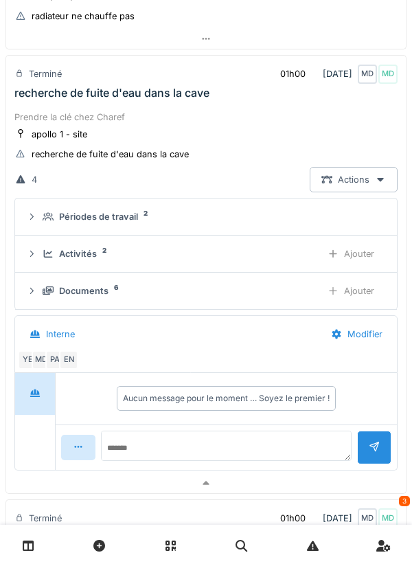
click at [278, 260] on div "Activités 2 Ajouter" at bounding box center [206, 253] width 360 height 25
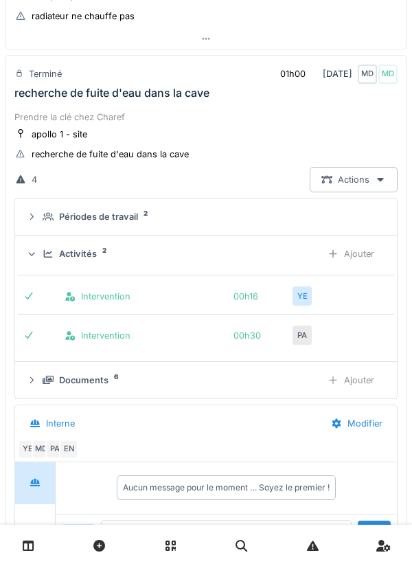
click at [282, 260] on div "Activités 2 Ajouter" at bounding box center [206, 253] width 360 height 25
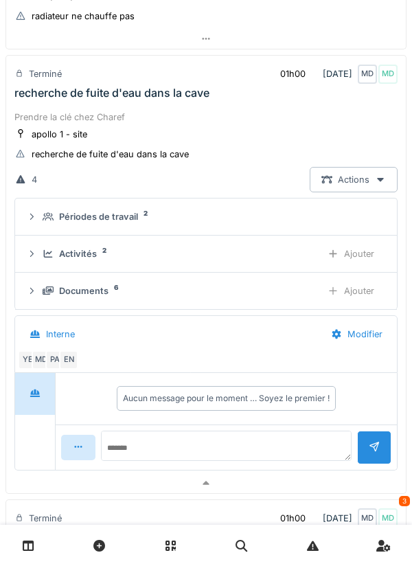
click at [272, 490] on div at bounding box center [205, 483] width 399 height 20
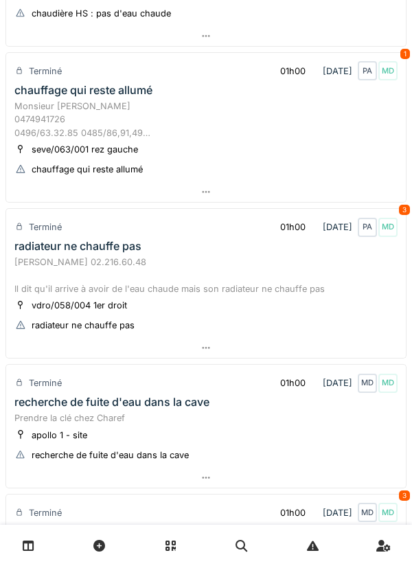
click at [278, 349] on div at bounding box center [205, 348] width 399 height 20
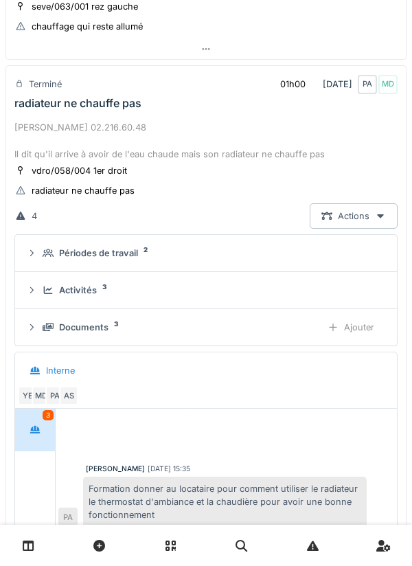
scroll to position [937, 0]
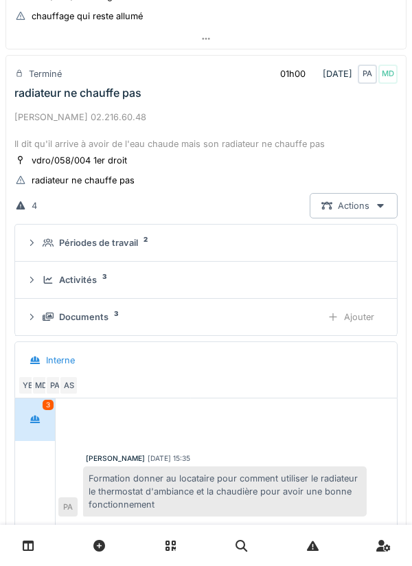
click at [257, 282] on div "Activités 3" at bounding box center [212, 279] width 338 height 13
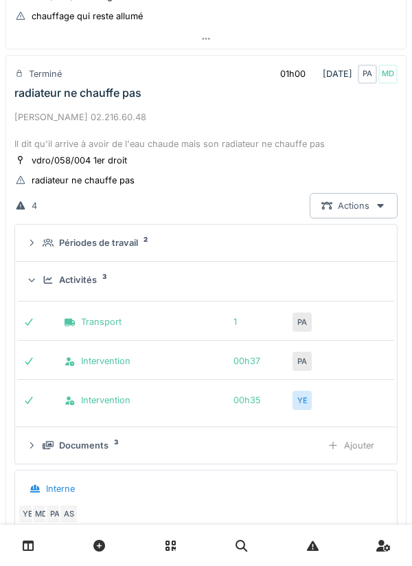
click at [313, 289] on summary "Activités 3" at bounding box center [206, 279] width 371 height 25
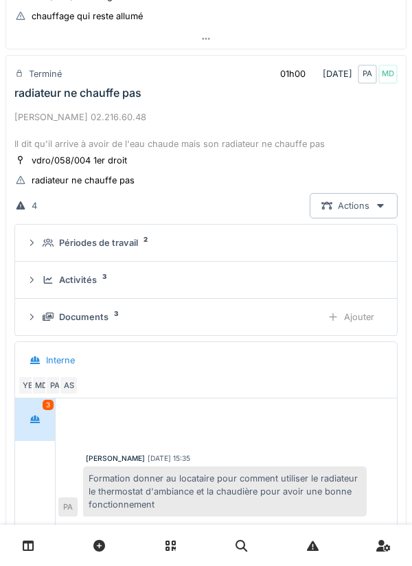
click at [307, 277] on div "Activités 3" at bounding box center [212, 279] width 338 height 13
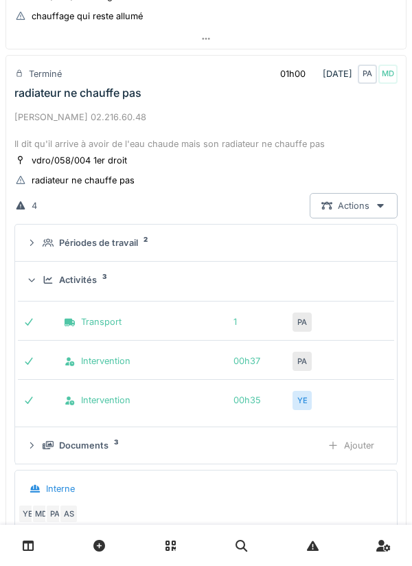
click at [335, 290] on summary "Activités 3" at bounding box center [206, 279] width 371 height 25
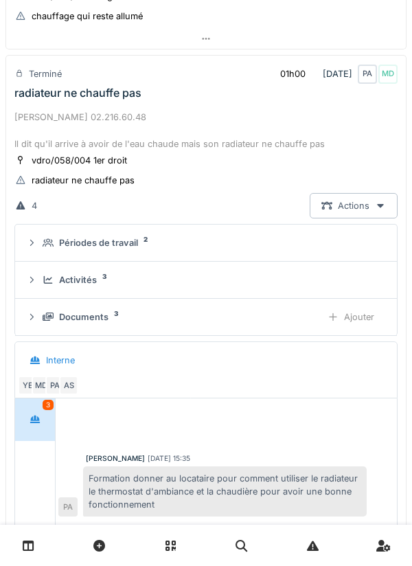
click at [308, 242] on div "Périodes de travail 2" at bounding box center [212, 242] width 338 height 13
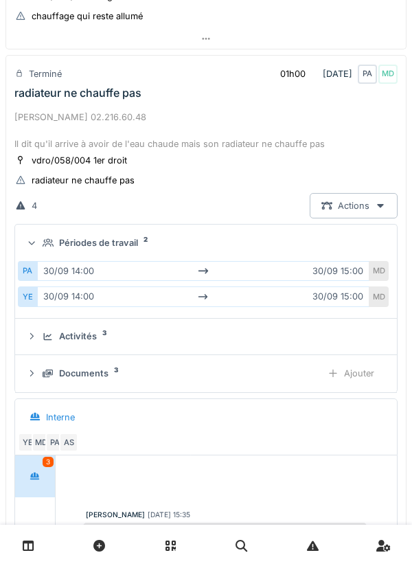
click at [313, 244] on div "Périodes de travail 2" at bounding box center [212, 242] width 338 height 13
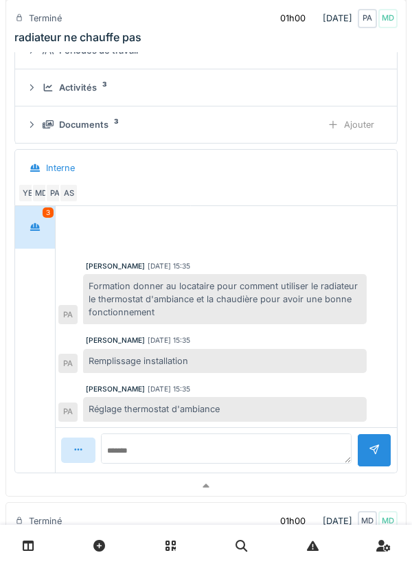
click at [242, 492] on div at bounding box center [205, 486] width 399 height 20
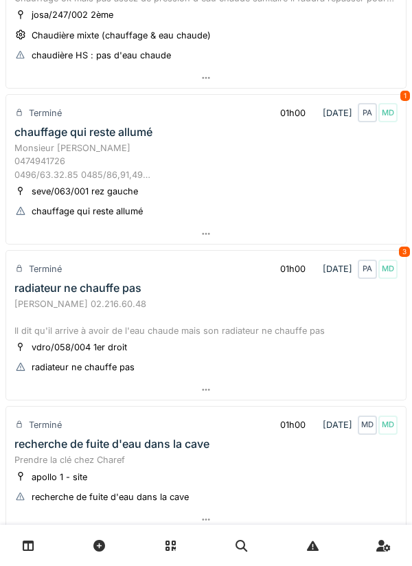
scroll to position [738, 0]
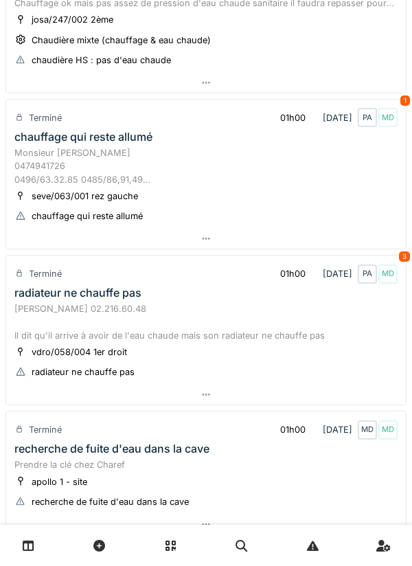
click at [310, 245] on div at bounding box center [205, 239] width 399 height 20
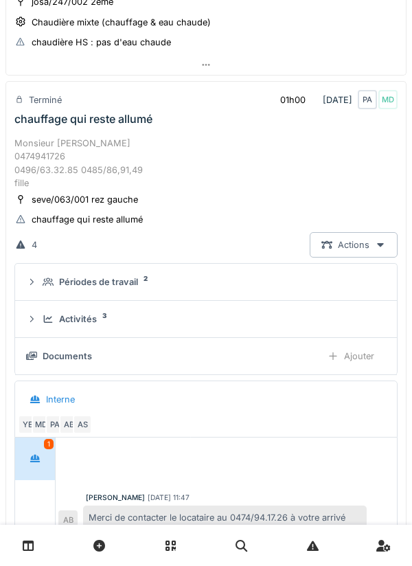
scroll to position [782, 0]
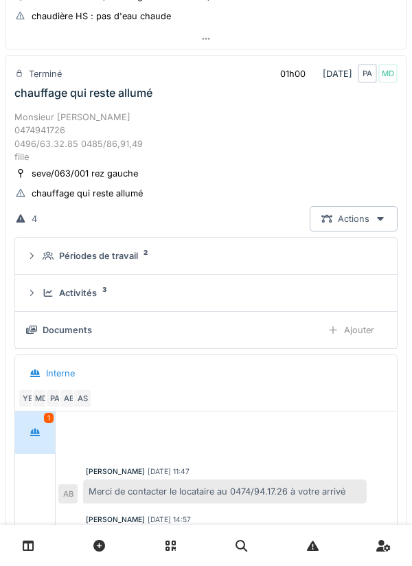
click at [288, 293] on div "Activités 3" at bounding box center [212, 292] width 338 height 13
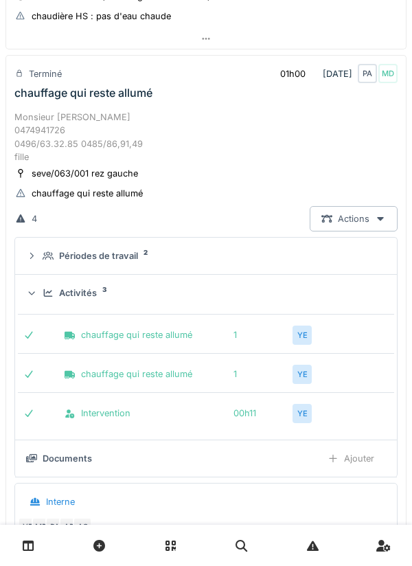
click at [320, 376] on div "YE" at bounding box center [310, 373] width 36 height 19
click at [303, 377] on div "YE" at bounding box center [301, 373] width 19 height 19
click at [367, 347] on div "chauffage qui reste allumé 1 YE chauffage qui reste allumé 1 YE Intervention 00…" at bounding box center [206, 369] width 376 height 128
click at [332, 265] on summary "Périodes de travail 2" at bounding box center [206, 255] width 371 height 25
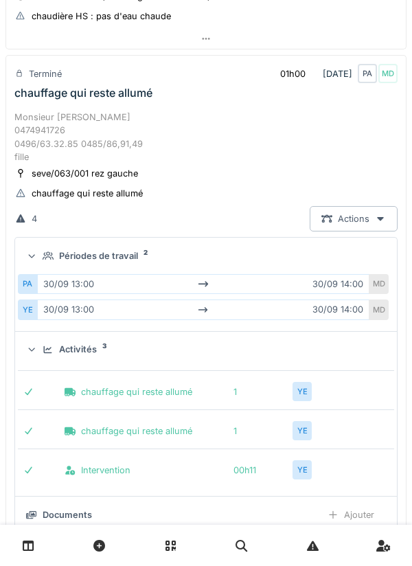
click at [340, 257] on div "Périodes de travail 2" at bounding box center [212, 255] width 338 height 13
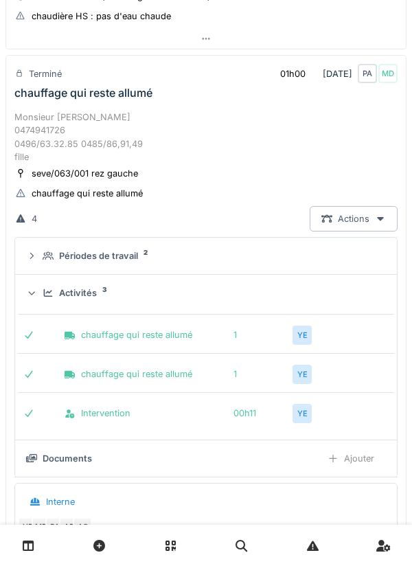
click at [313, 304] on summary "Activités 3" at bounding box center [206, 292] width 371 height 25
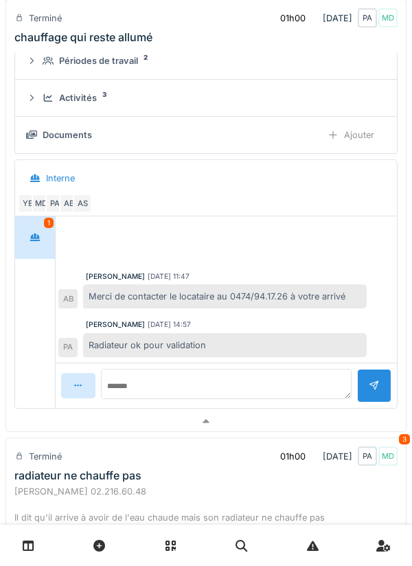
click at [272, 424] on div at bounding box center [205, 421] width 399 height 20
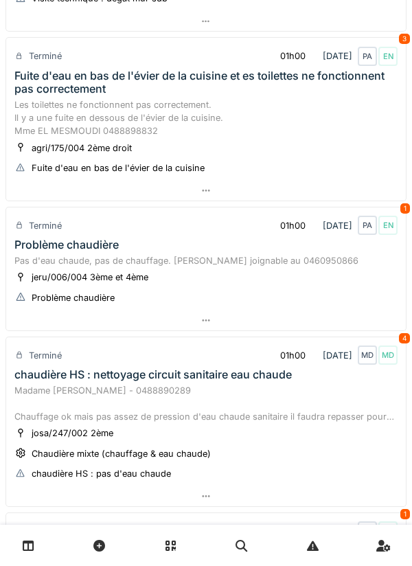
scroll to position [321, 0]
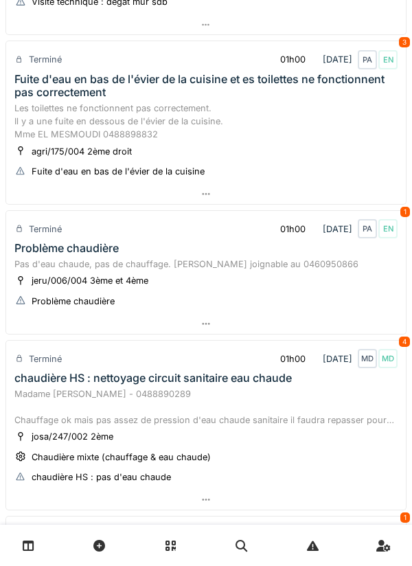
click at [305, 328] on div at bounding box center [205, 324] width 399 height 20
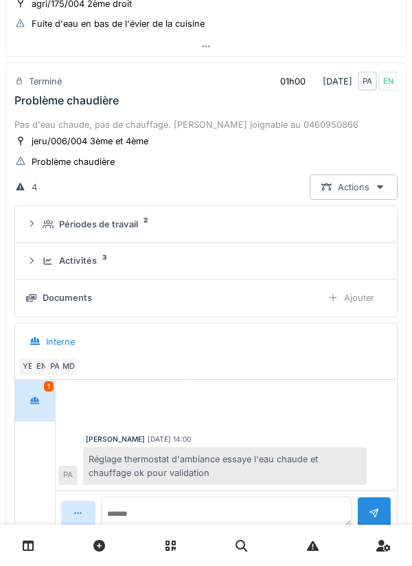
scroll to position [476, 0]
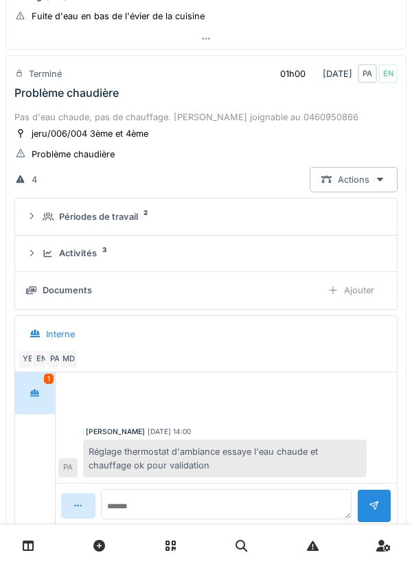
click at [303, 255] on div "Activités 3" at bounding box center [212, 252] width 338 height 13
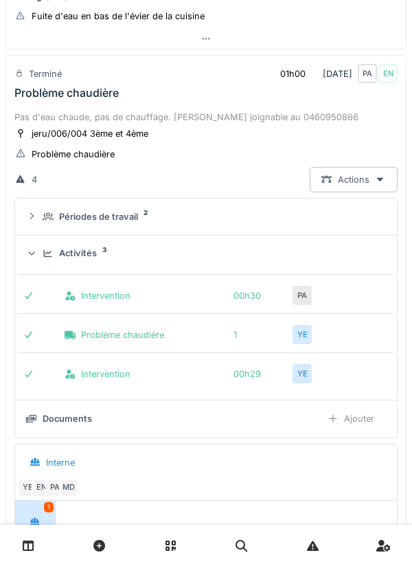
click at [338, 254] on div "Activités 3" at bounding box center [212, 252] width 338 height 13
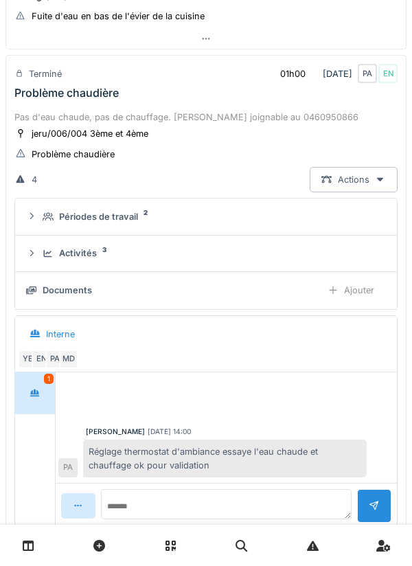
click at [268, 536] on div at bounding box center [205, 541] width 399 height 20
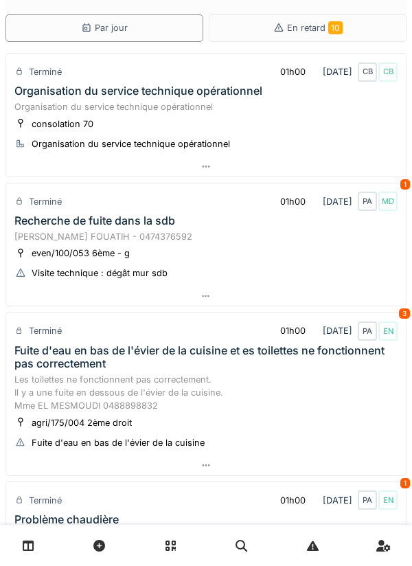
scroll to position [0, 0]
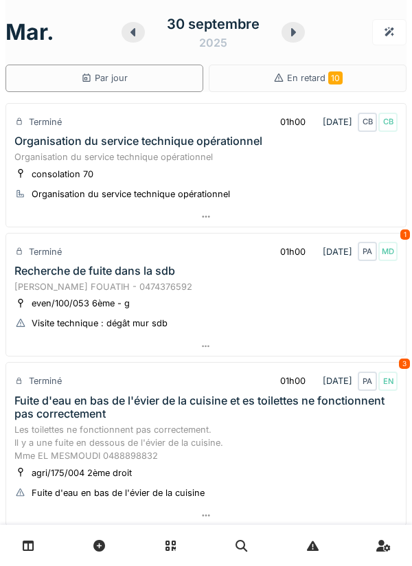
click at [288, 38] on div at bounding box center [292, 32] width 23 height 21
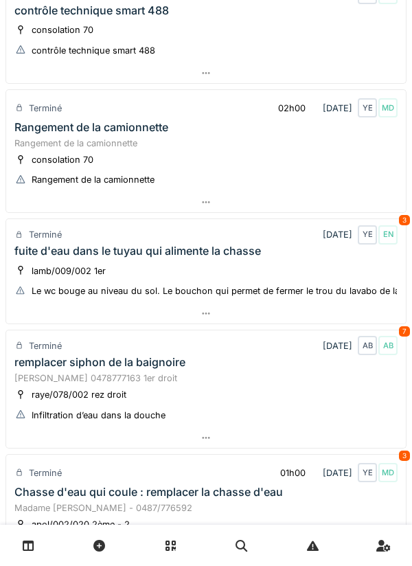
scroll to position [127, 0]
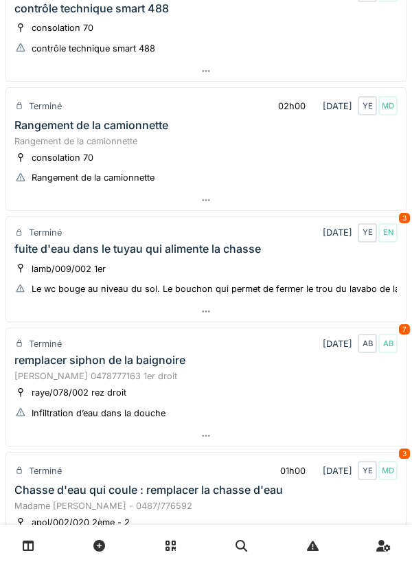
click at [345, 318] on div at bounding box center [205, 311] width 399 height 20
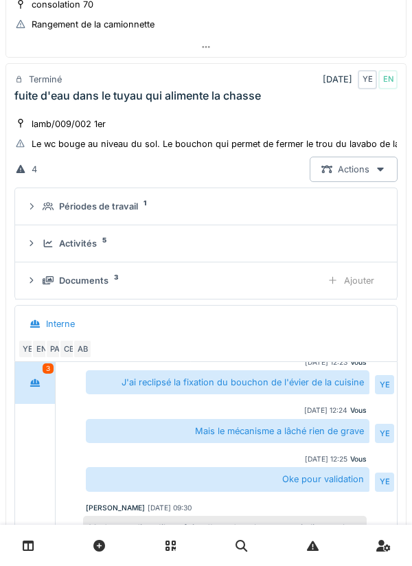
scroll to position [288, 0]
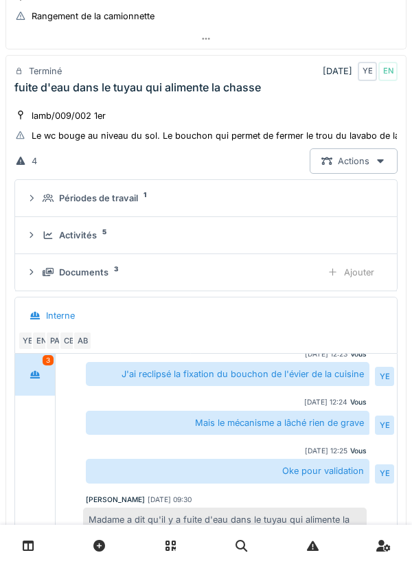
click at [320, 244] on summary "Activités 5" at bounding box center [206, 234] width 371 height 25
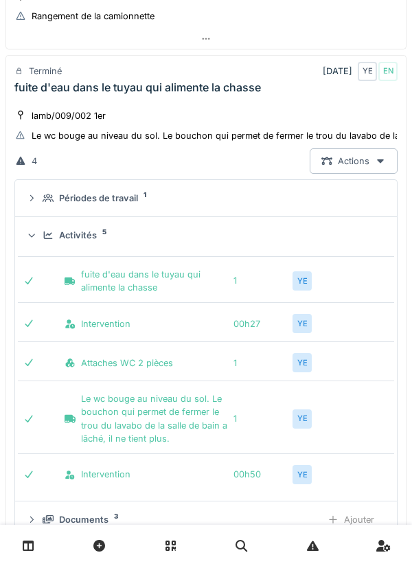
click at [329, 240] on div "Activités 5" at bounding box center [212, 235] width 338 height 13
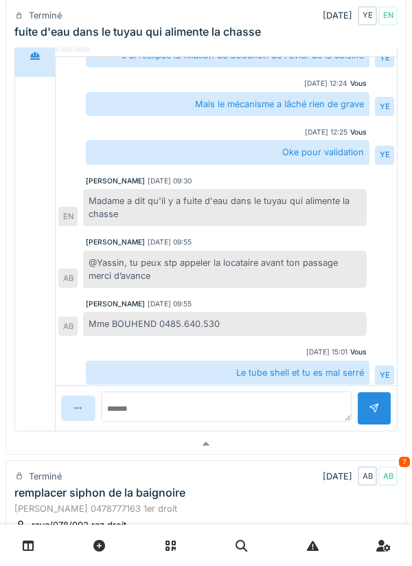
scroll to position [608, 0]
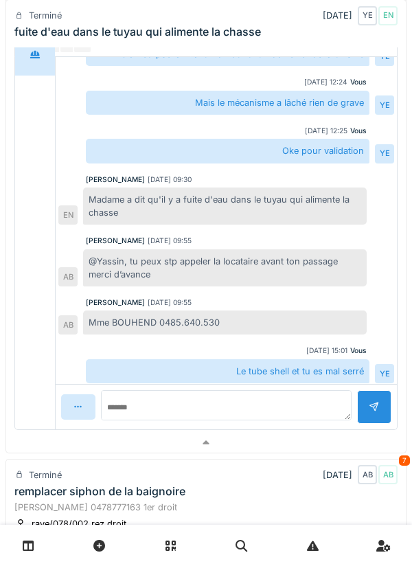
click at [310, 452] on div at bounding box center [205, 442] width 399 height 20
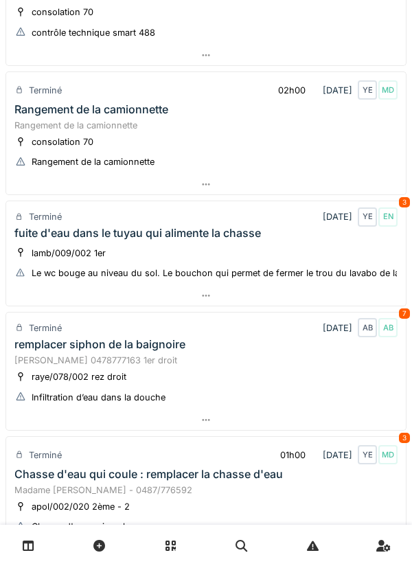
scroll to position [136, 0]
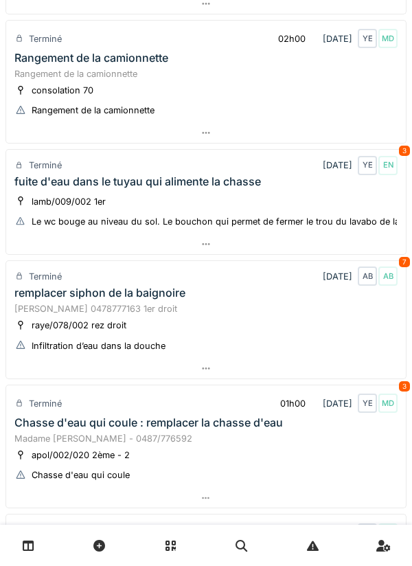
click at [340, 373] on div at bounding box center [205, 368] width 399 height 20
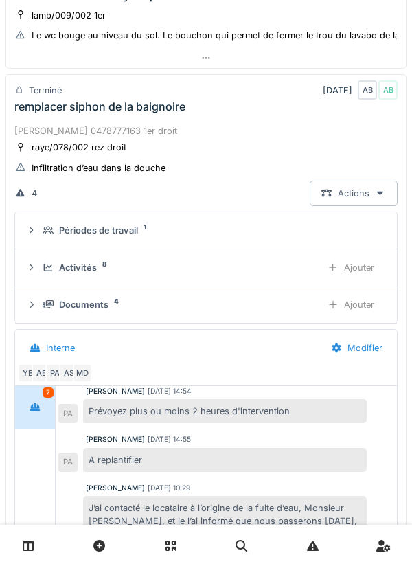
scroll to position [399, 0]
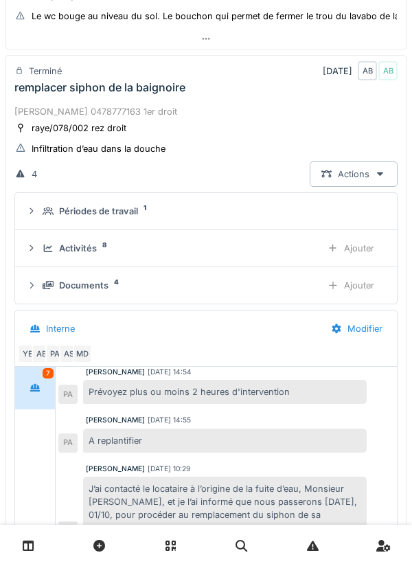
click at [292, 256] on div "Activités 8 Ajouter" at bounding box center [206, 247] width 360 height 25
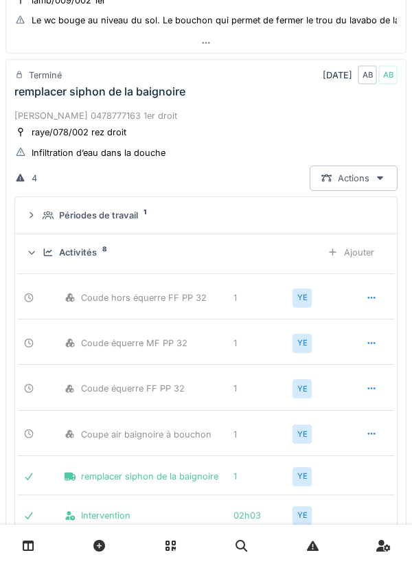
scroll to position [393, 0]
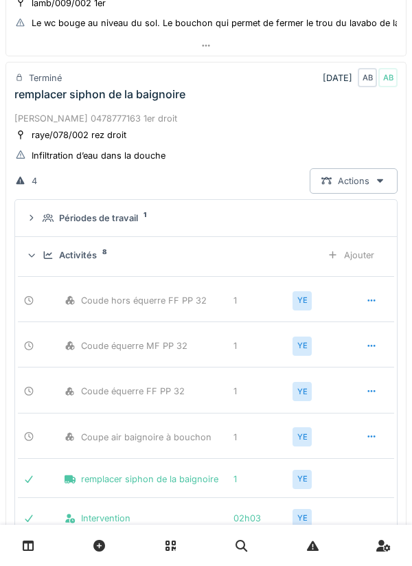
click at [285, 253] on div "Activités 8" at bounding box center [177, 254] width 268 height 13
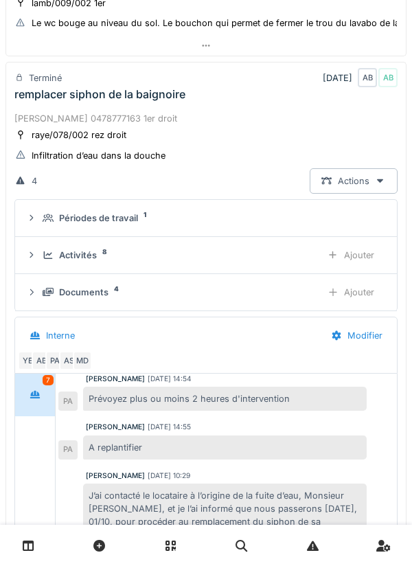
click at [283, 300] on div "Documents 4 Ajouter" at bounding box center [206, 291] width 360 height 25
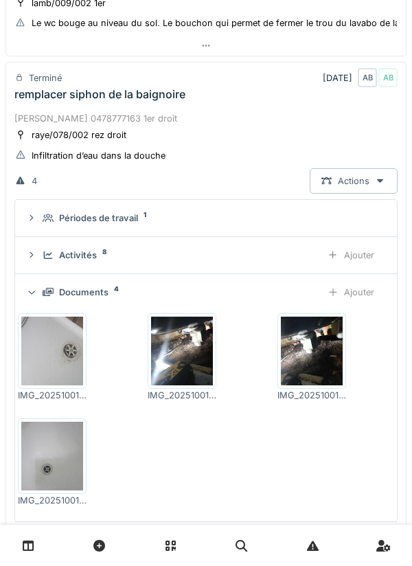
click at [310, 353] on img at bounding box center [312, 350] width 62 height 69
click at [303, 353] on img at bounding box center [312, 350] width 62 height 69
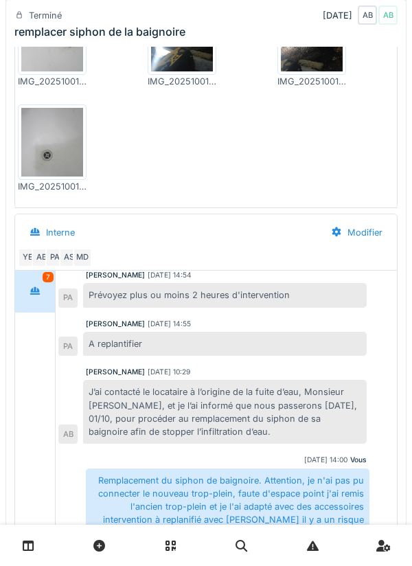
scroll to position [293, 0]
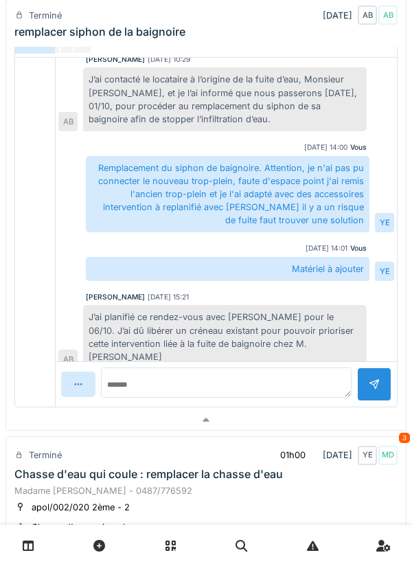
click at [197, 415] on div at bounding box center [205, 420] width 399 height 20
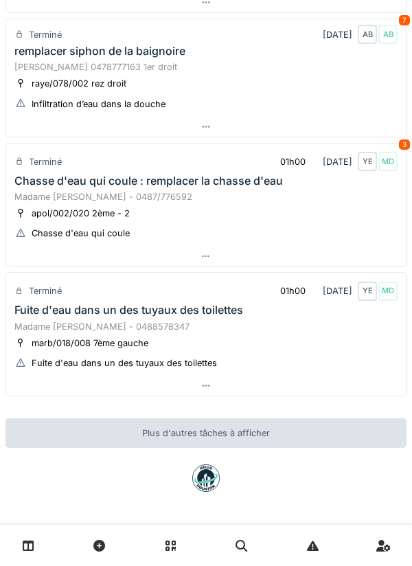
scroll to position [436, 0]
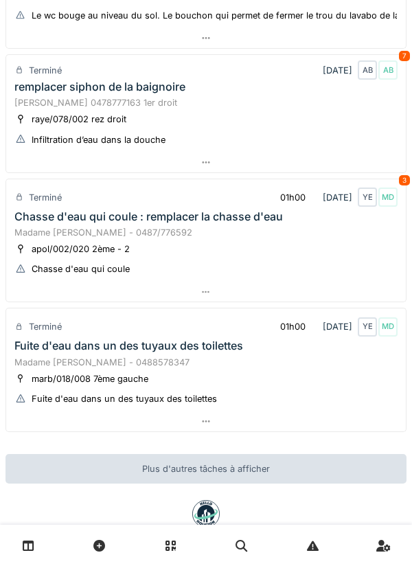
click at [226, 299] on div at bounding box center [205, 292] width 399 height 20
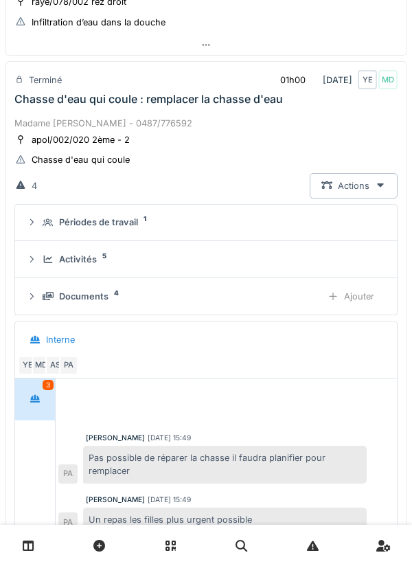
scroll to position [523, 0]
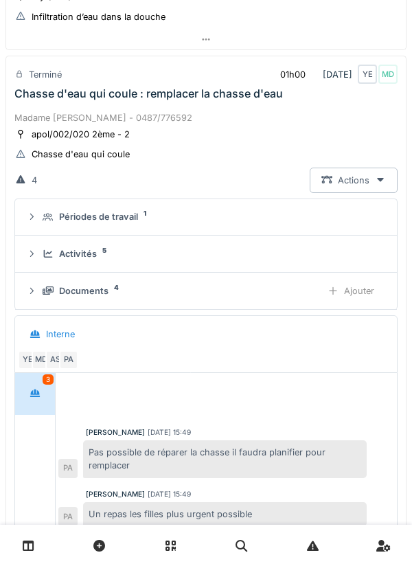
click at [241, 251] on div "Activités 5" at bounding box center [212, 253] width 338 height 13
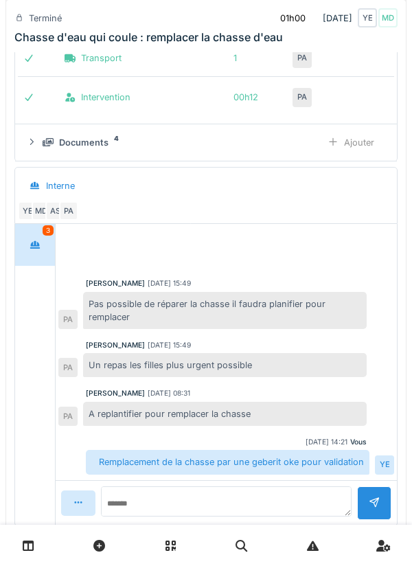
scroll to position [948, 0]
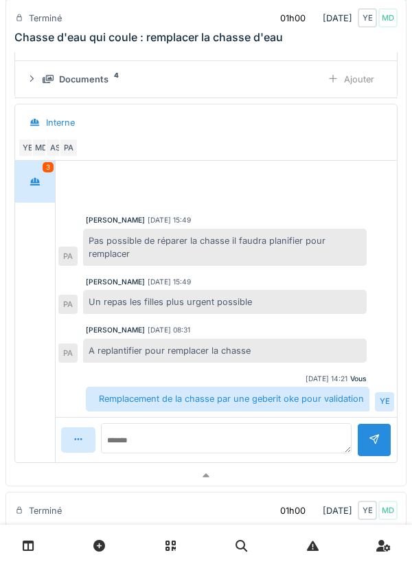
click at [187, 469] on div at bounding box center [205, 475] width 399 height 20
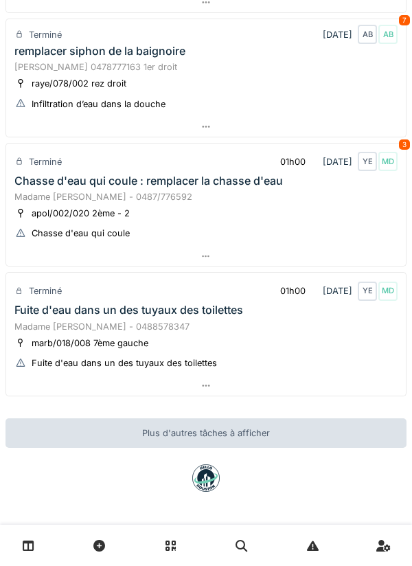
scroll to position [436, 0]
click at [198, 386] on div at bounding box center [205, 385] width 399 height 20
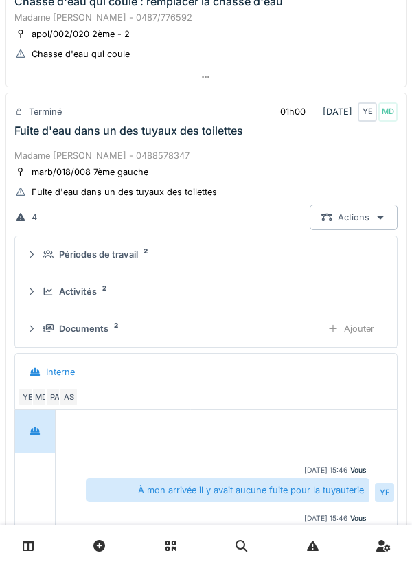
scroll to position [653, 0]
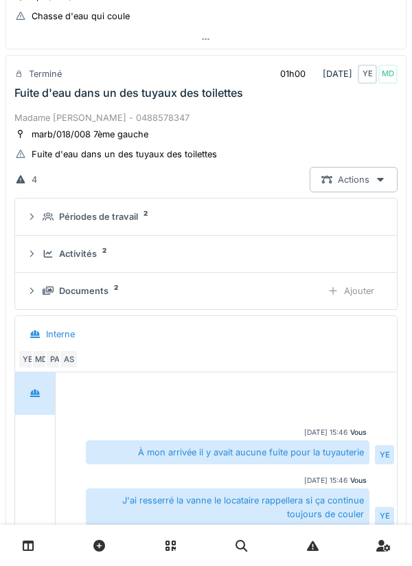
click at [249, 255] on div "Activités 2" at bounding box center [212, 253] width 338 height 13
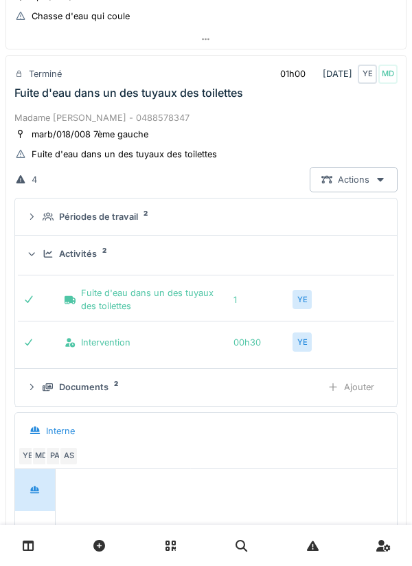
click at [287, 263] on summary "Activités 2" at bounding box center [206, 253] width 371 height 25
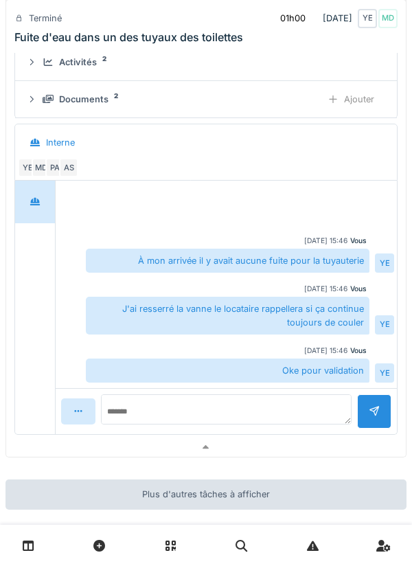
click at [190, 443] on div at bounding box center [205, 447] width 399 height 20
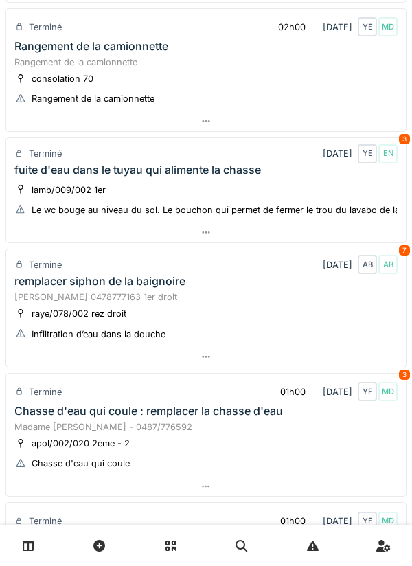
scroll to position [0, 0]
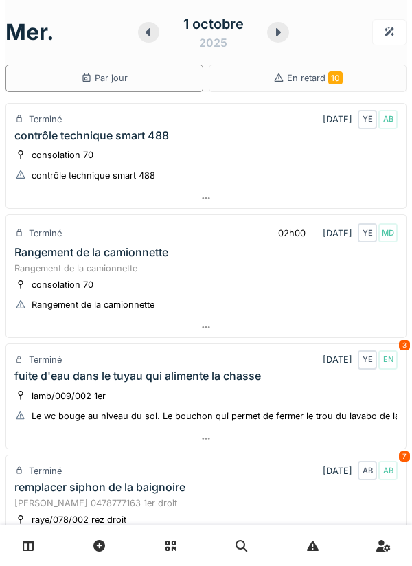
click at [281, 38] on div at bounding box center [278, 32] width 22 height 21
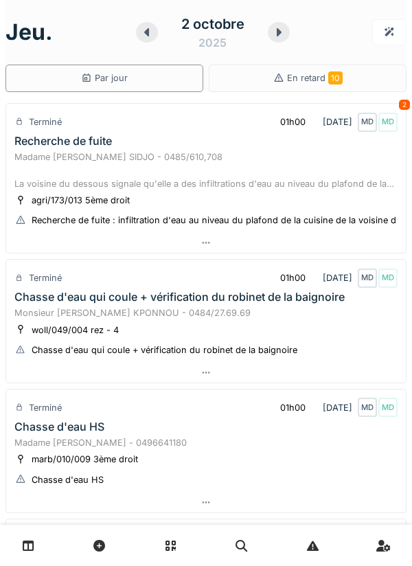
click at [312, 251] on div at bounding box center [205, 243] width 399 height 20
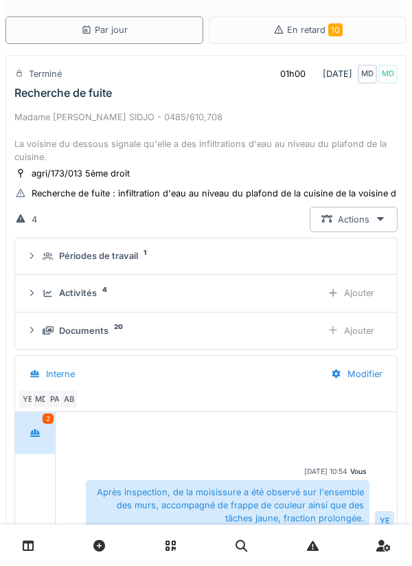
scroll to position [434, 0]
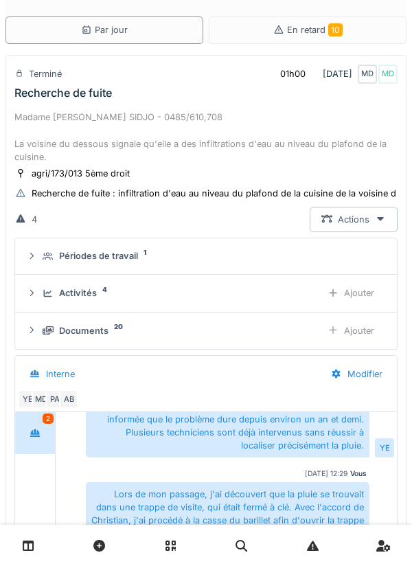
click at [279, 288] on div "Activités 4" at bounding box center [177, 292] width 268 height 13
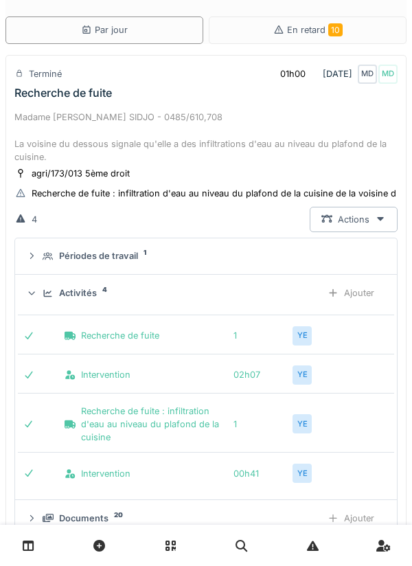
click at [287, 305] on div "Activités 4 Ajouter" at bounding box center [206, 292] width 360 height 25
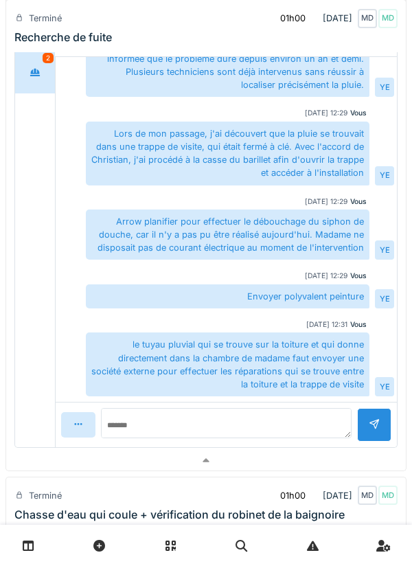
scroll to position [409, 0]
click at [248, 461] on div at bounding box center [205, 460] width 399 height 20
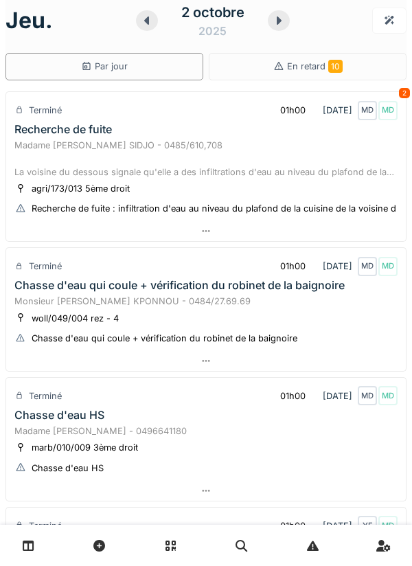
scroll to position [0, 0]
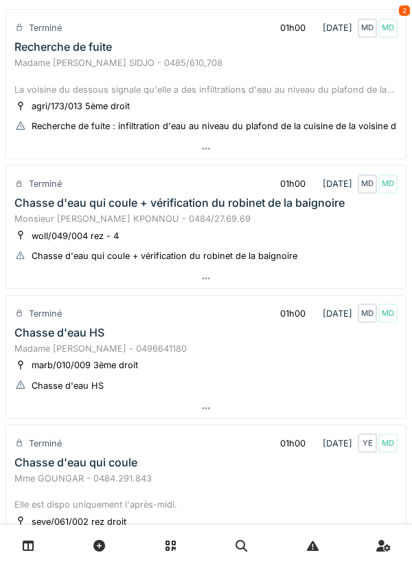
click at [291, 283] on div at bounding box center [205, 278] width 399 height 20
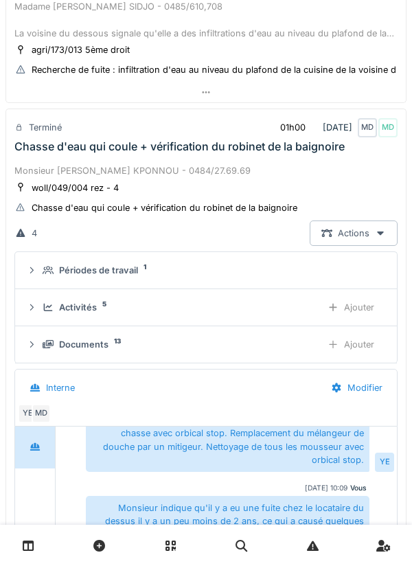
scroll to position [204, 0]
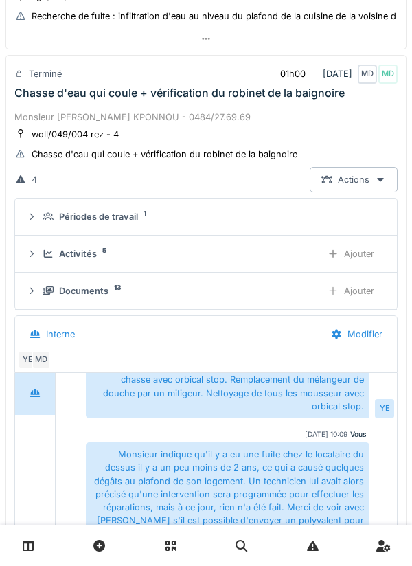
click at [281, 264] on div "Activités 5 Ajouter" at bounding box center [206, 253] width 360 height 25
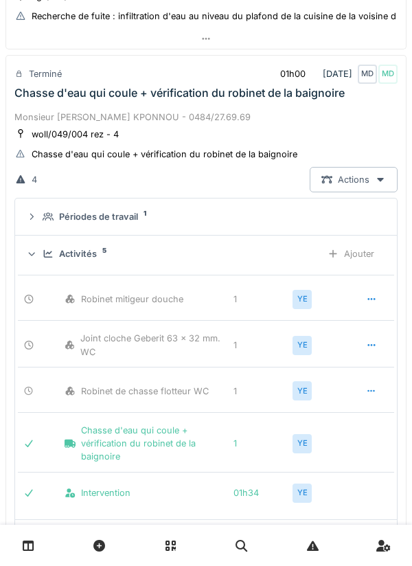
click at [276, 250] on div "Activités 5" at bounding box center [177, 253] width 268 height 13
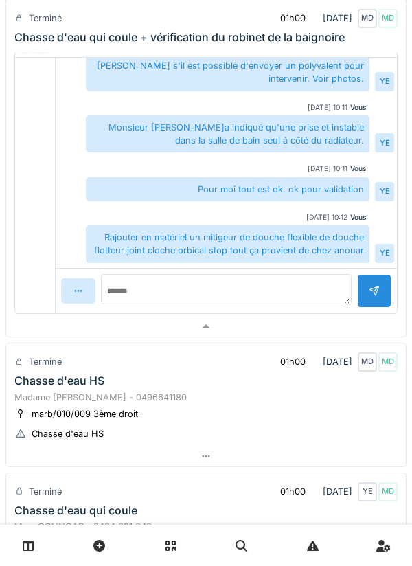
click at [249, 331] on div at bounding box center [205, 326] width 399 height 20
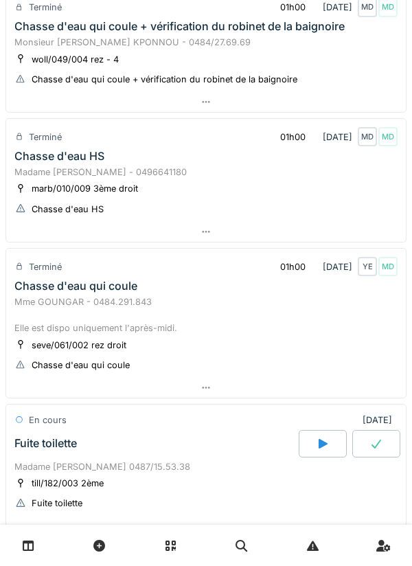
click at [301, 232] on div at bounding box center [205, 232] width 399 height 20
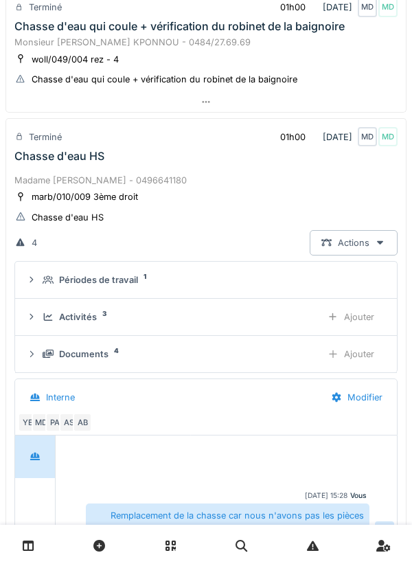
scroll to position [334, 0]
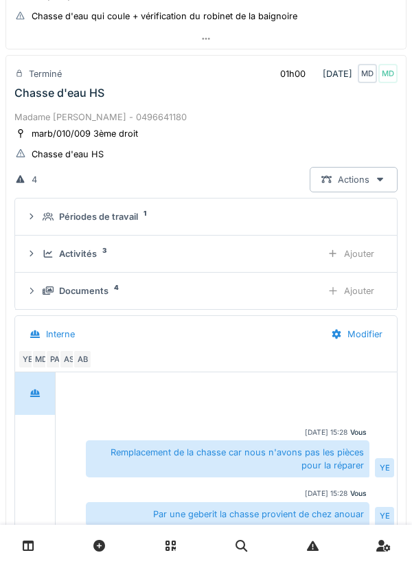
click at [269, 262] on div "Activités 3 Ajouter" at bounding box center [206, 253] width 360 height 25
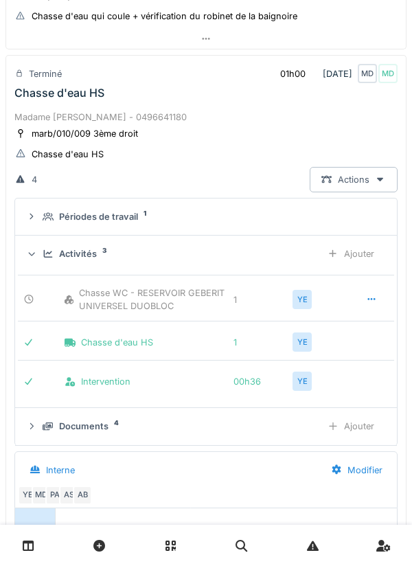
click at [282, 259] on div "Activités 3" at bounding box center [177, 253] width 268 height 13
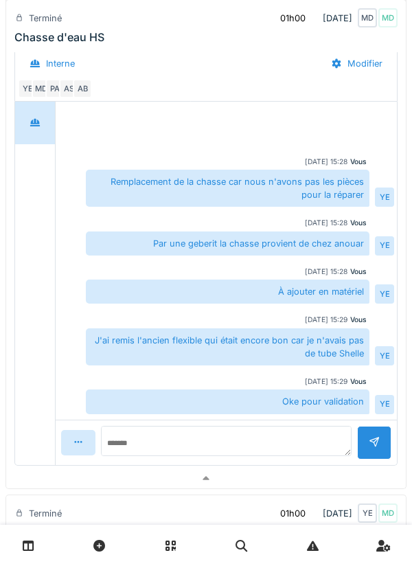
scroll to position [605, 0]
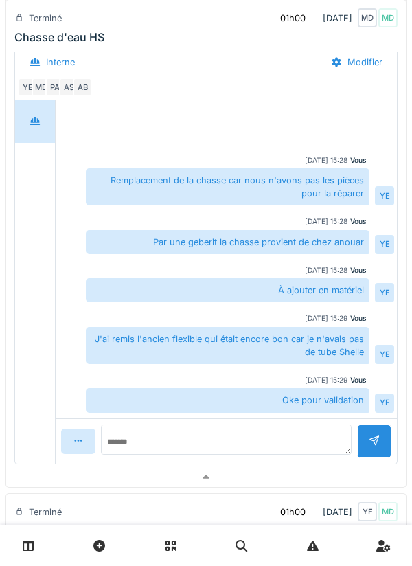
click at [247, 471] on div at bounding box center [205, 477] width 399 height 20
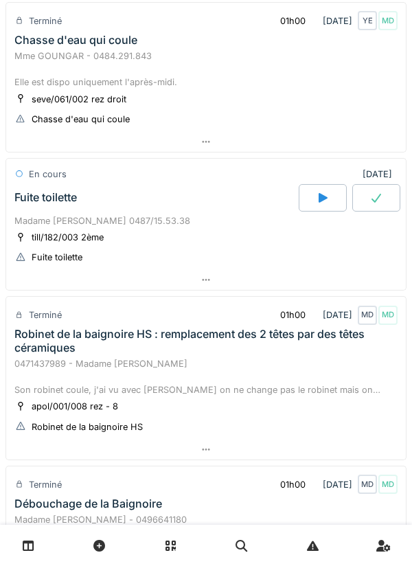
scroll to position [515, 0]
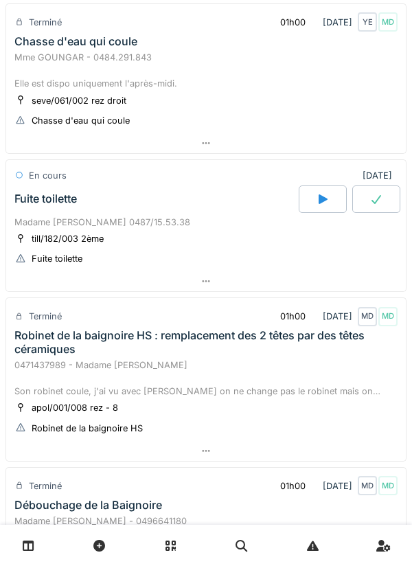
click at [275, 286] on div at bounding box center [205, 281] width 399 height 20
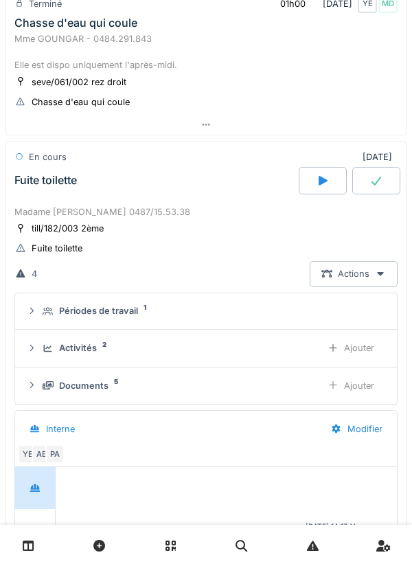
scroll to position [619, 0]
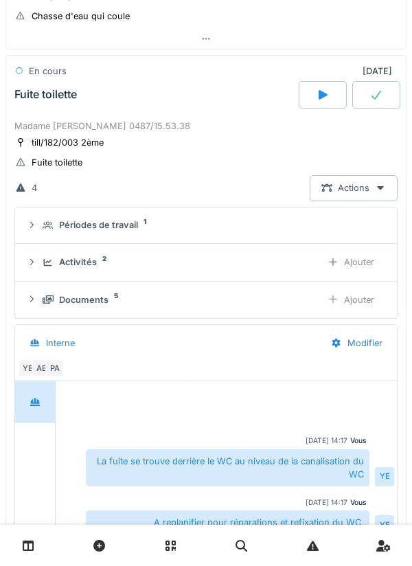
click at [268, 260] on div "Activités 2" at bounding box center [177, 261] width 268 height 13
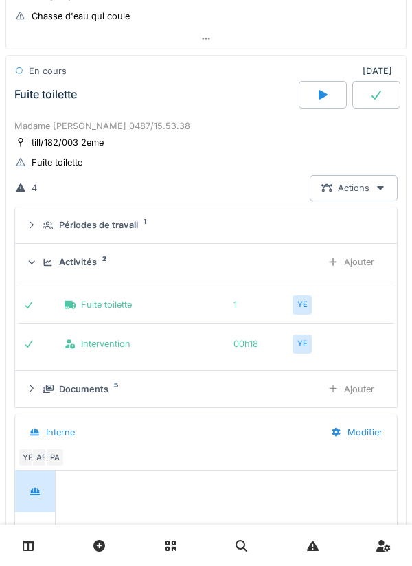
click at [299, 264] on div "Activités 2" at bounding box center [177, 261] width 268 height 13
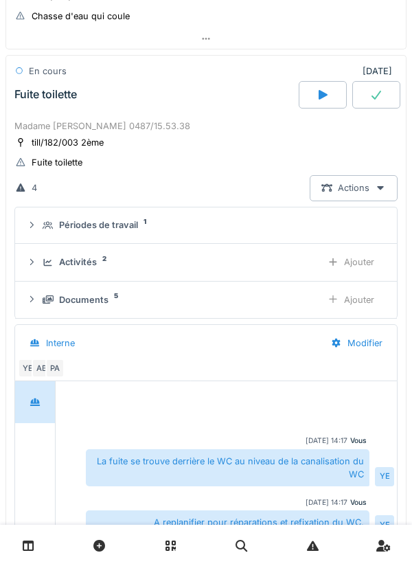
scroll to position [854, 0]
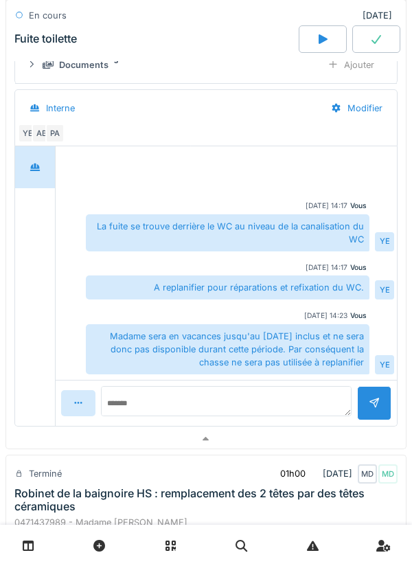
click at [213, 437] on div at bounding box center [205, 439] width 399 height 20
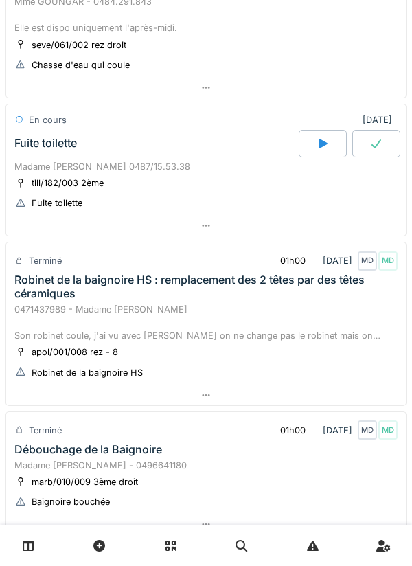
scroll to position [575, 0]
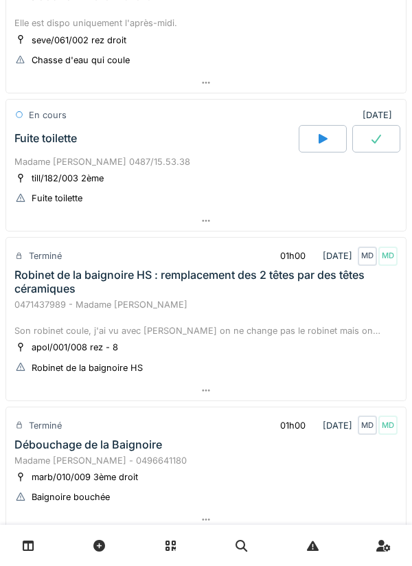
click at [228, 392] on div at bounding box center [205, 390] width 399 height 20
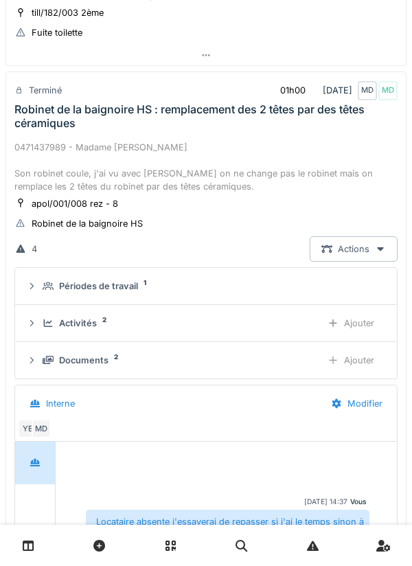
scroll to position [757, 0]
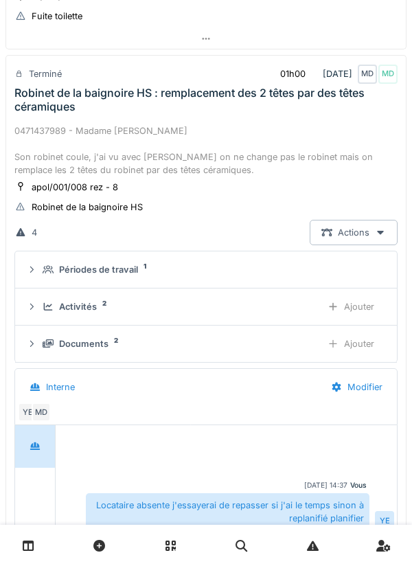
click at [243, 309] on div "Activités 2" at bounding box center [177, 306] width 268 height 13
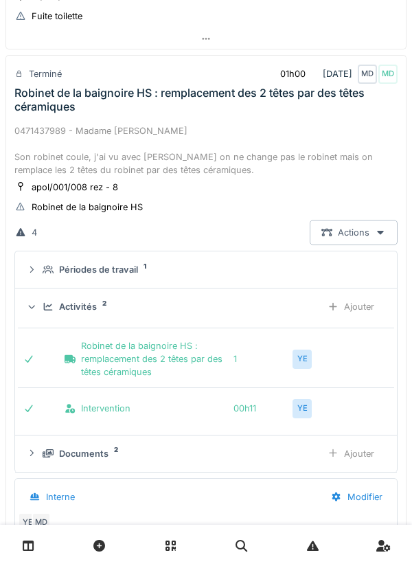
click at [279, 316] on div "Activités 2 Ajouter" at bounding box center [206, 306] width 360 height 25
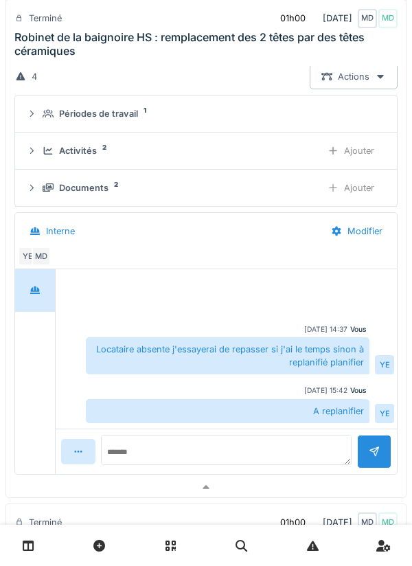
scroll to position [944, 0]
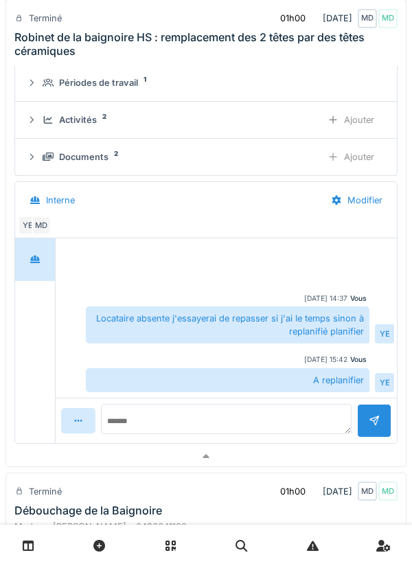
click at [251, 452] on div at bounding box center [205, 456] width 399 height 20
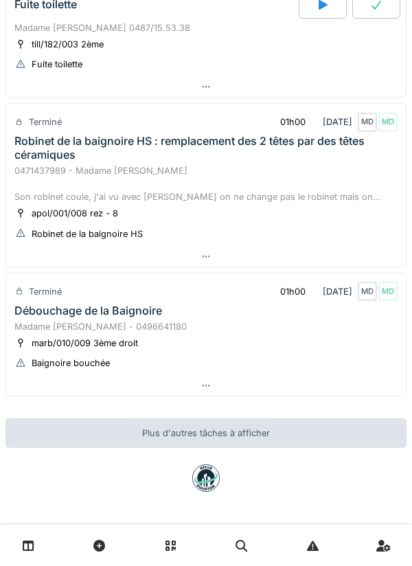
scroll to position [710, 0]
click at [246, 388] on div at bounding box center [205, 385] width 399 height 20
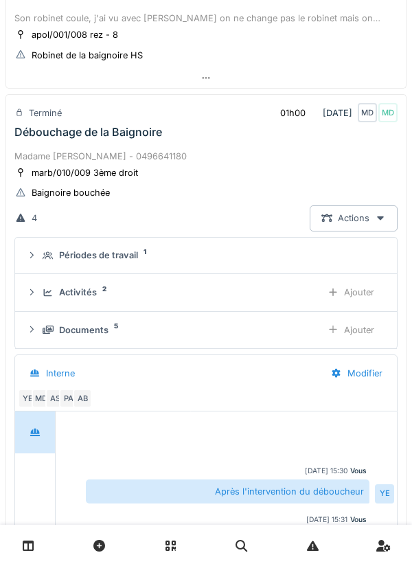
scroll to position [927, 0]
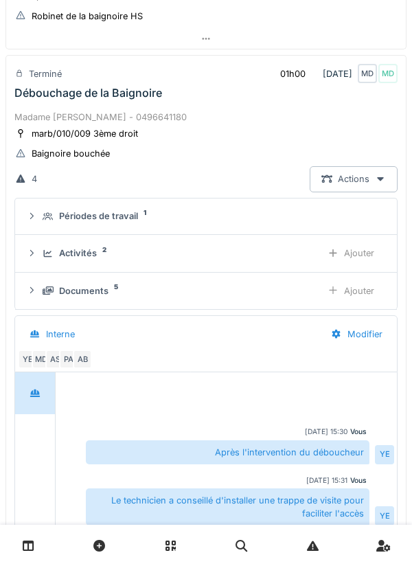
click at [276, 256] on div "Activités 2" at bounding box center [177, 252] width 268 height 13
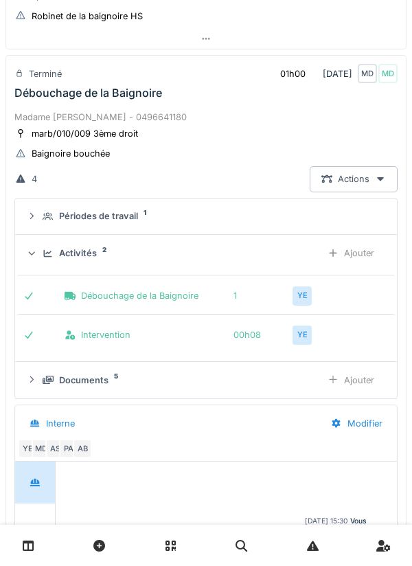
click at [290, 261] on div "Activités 2 Ajouter" at bounding box center [206, 252] width 360 height 25
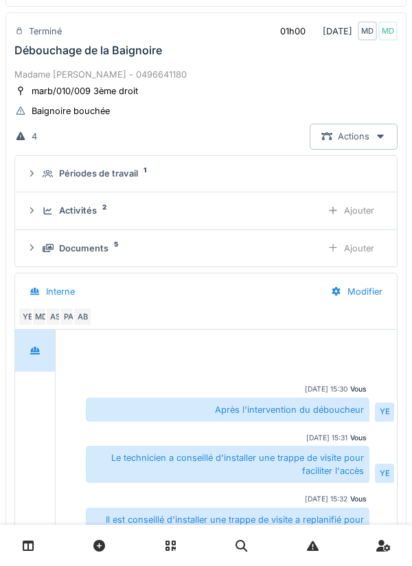
scroll to position [969, 0]
click at [276, 260] on div "Documents 5 Ajouter" at bounding box center [206, 247] width 360 height 25
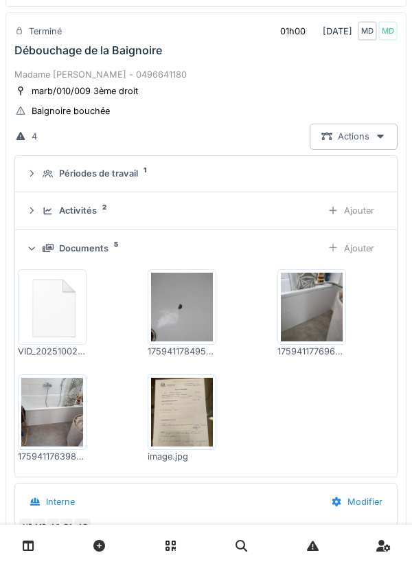
click at [273, 253] on div "Documents 5" at bounding box center [177, 248] width 268 height 13
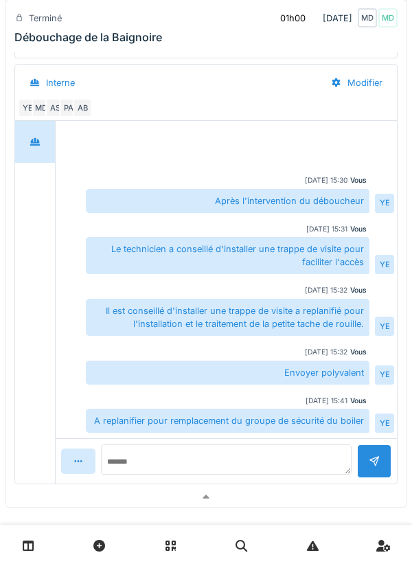
scroll to position [1179, 0]
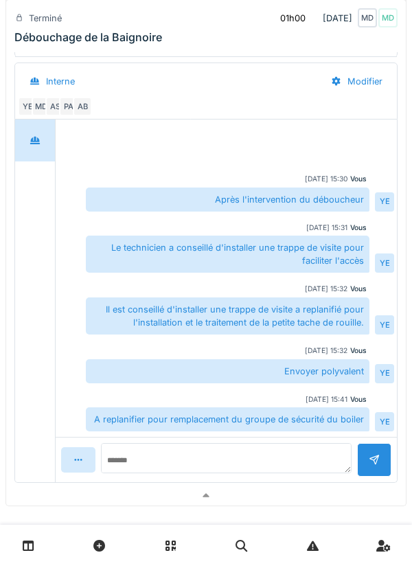
click at [259, 494] on div at bounding box center [205, 495] width 399 height 20
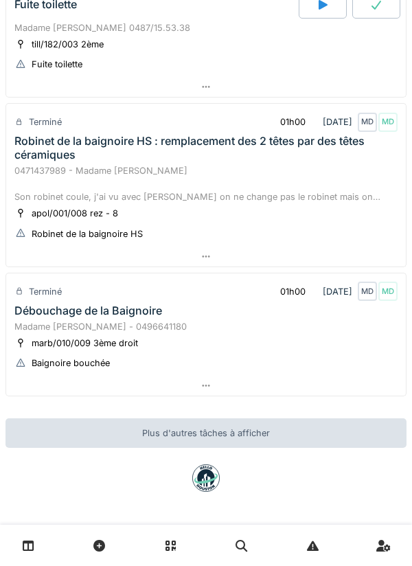
scroll to position [710, 0]
click at [392, 299] on div "MD" at bounding box center [387, 290] width 19 height 19
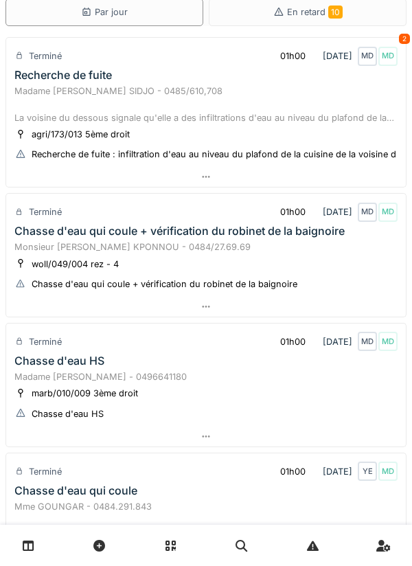
scroll to position [0, 0]
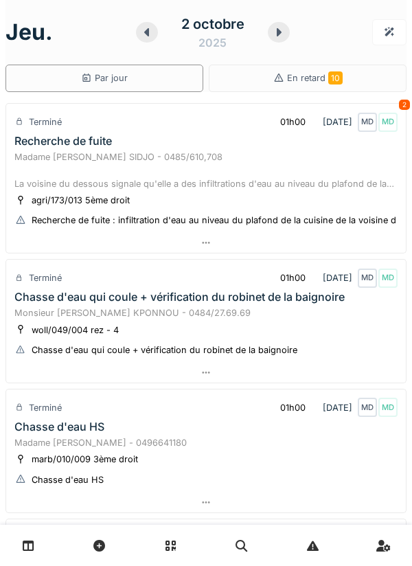
click at [151, 25] on div at bounding box center [147, 32] width 22 height 21
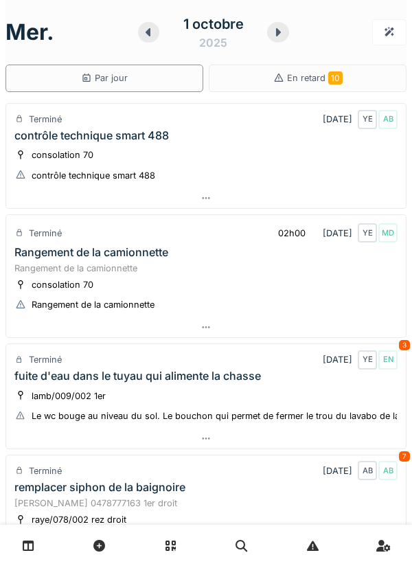
click at [272, 34] on icon at bounding box center [278, 32] width 14 height 11
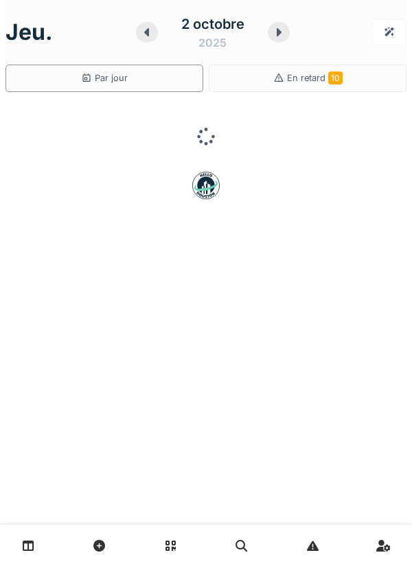
click at [276, 22] on div at bounding box center [279, 32] width 22 height 21
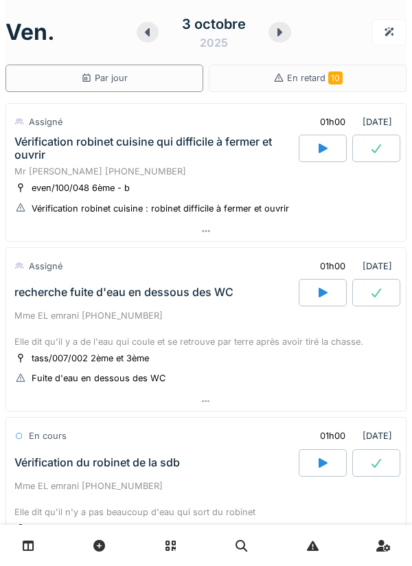
click at [152, 38] on div at bounding box center [148, 32] width 22 height 21
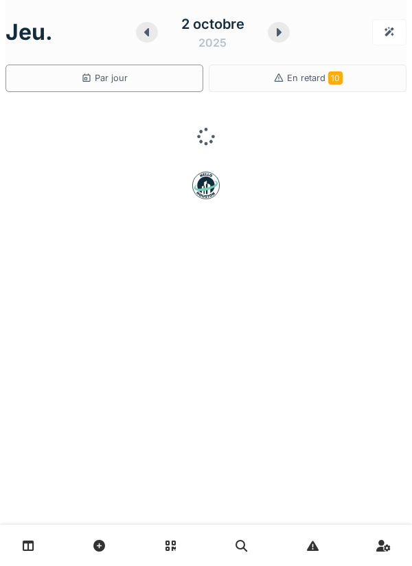
click at [143, 23] on div at bounding box center [147, 32] width 22 height 21
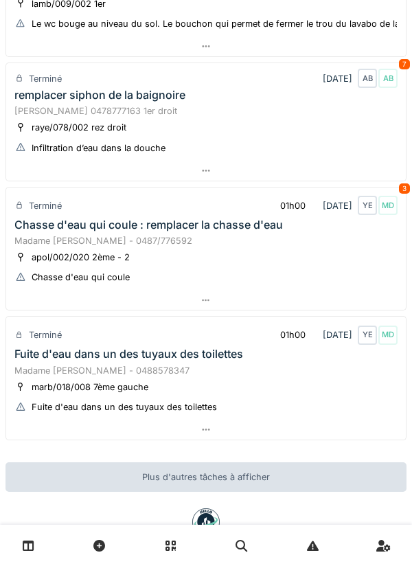
scroll to position [401, 0]
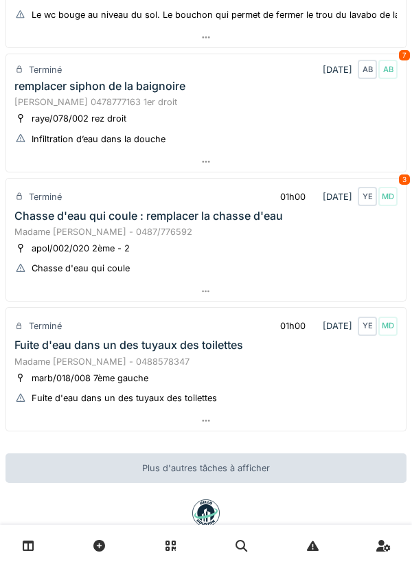
click at [277, 294] on div at bounding box center [205, 291] width 399 height 20
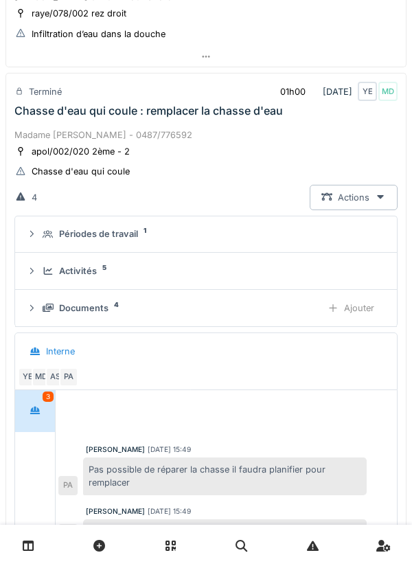
scroll to position [523, 0]
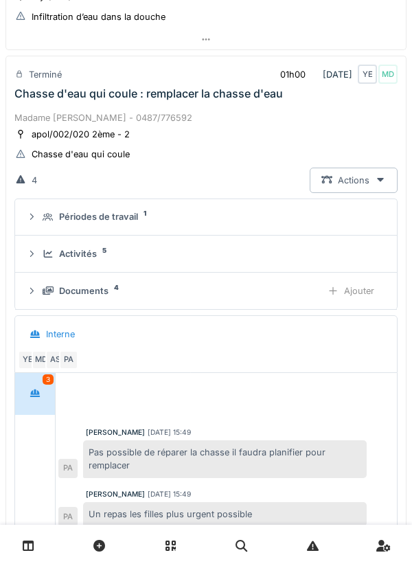
click at [255, 255] on div "Activités 5" at bounding box center [212, 253] width 338 height 13
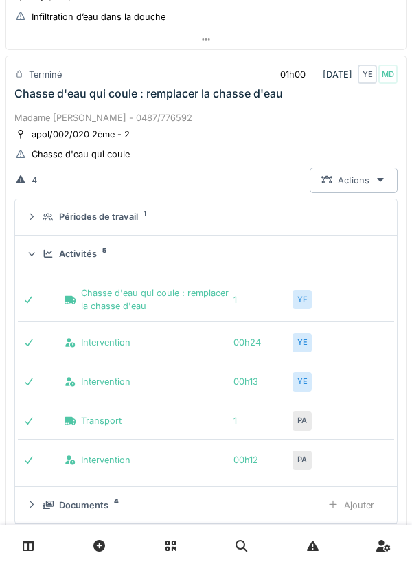
click at [270, 242] on summary "Activités 5" at bounding box center [206, 253] width 371 height 25
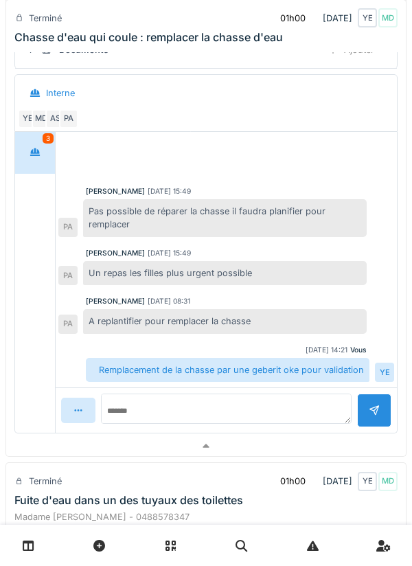
click at [243, 454] on div at bounding box center [205, 446] width 399 height 20
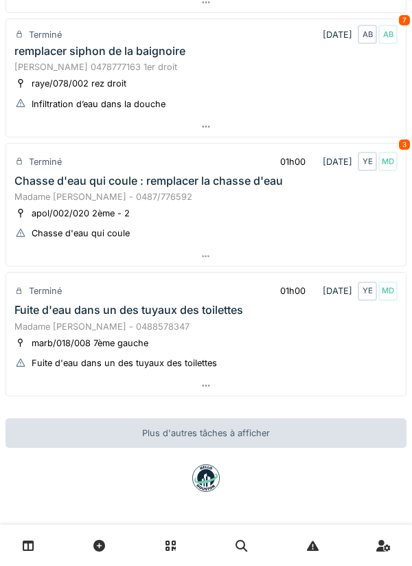
scroll to position [436, 0]
click at [32, 262] on div at bounding box center [205, 256] width 399 height 20
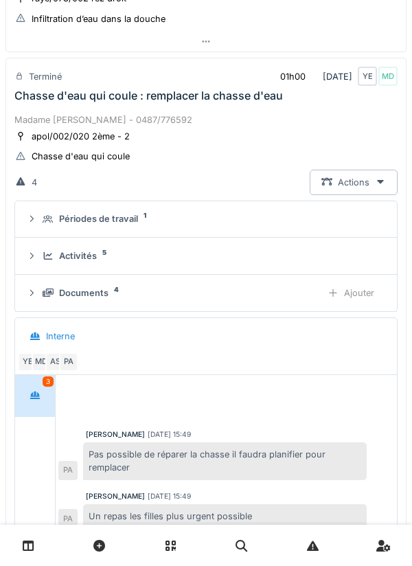
scroll to position [523, 0]
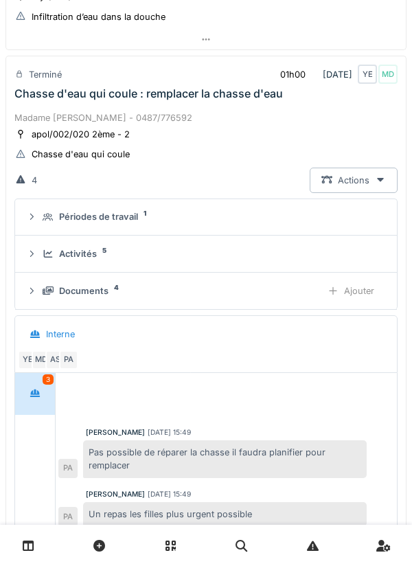
click at [51, 259] on div "Activités 5" at bounding box center [212, 253] width 338 height 13
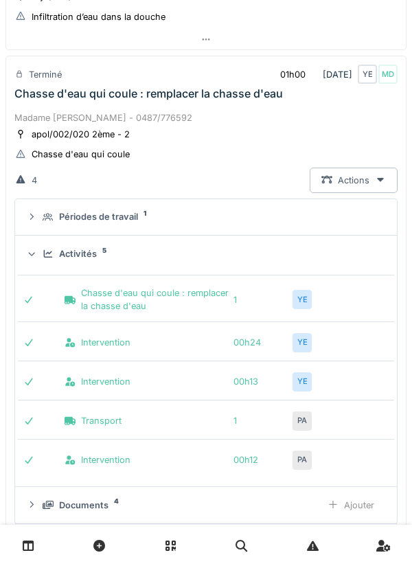
click at [309, 216] on div "Périodes de travail 1" at bounding box center [212, 216] width 338 height 13
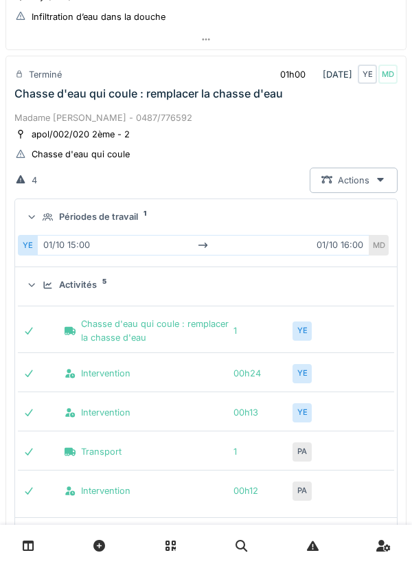
click at [314, 214] on div "Périodes de travail 1" at bounding box center [212, 216] width 338 height 13
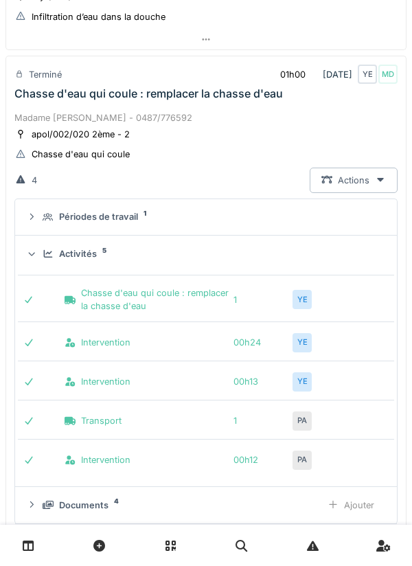
click at [272, 266] on div "Chasse d'eau qui coule : remplacer la chasse d'eau 1 YE Intervention 00h24 YE I…" at bounding box center [206, 372] width 376 height 213
click at [261, 273] on div "Chasse d'eau qui coule : remplacer la chasse d'eau 1 YE Intervention 00h24 YE I…" at bounding box center [206, 372] width 376 height 213
click at [251, 264] on summary "Activités 5" at bounding box center [206, 253] width 371 height 25
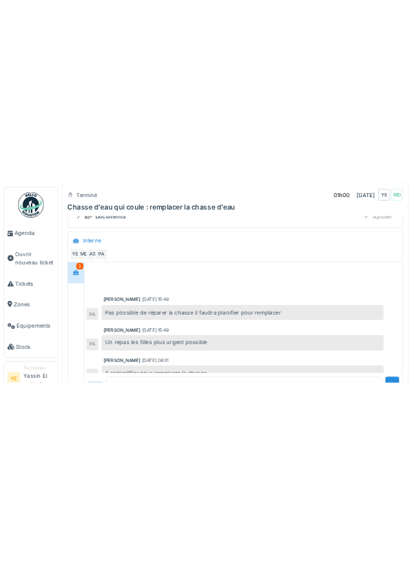
scroll to position [783, 0]
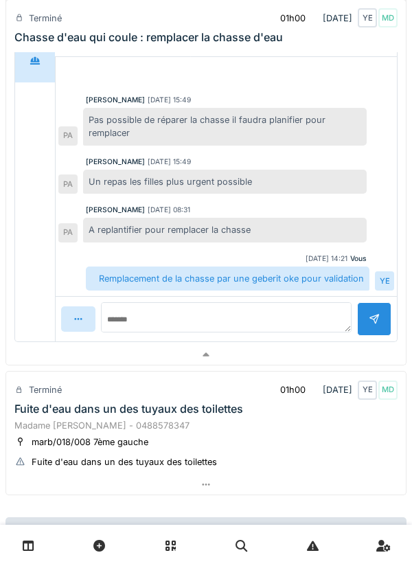
click at [331, 347] on div at bounding box center [205, 355] width 399 height 20
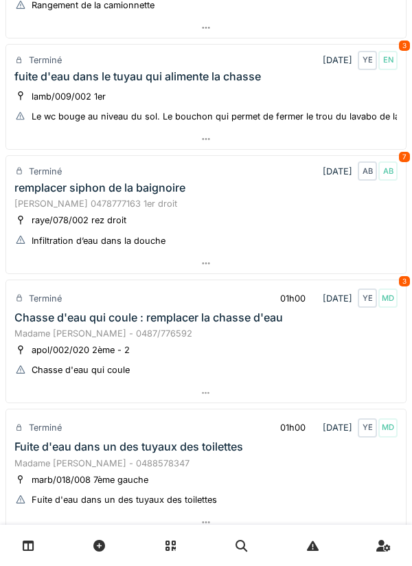
scroll to position [303, 0]
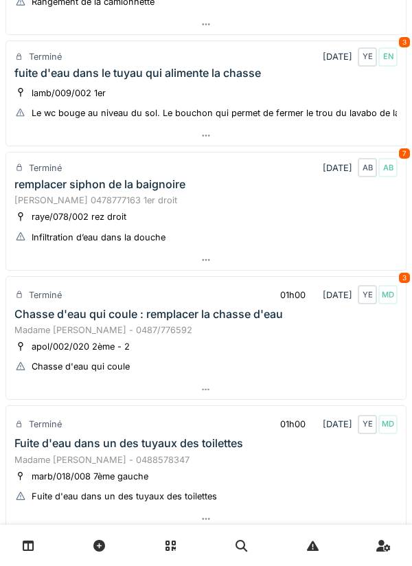
click at [370, 388] on div at bounding box center [205, 390] width 399 height 20
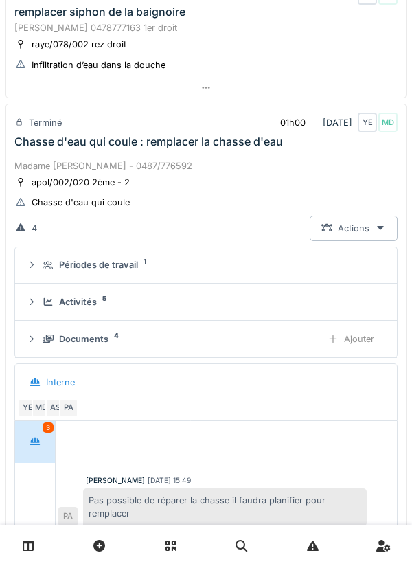
scroll to position [523, 0]
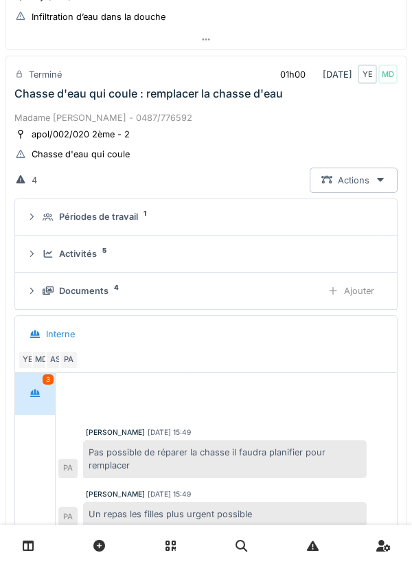
click at [48, 259] on div "Activités 5" at bounding box center [212, 253] width 338 height 13
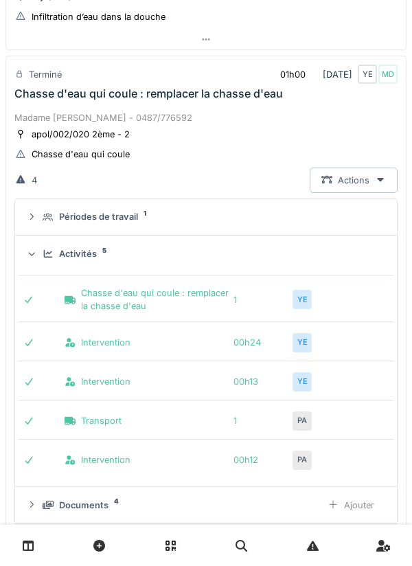
scroll to position [602, 0]
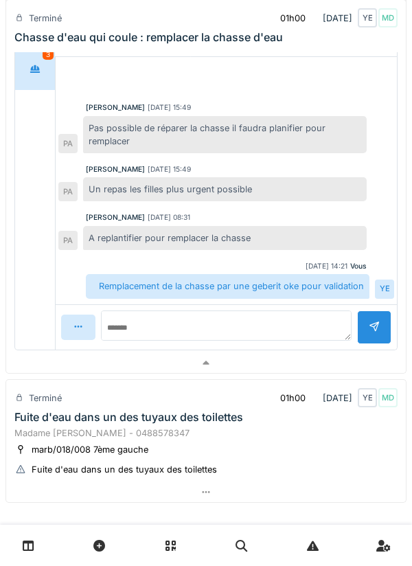
click at [213, 364] on div at bounding box center [205, 363] width 399 height 20
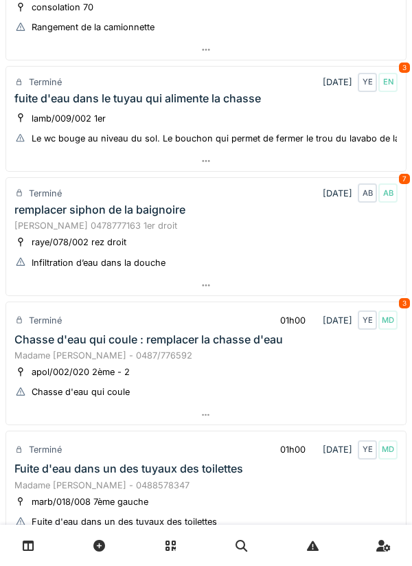
scroll to position [0, 0]
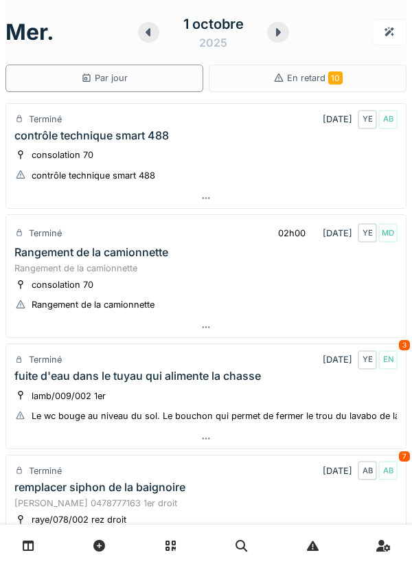
click at [222, 382] on div "fuite d'eau dans le tuyau qui alimente la chasse" at bounding box center [137, 375] width 246 height 13
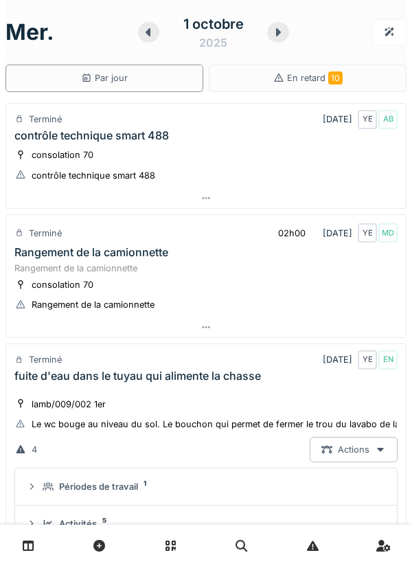
click at [274, 37] on div "mer. 1 octobre 2025 Par jour En retard 10" at bounding box center [205, 46] width 401 height 92
click at [270, 35] on div at bounding box center [278, 32] width 22 height 21
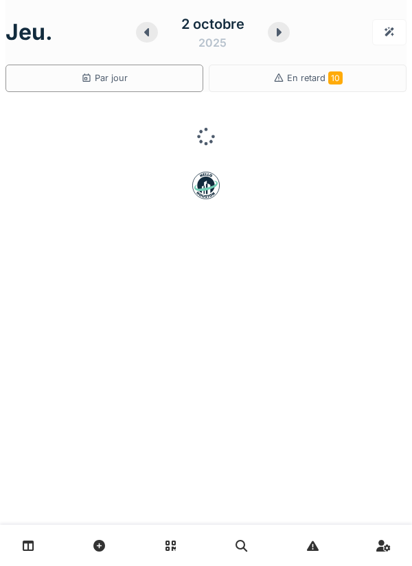
click at [278, 34] on icon at bounding box center [279, 32] width 5 height 8
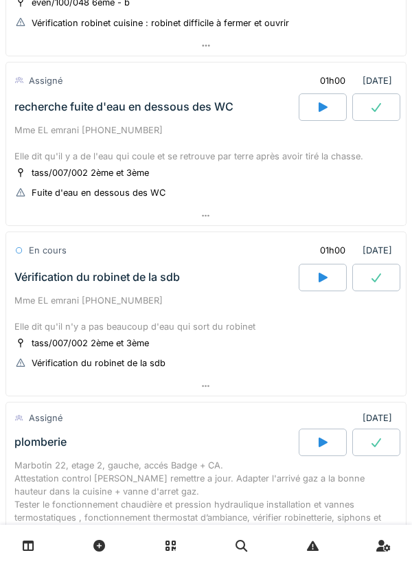
click at [279, 222] on div at bounding box center [205, 216] width 399 height 20
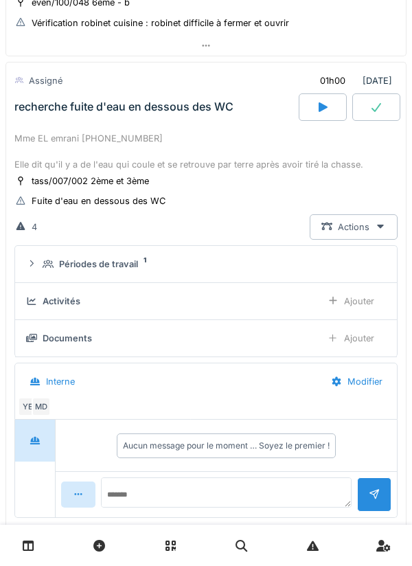
scroll to position [191, 0]
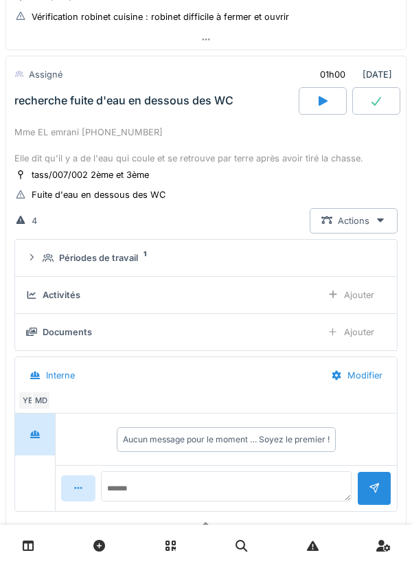
click at [288, 245] on summary "Périodes de travail 1" at bounding box center [206, 257] width 371 height 25
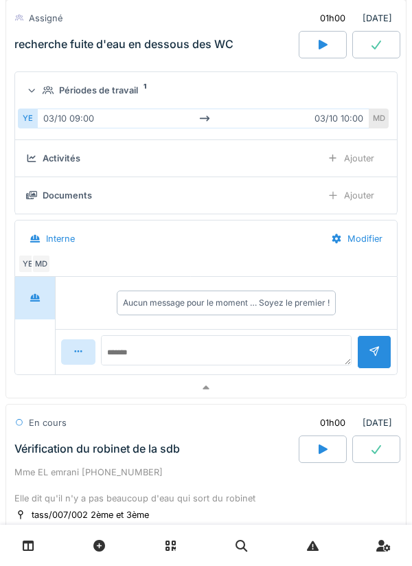
click at [254, 395] on div at bounding box center [205, 387] width 399 height 20
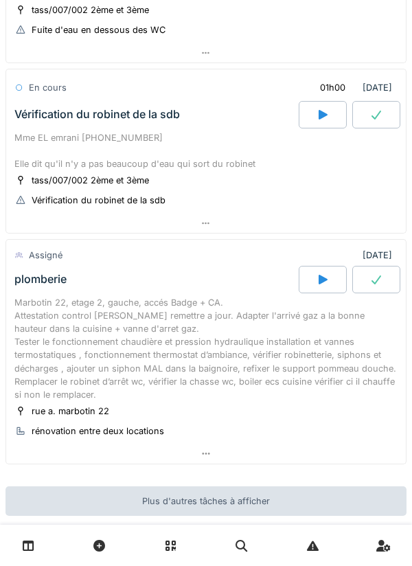
scroll to position [349, 0]
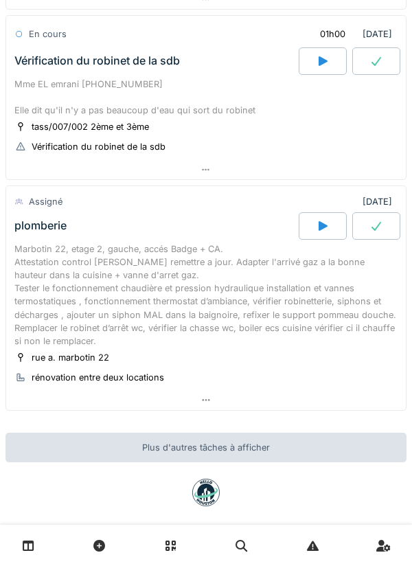
click at [248, 393] on div at bounding box center [205, 400] width 399 height 20
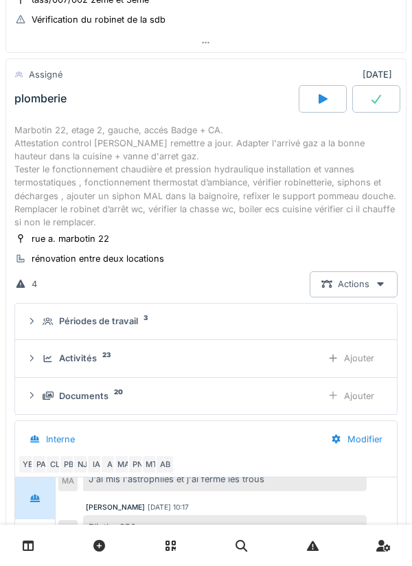
scroll to position [532, 0]
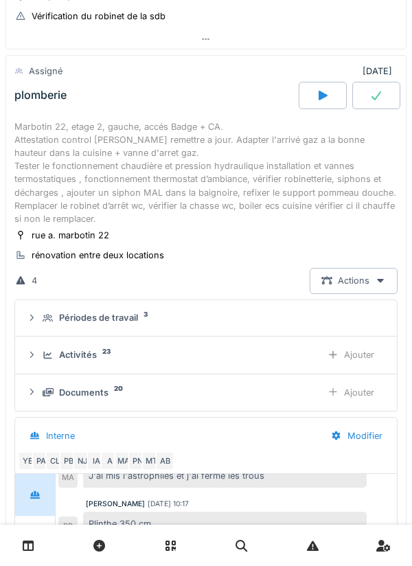
click at [281, 315] on div "Périodes de travail 3" at bounding box center [212, 317] width 338 height 13
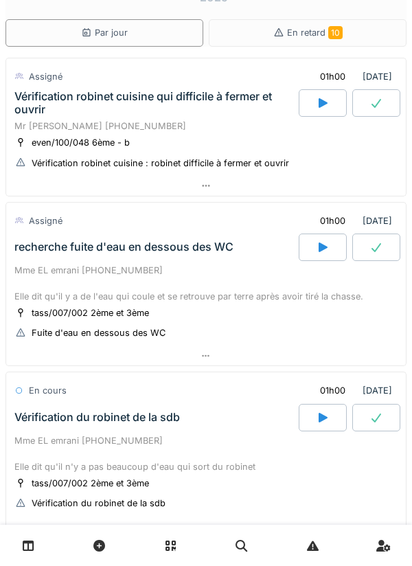
scroll to position [0, 0]
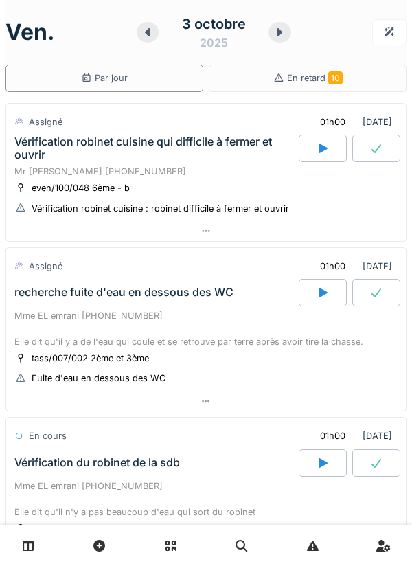
click at [258, 240] on div at bounding box center [205, 231] width 399 height 20
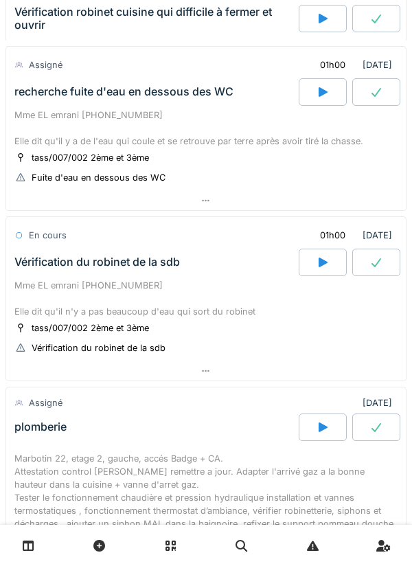
scroll to position [509, 0]
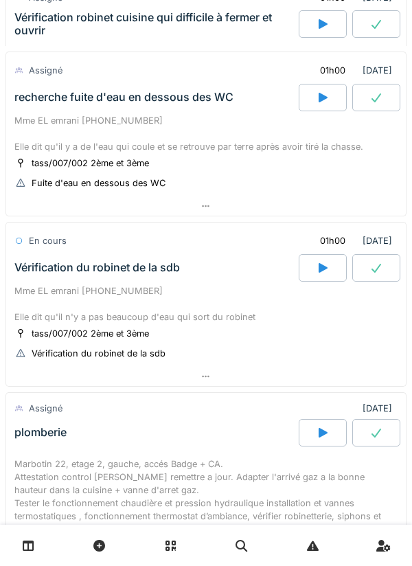
click at [250, 202] on div at bounding box center [205, 206] width 399 height 20
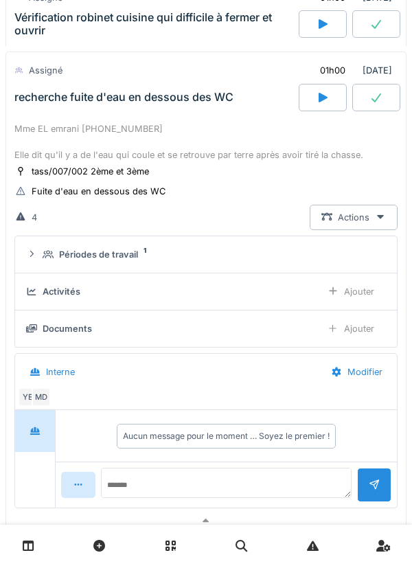
scroll to position [506, 0]
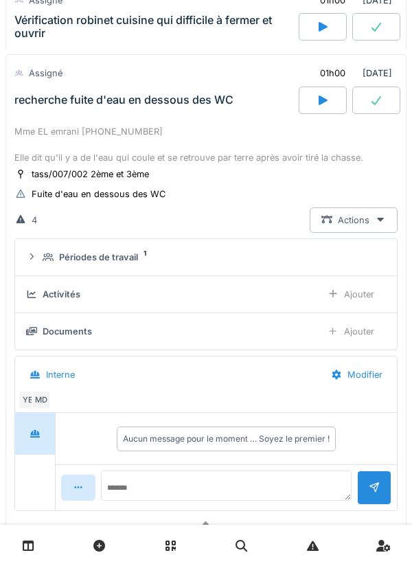
click at [240, 255] on div "Périodes de travail 1" at bounding box center [212, 257] width 338 height 13
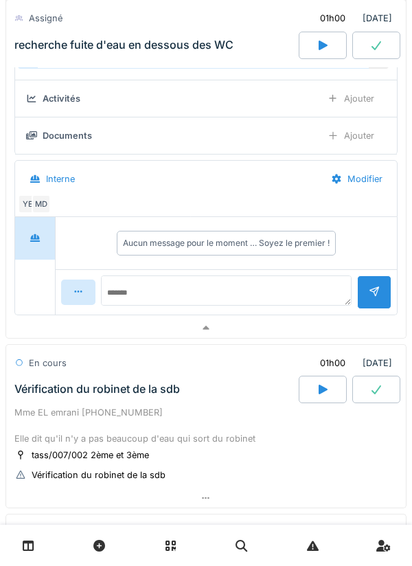
click at [259, 333] on div at bounding box center [205, 328] width 399 height 20
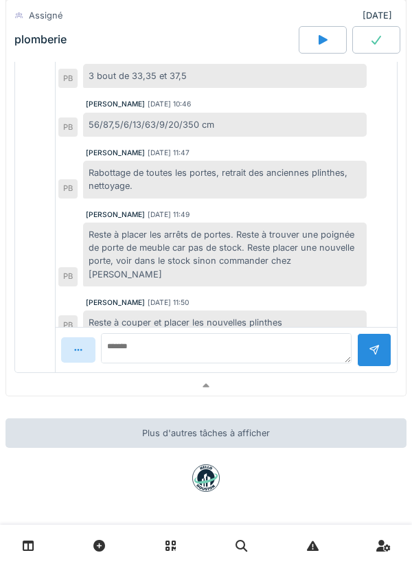
click at [275, 391] on div at bounding box center [205, 385] width 399 height 20
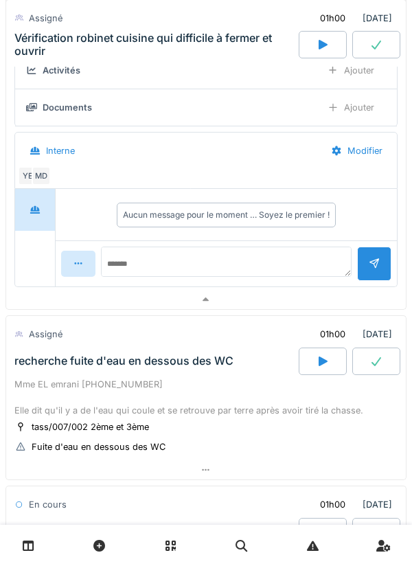
click at [270, 292] on div at bounding box center [205, 300] width 399 height 20
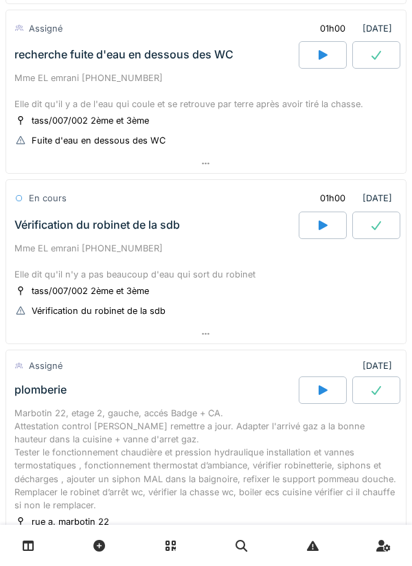
click at [308, 261] on div "Mme EL emrani 0465.44.05.83 Elle dit qu'il n'y a pas beaucoup d'eau qui sort du…" at bounding box center [205, 262] width 383 height 40
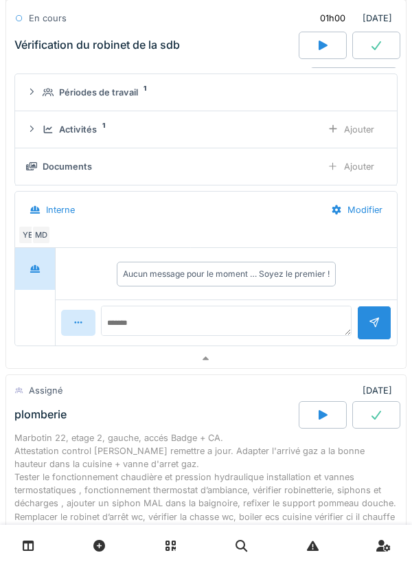
click at [245, 359] on div at bounding box center [205, 359] width 399 height 20
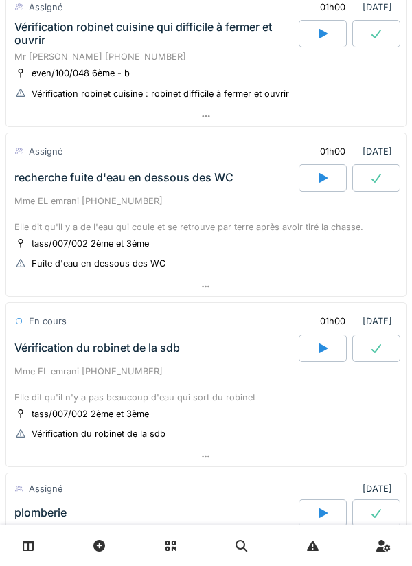
scroll to position [0, 0]
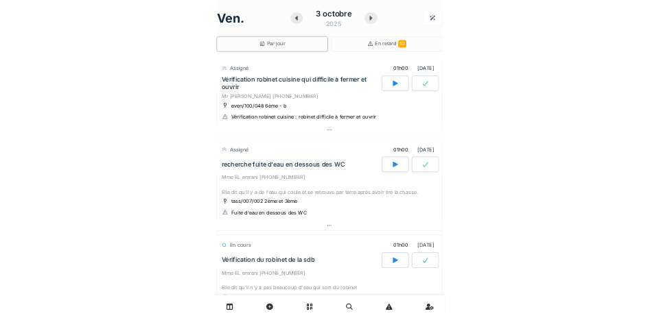
scroll to position [416, 0]
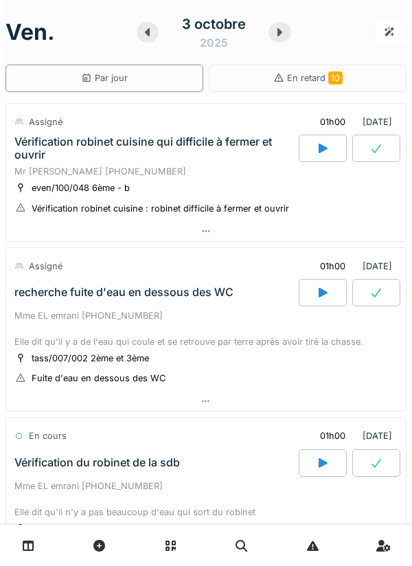
click at [331, 148] on div at bounding box center [323, 148] width 48 height 27
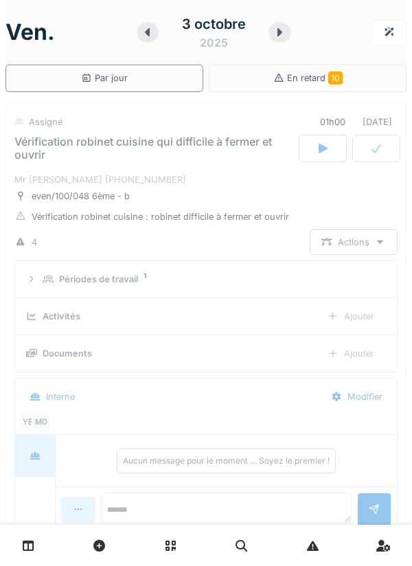
scroll to position [48, 0]
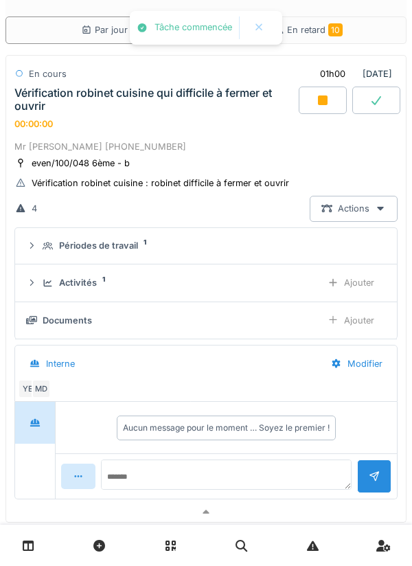
click at [268, 257] on summary "Périodes de travail 1" at bounding box center [206, 245] width 371 height 25
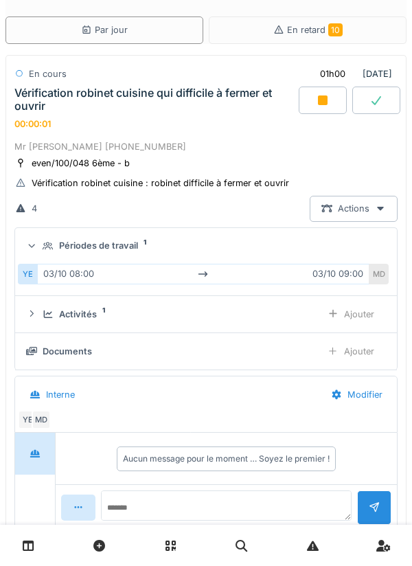
click at [270, 251] on div "Périodes de travail 1" at bounding box center [212, 245] width 338 height 13
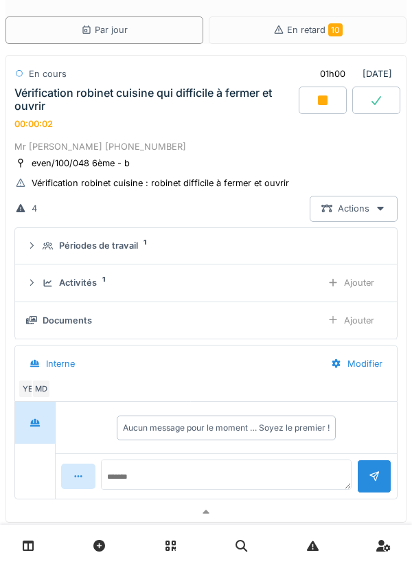
click at [255, 293] on div "Activités 1 Ajouter" at bounding box center [206, 282] width 360 height 25
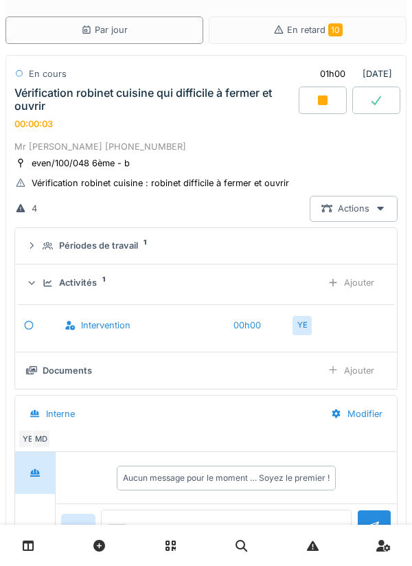
click at [357, 287] on div "Ajouter" at bounding box center [351, 282] width 70 height 25
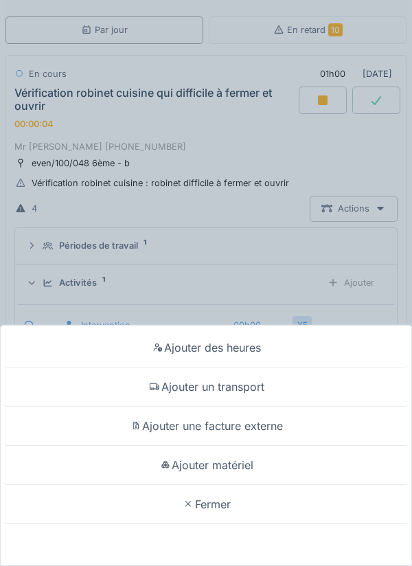
click at [311, 318] on div "Ajouter un transport" at bounding box center [205, 386] width 405 height 39
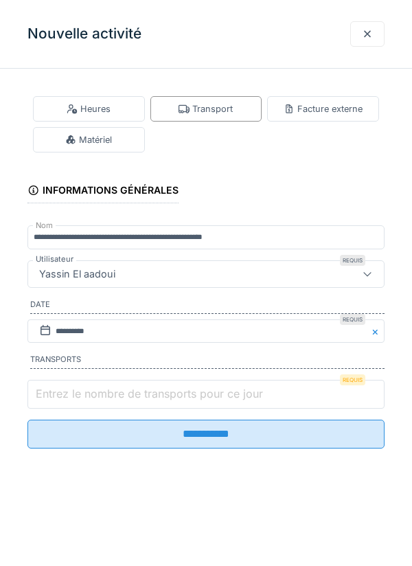
click at [274, 318] on input "Entrez le nombre de transports pour ce jour" at bounding box center [205, 394] width 357 height 29
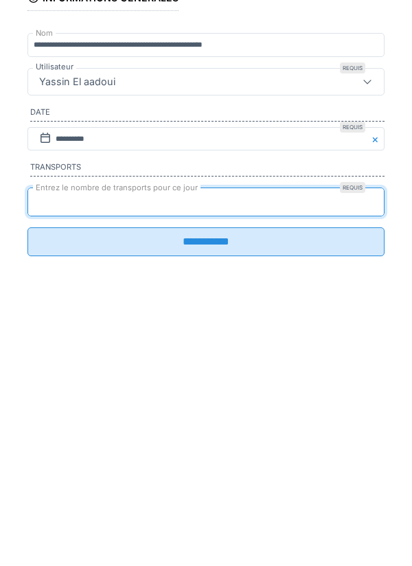
type input "*"
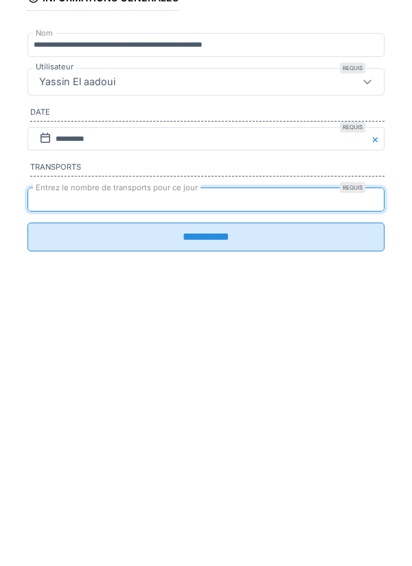
click at [270, 318] on input "**********" at bounding box center [205, 429] width 357 height 29
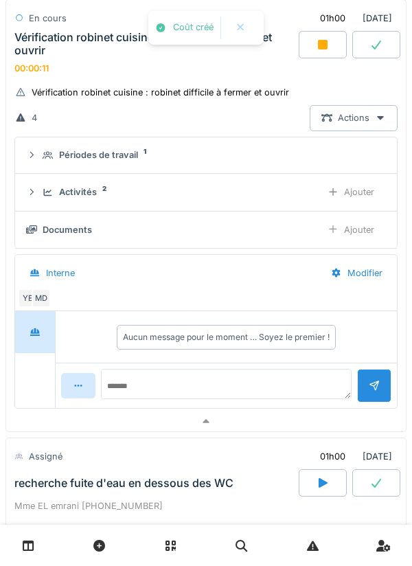
scroll to position [140, 0]
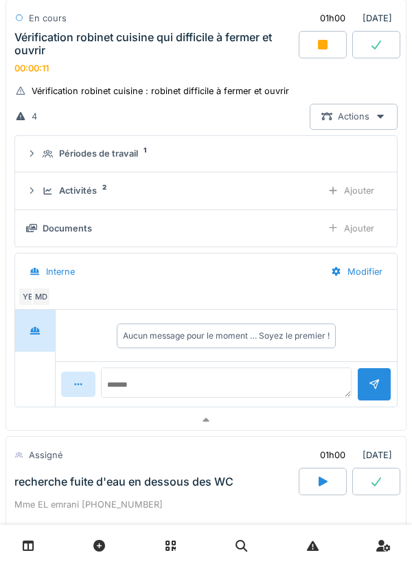
click at [313, 318] on div at bounding box center [205, 420] width 399 height 20
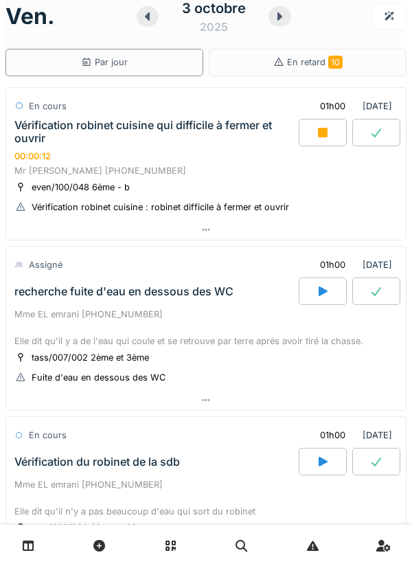
scroll to position [0, 0]
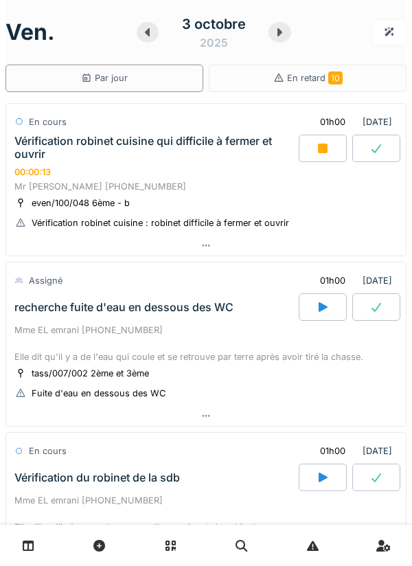
click at [368, 253] on div at bounding box center [205, 245] width 399 height 20
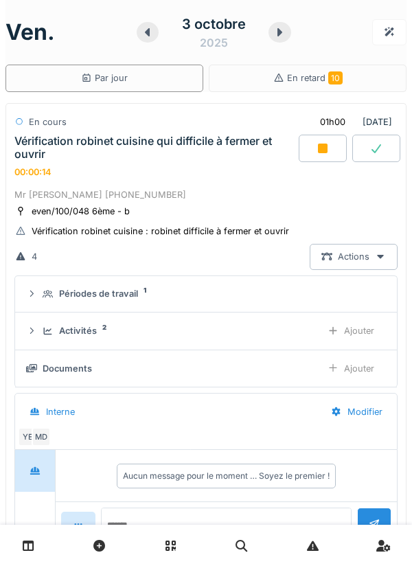
scroll to position [48, 0]
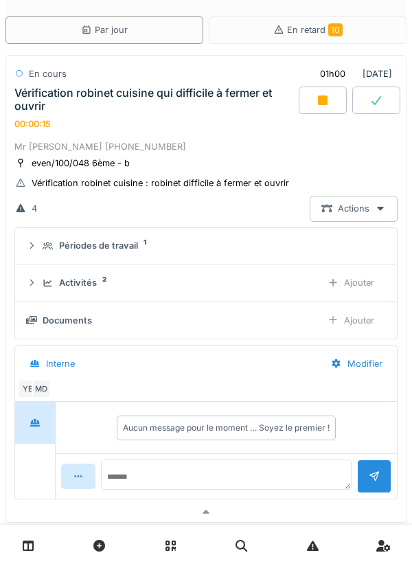
click at [279, 255] on summary "Périodes de travail 1" at bounding box center [206, 245] width 371 height 25
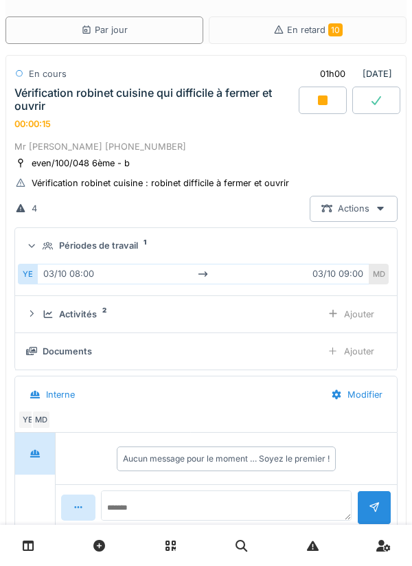
click at [299, 253] on summary "Périodes de travail 1" at bounding box center [206, 245] width 371 height 25
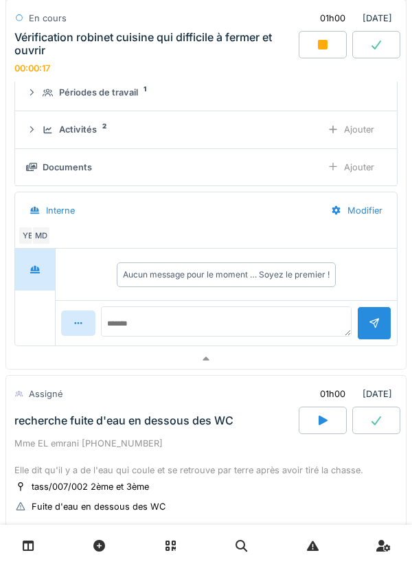
click at [246, 318] on div at bounding box center [205, 359] width 399 height 20
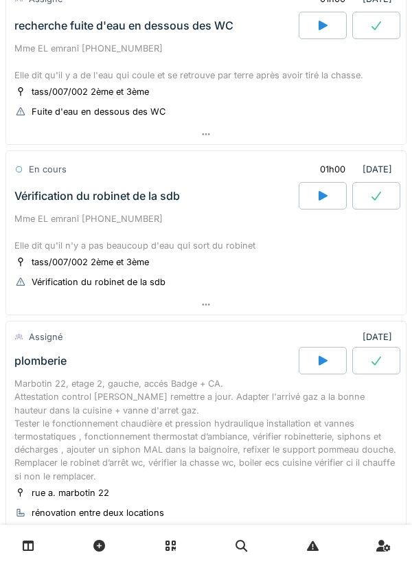
scroll to position [280, 0]
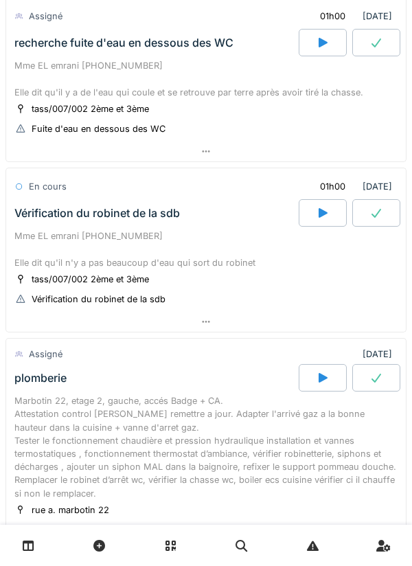
click at [253, 318] on div at bounding box center [205, 322] width 399 height 20
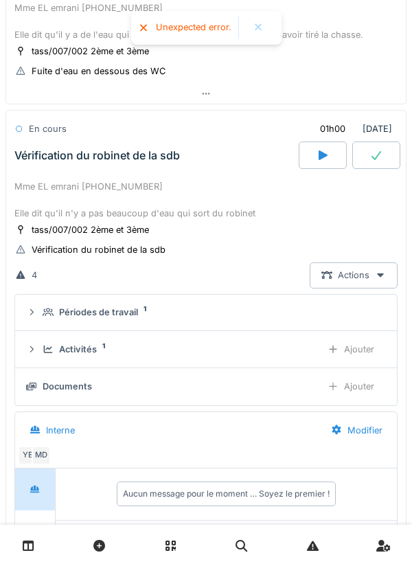
scroll to position [377, 0]
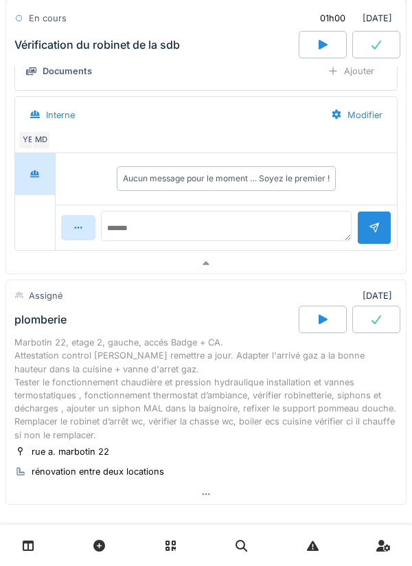
click at [281, 265] on div at bounding box center [205, 263] width 399 height 20
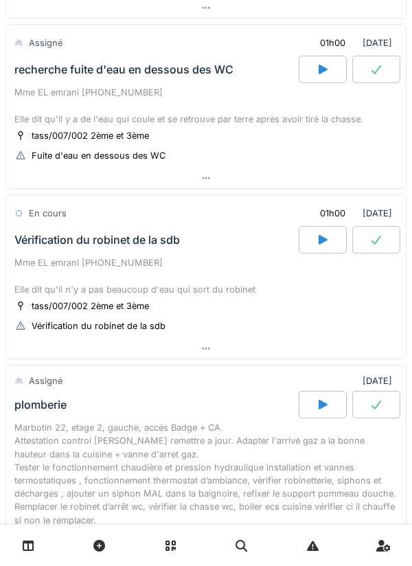
scroll to position [0, 0]
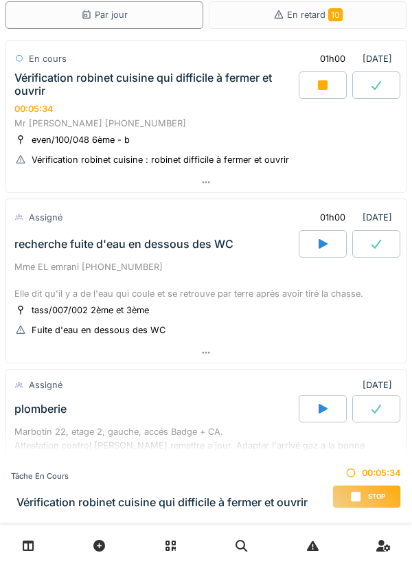
scroll to position [62, 0]
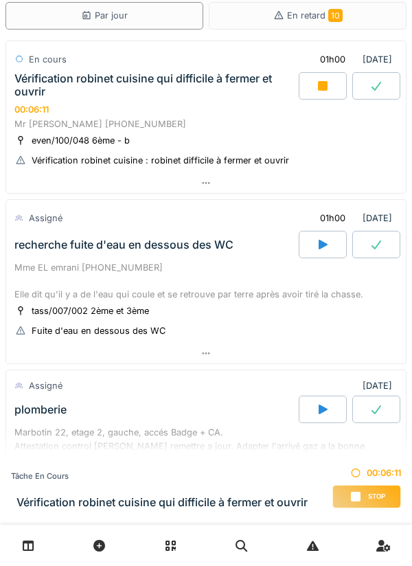
click at [304, 180] on div at bounding box center [205, 183] width 399 height 20
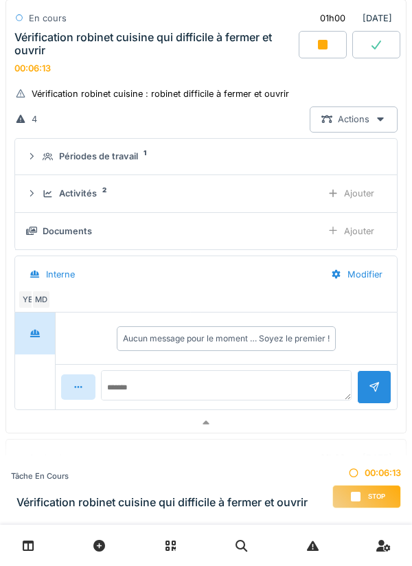
scroll to position [144, 0]
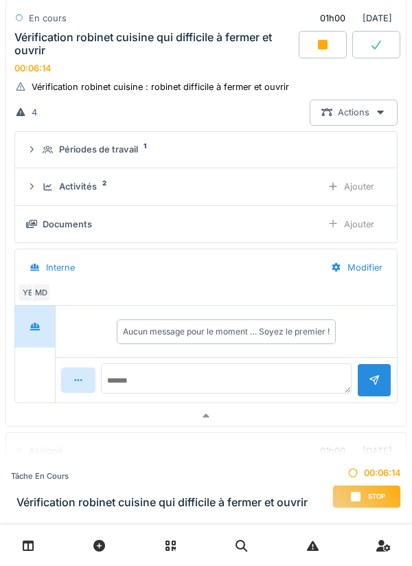
click at [366, 187] on div "Ajouter" at bounding box center [351, 186] width 70 height 25
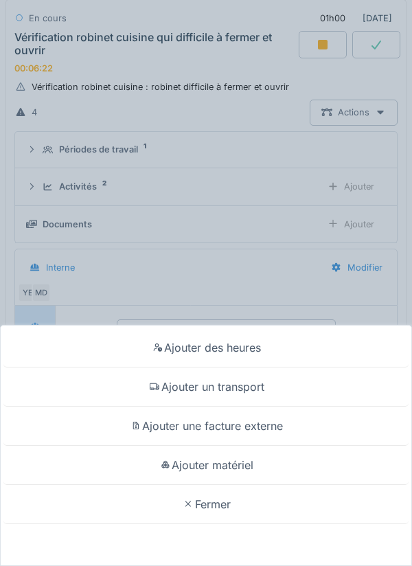
click at [310, 299] on div "Ajouter des heures Ajouter un transport Ajouter une facture externe Ajouter mat…" at bounding box center [206, 283] width 412 height 566
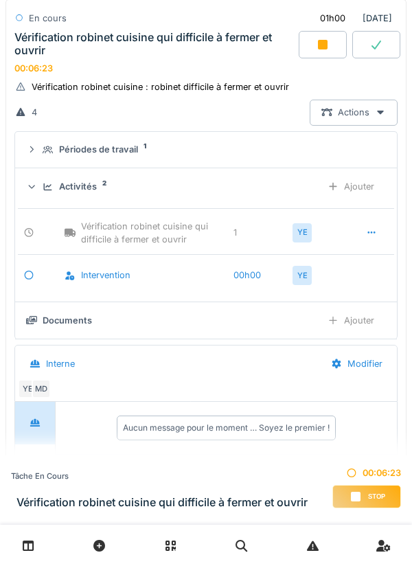
click at [274, 194] on div "Activités 2 Ajouter" at bounding box center [206, 186] width 360 height 25
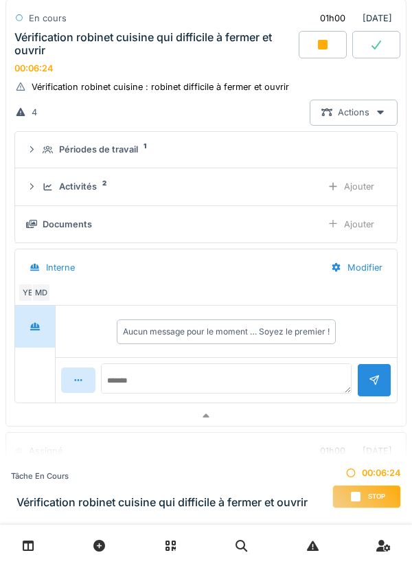
click at [366, 226] on div "Ajouter" at bounding box center [351, 223] width 70 height 25
click at [330, 410] on div at bounding box center [205, 416] width 399 height 20
